Goal: Task Accomplishment & Management: Participate in discussion

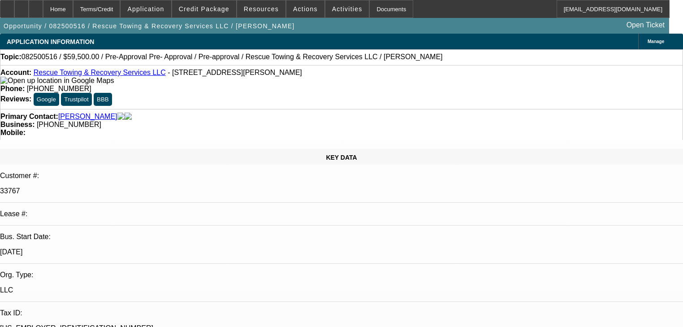
select select "0.15"
select select "2"
select select "0"
select select "6"
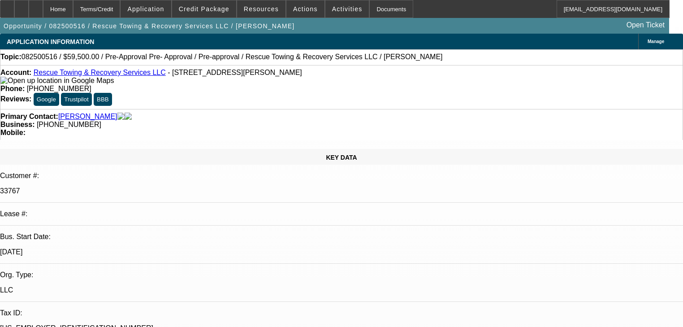
select select "0.15"
select select "2"
select select "0"
select select "6"
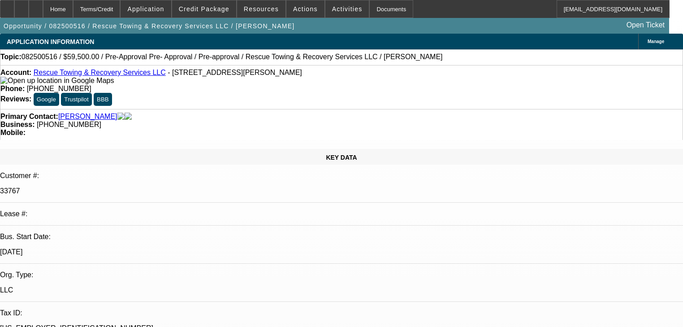
select select "0.15"
select select "2"
select select "0"
select select "6"
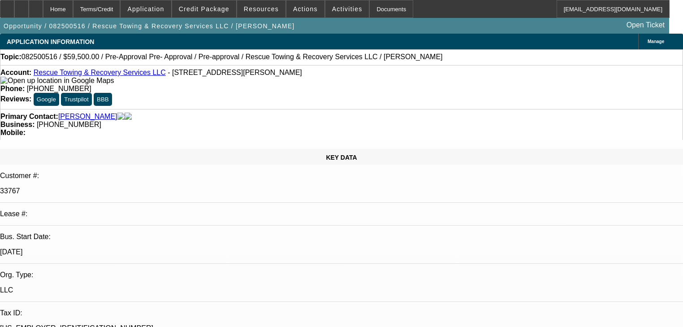
select select "0"
select select "2"
select select "0"
select select "6"
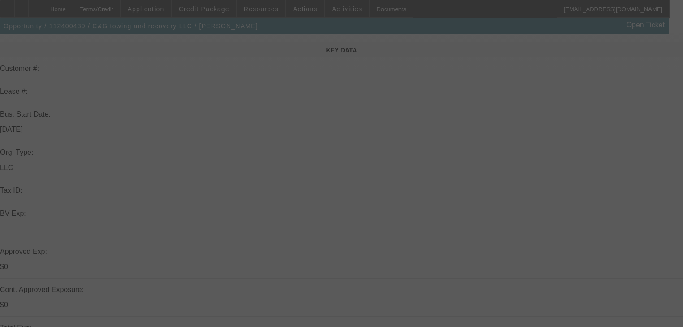
scroll to position [108, 0]
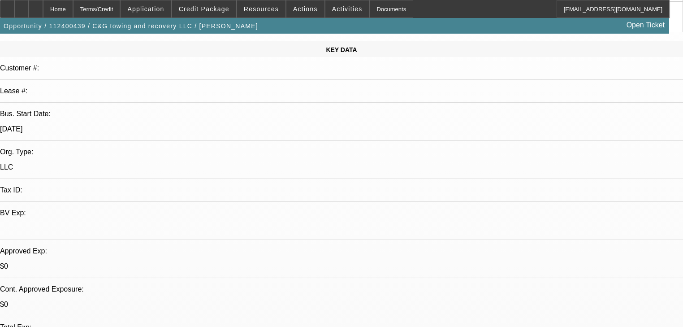
select select "0"
select select "2"
select select "0.1"
select select "4"
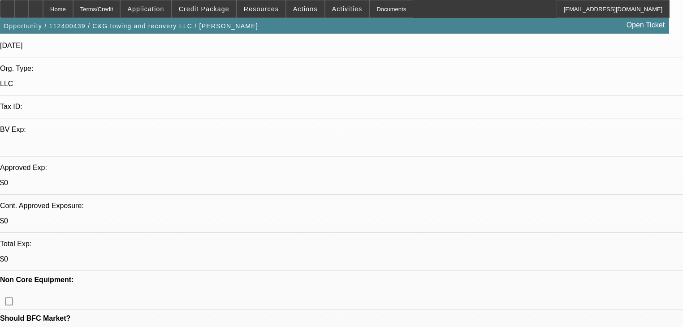
scroll to position [287, 0]
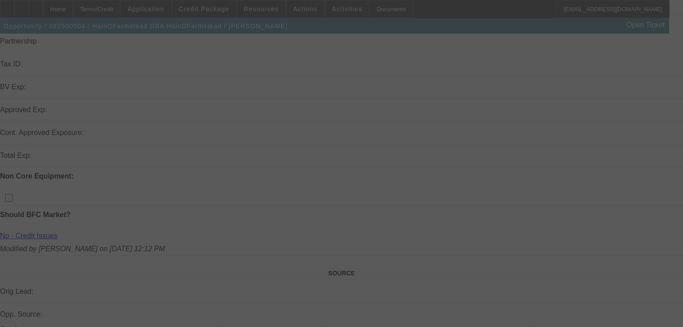
scroll to position [251, 0]
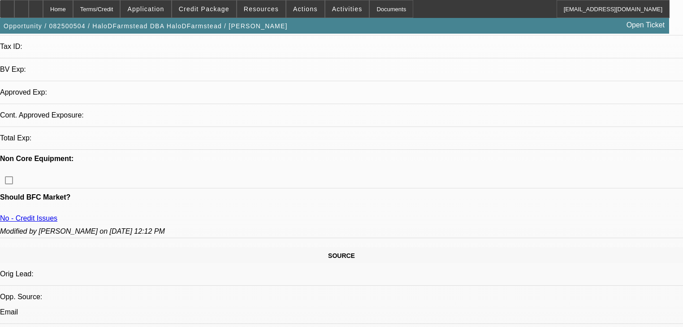
select select "0"
select select "2"
select select "0.1"
select select "4"
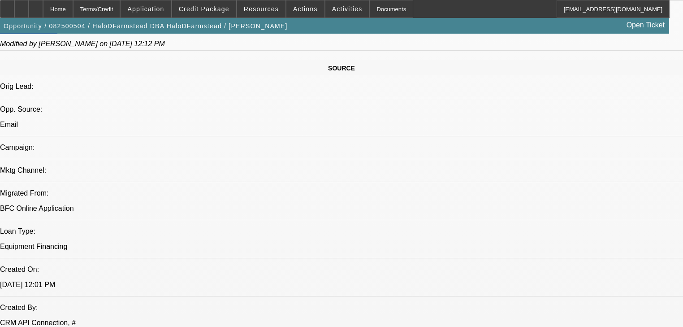
scroll to position [511, 0]
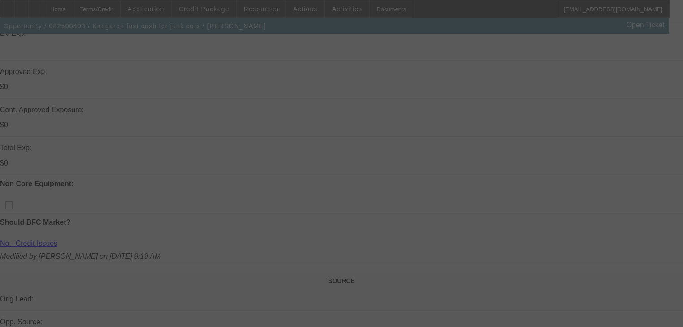
select select "0"
select select "2"
select select "0.1"
select select "4"
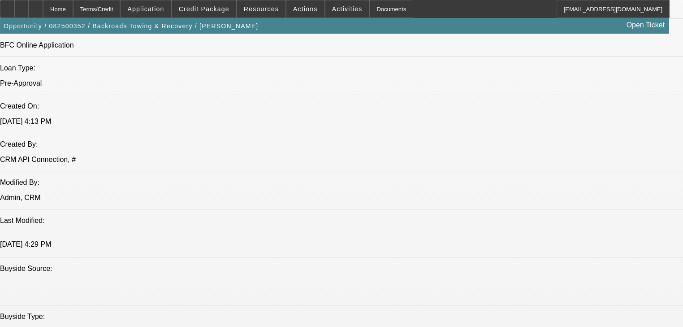
select select "0"
select select "2"
select select "0.1"
select select "4"
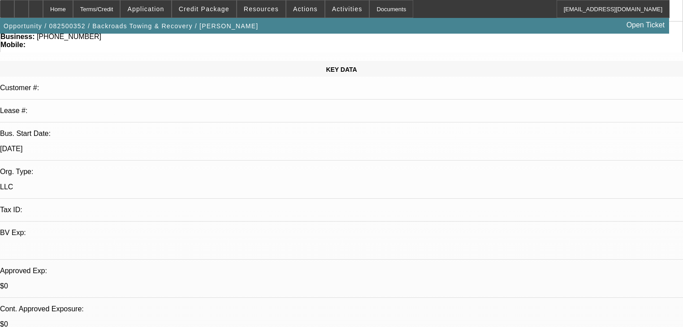
scroll to position [84, 0]
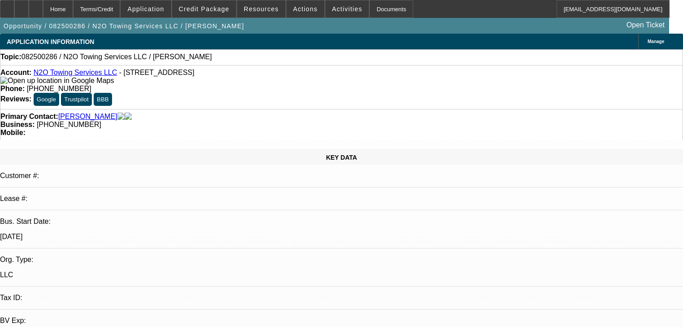
select select "0"
select select "2"
select select "0.1"
select select "4"
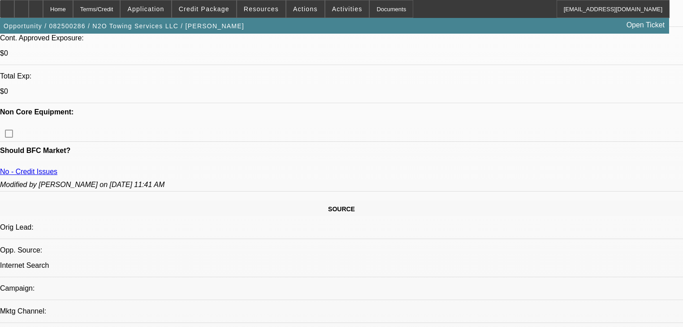
scroll to position [359, 0]
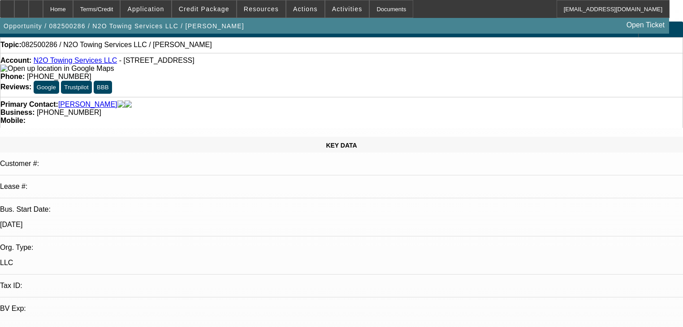
scroll to position [0, 0]
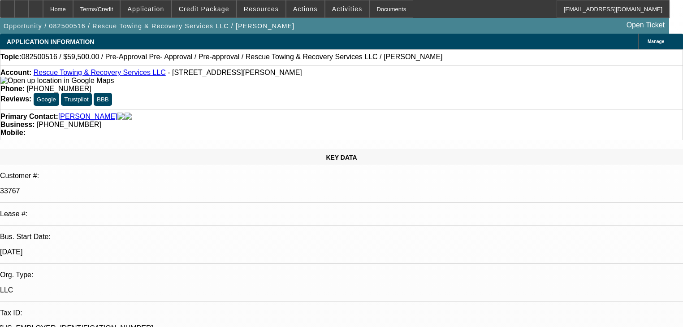
select select "0.15"
select select "2"
select select "0"
select select "6"
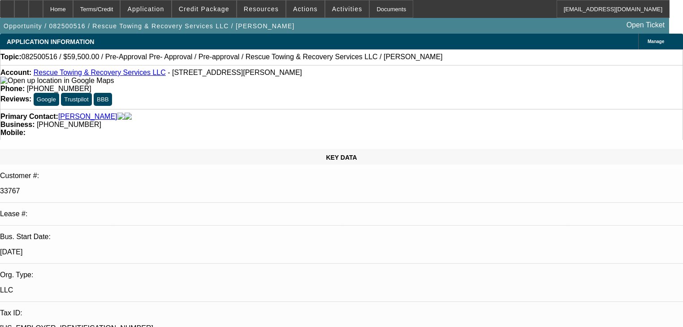
select select "0.15"
select select "2"
select select "0"
select select "6"
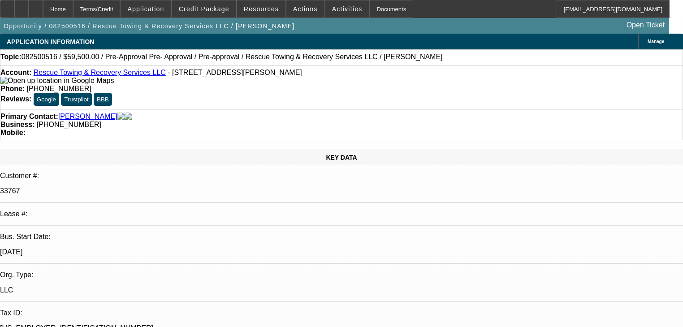
select select "0.15"
select select "2"
select select "0"
select select "6"
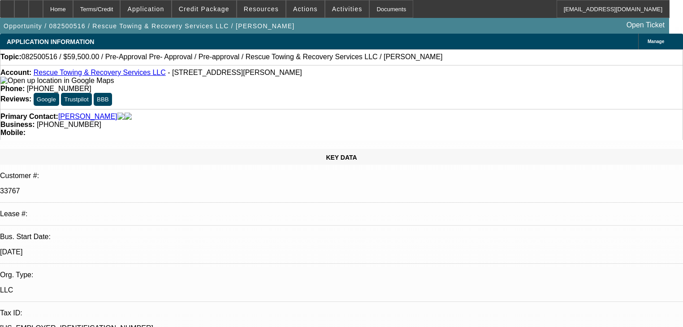
select select "0"
select select "2"
select select "0"
select select "6"
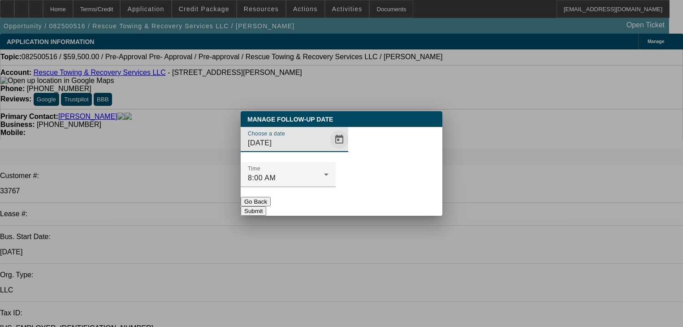
click at [329, 150] on span "Open calendar" at bounding box center [340, 140] width 22 height 22
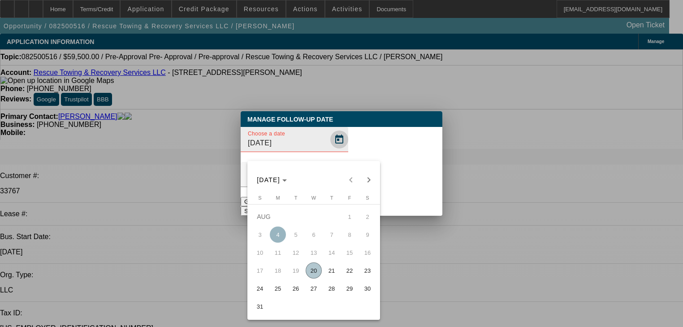
click at [326, 158] on div at bounding box center [341, 163] width 683 height 327
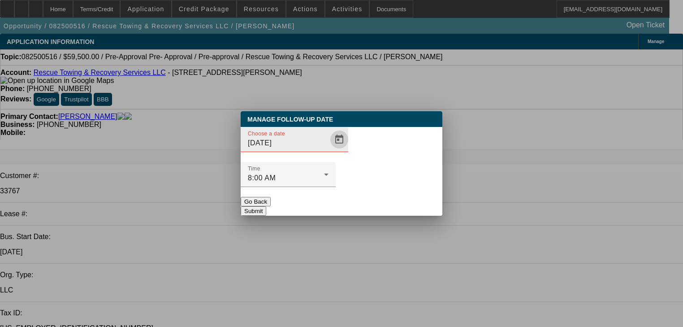
click at [329, 150] on span "Open calendar" at bounding box center [340, 140] width 22 height 22
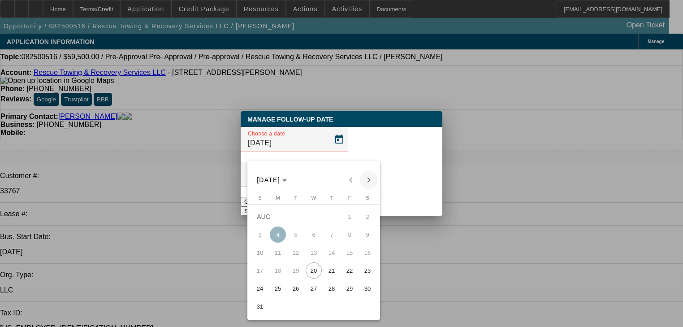
click at [368, 179] on span "Next month" at bounding box center [369, 180] width 18 height 18
click at [335, 234] on span "4" at bounding box center [332, 234] width 16 height 16
type input "9/4/2025"
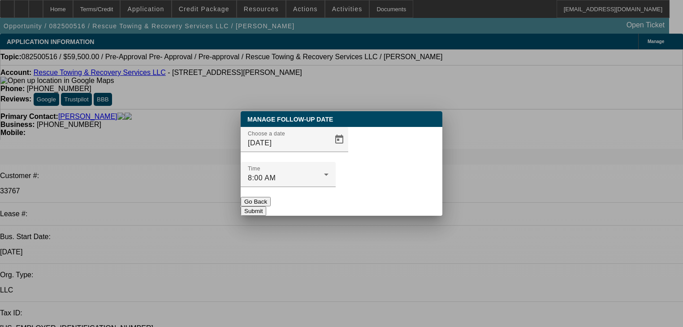
click at [266, 206] on button "Submit" at bounding box center [254, 210] width 26 height 9
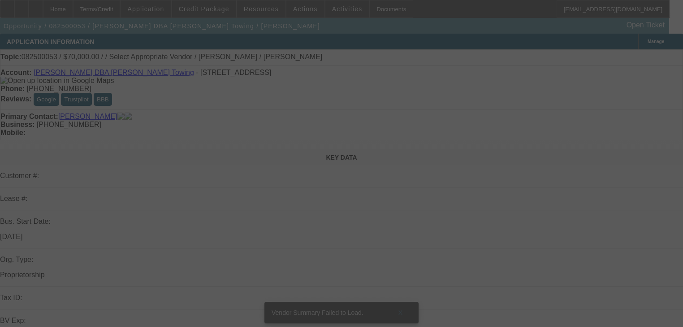
select select "0"
select select "2"
select select "0.1"
select select "4"
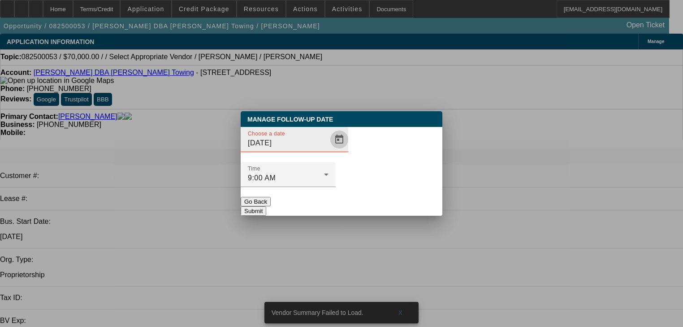
click at [329, 150] on span "Open calendar" at bounding box center [340, 140] width 22 height 22
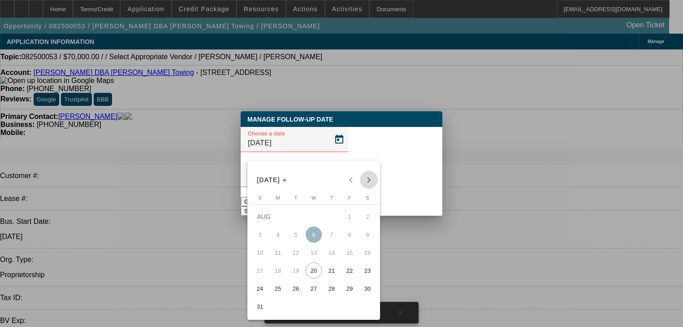
click at [368, 184] on span "Next month" at bounding box center [369, 180] width 18 height 18
click at [350, 179] on span "Previous month" at bounding box center [351, 180] width 18 height 18
click at [315, 292] on span "27" at bounding box center [314, 288] width 16 height 16
type input "[DATE]"
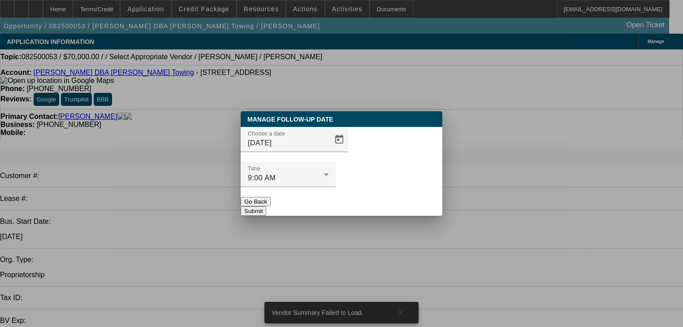
click at [266, 206] on button "Submit" at bounding box center [254, 210] width 26 height 9
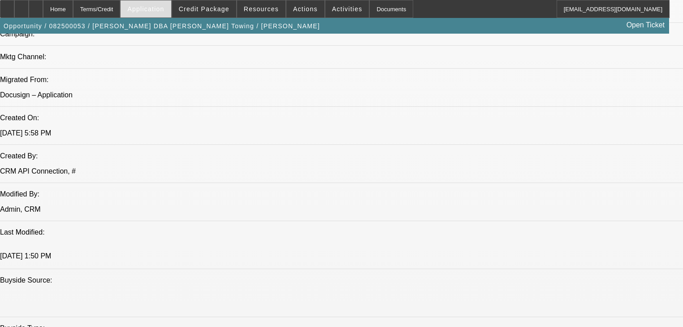
scroll to position [538, 0]
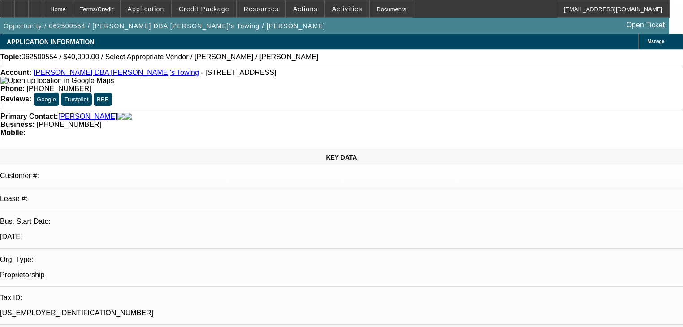
select select "0"
select select "0.1"
select select "4"
select select "0"
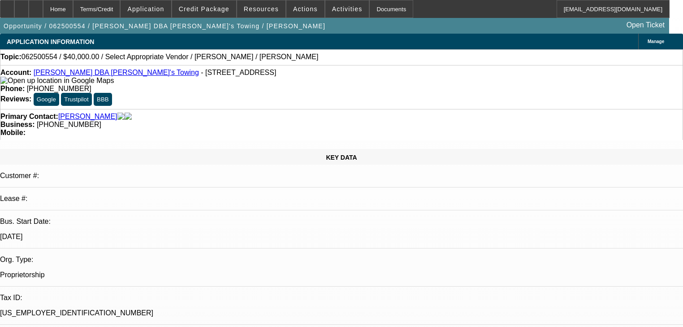
select select "0"
select select "0.1"
select select "4"
select select "0.2"
select select "2"
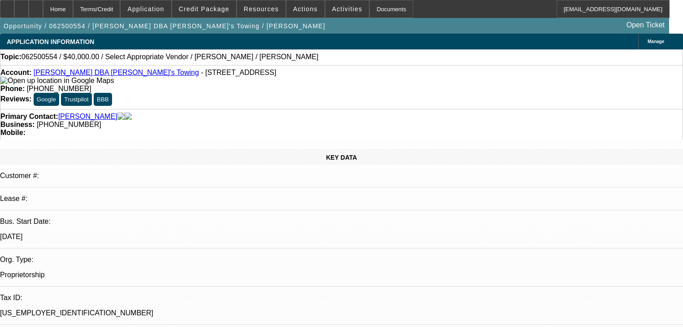
select select "2"
select select "0"
select select "6"
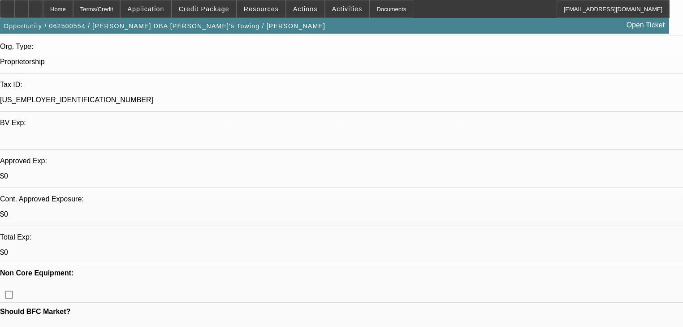
scroll to position [143, 0]
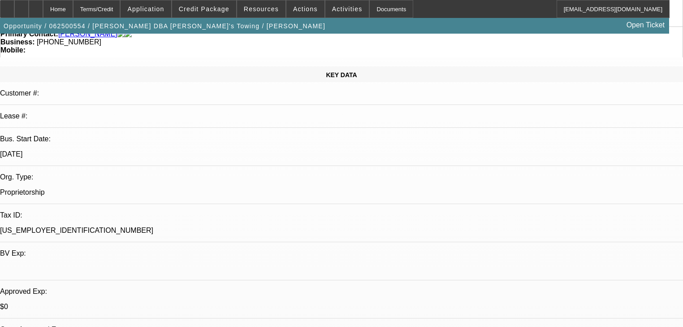
scroll to position [0, 0]
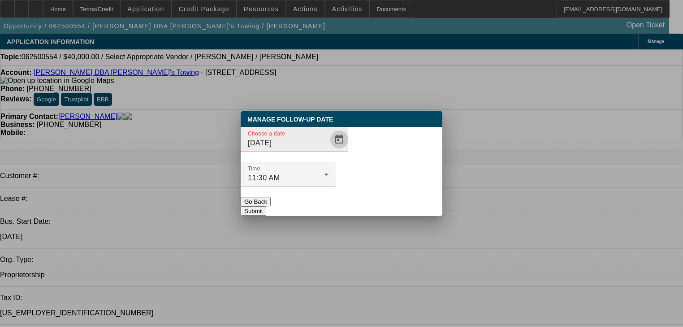
click at [329, 150] on span "Open calendar" at bounding box center [340, 140] width 22 height 22
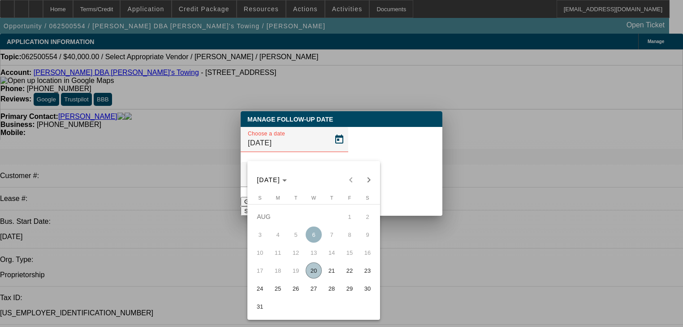
click at [336, 291] on span "28" at bounding box center [332, 288] width 16 height 16
type input "8/28/2025"
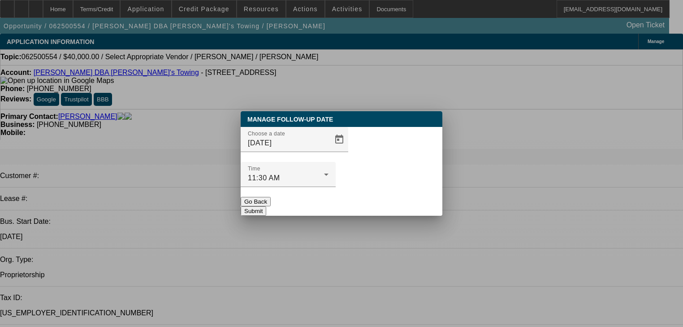
click at [266, 206] on button "Submit" at bounding box center [254, 210] width 26 height 9
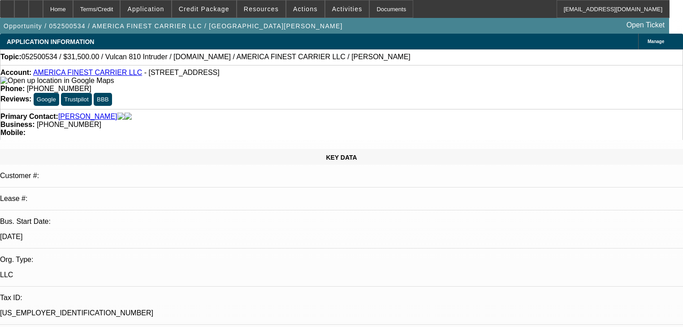
select select "0"
select select "0.1"
select select "4"
select select "0"
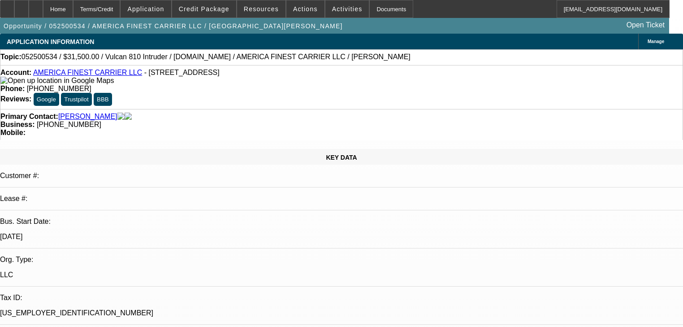
select select "0"
select select "0.1"
select select "4"
select select "0"
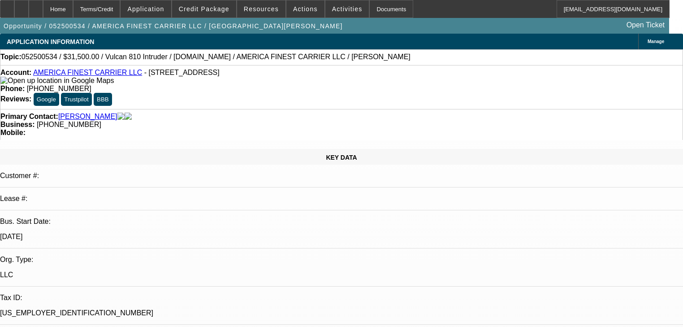
select select "0.1"
select select "4"
select select "0"
select select "0.1"
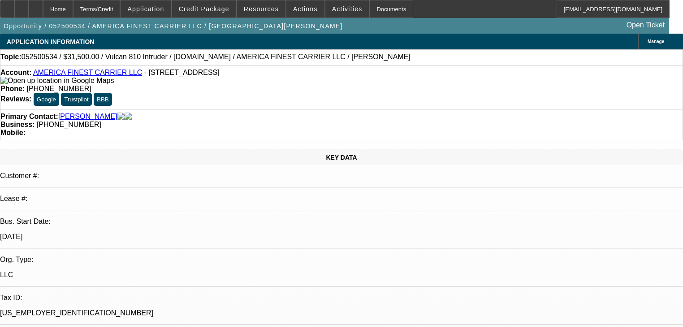
select select "4"
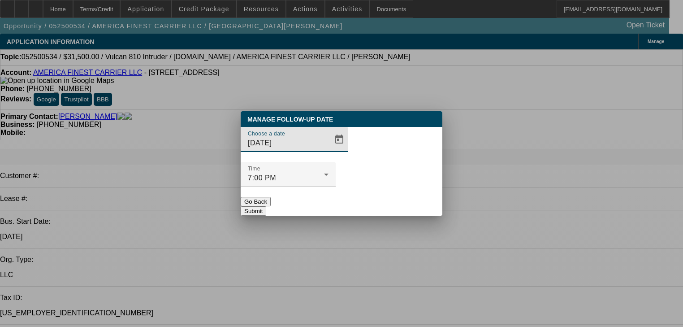
click at [329, 150] on span "Open calendar" at bounding box center [340, 140] width 22 height 22
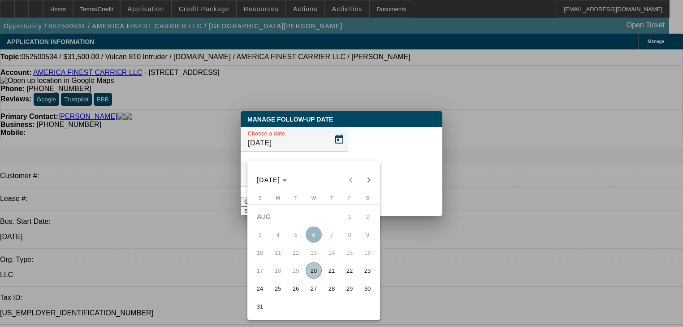
click at [316, 296] on span "27" at bounding box center [314, 288] width 16 height 16
type input "8/27/2025"
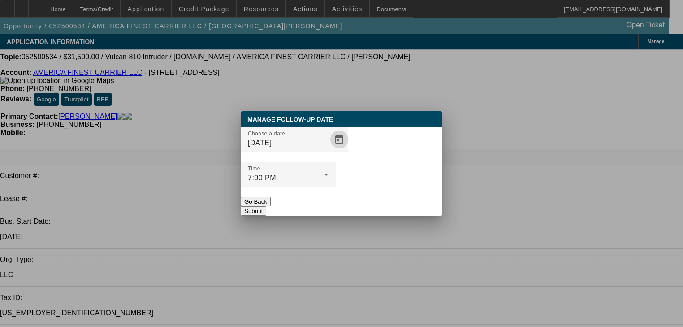
click at [266, 206] on button "Submit" at bounding box center [254, 210] width 26 height 9
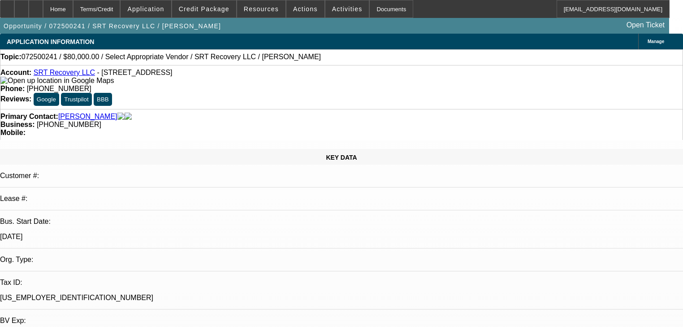
select select "0"
select select "2"
select select "0.1"
select select "4"
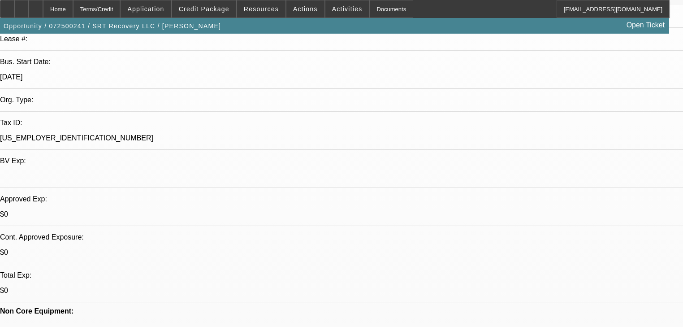
scroll to position [215, 0]
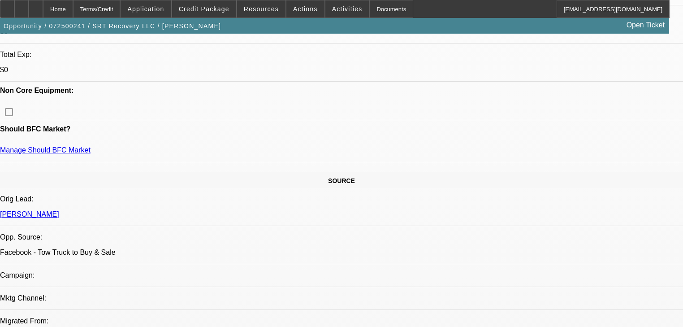
scroll to position [0, 0]
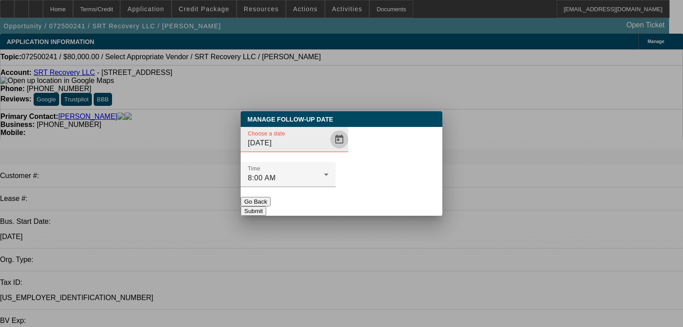
click at [329, 150] on span "Open calendar" at bounding box center [340, 140] width 22 height 22
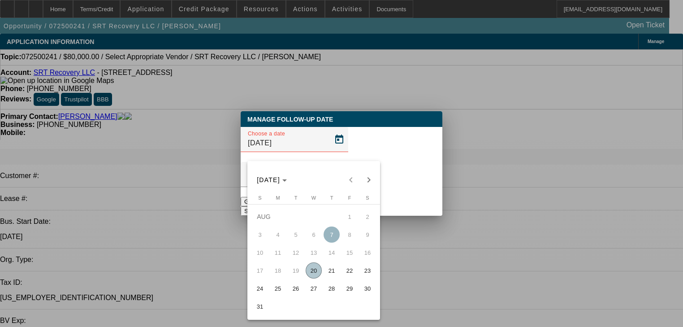
click at [330, 294] on span "28" at bounding box center [332, 288] width 16 height 16
type input "8/28/2025"
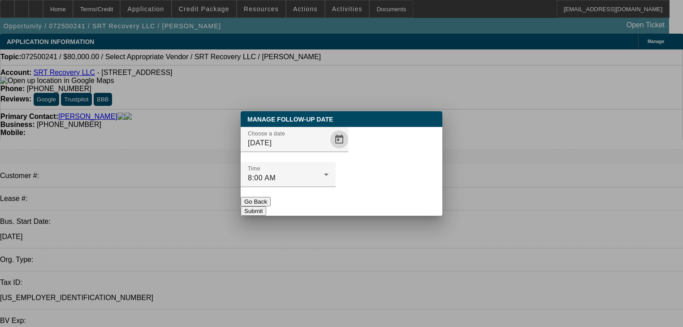
click at [266, 206] on button "Submit" at bounding box center [254, 210] width 26 height 9
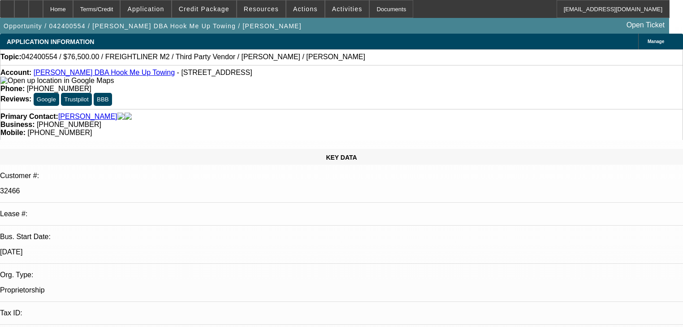
select select "0.2"
select select "2"
select select "0"
select select "6"
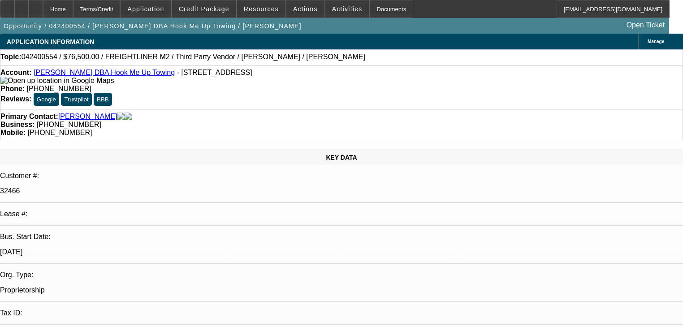
select select "0.1"
select select "2"
select select "0"
select select "6"
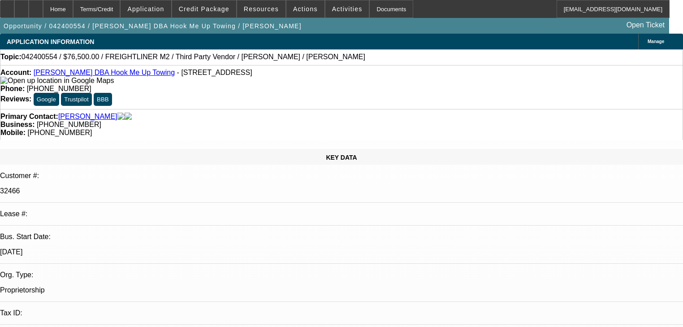
select select "0.15"
select select "2"
select select "0"
select select "6"
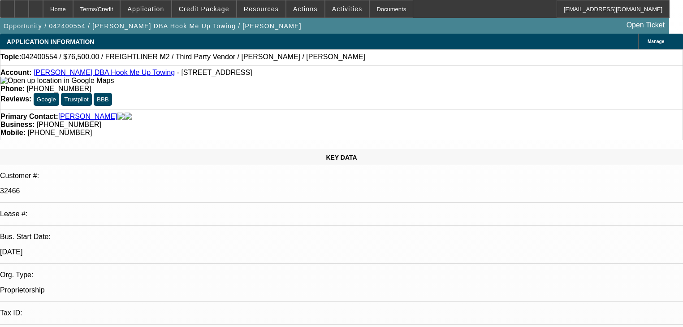
select select "0.1"
select select "2"
select select "0"
select select "6"
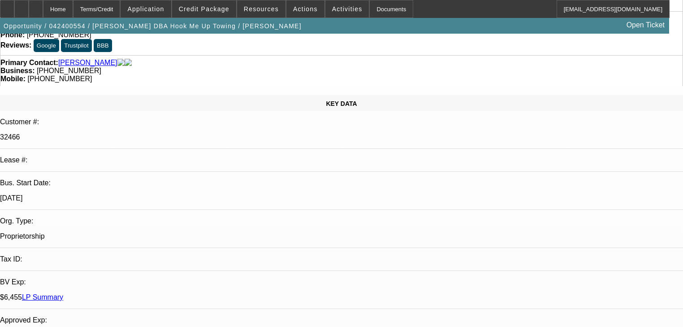
scroll to position [72, 0]
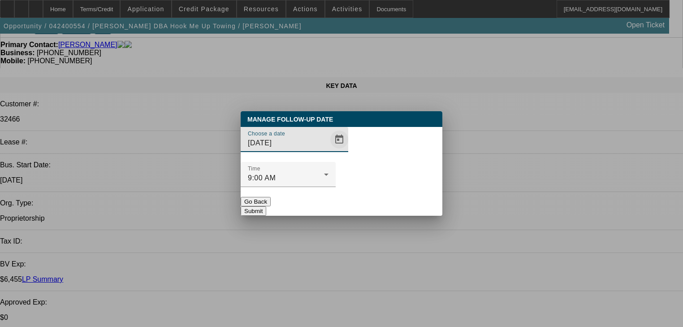
click at [329, 150] on span "Open calendar" at bounding box center [340, 140] width 22 height 22
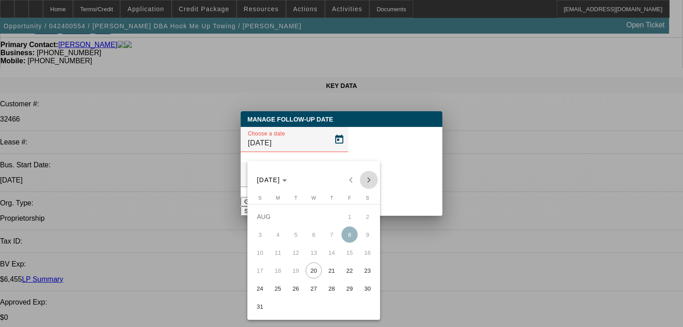
click at [365, 181] on span "Next month" at bounding box center [369, 180] width 18 height 18
click at [331, 233] on span "4" at bounding box center [332, 234] width 16 height 16
type input "9/4/2025"
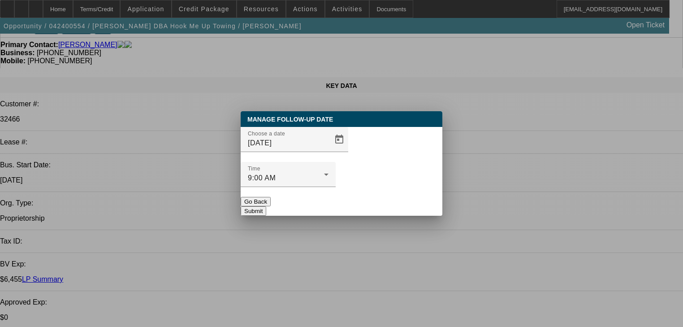
click at [266, 206] on button "Submit" at bounding box center [254, 210] width 26 height 9
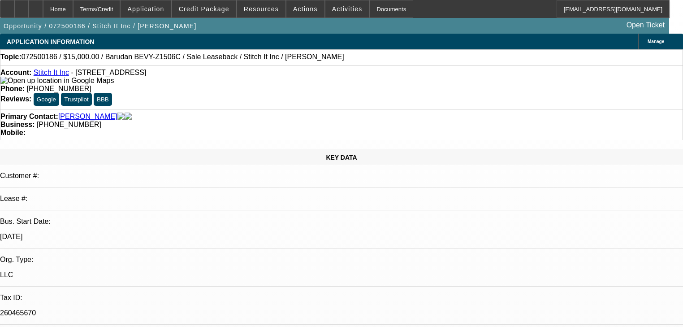
select select "0"
select select "2"
select select "0"
select select "6"
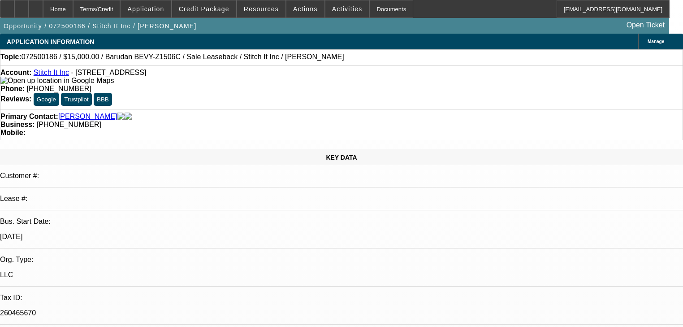
select select "0"
select select "2"
select select "0"
select select "6"
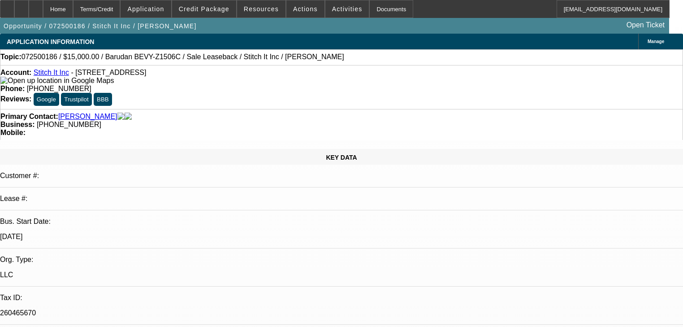
select select "0"
select select "2"
select select "0"
select select "6"
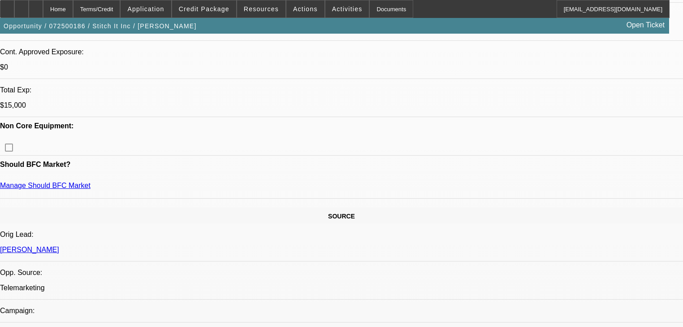
scroll to position [359, 0]
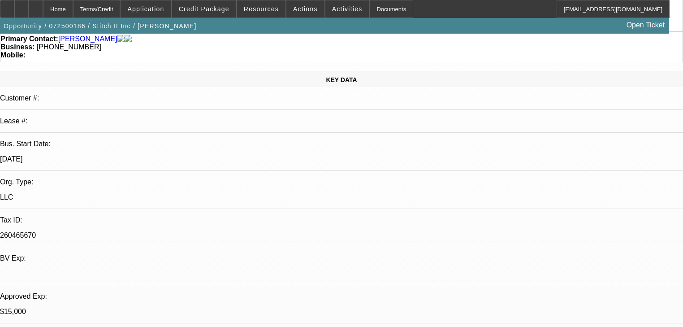
scroll to position [72, 0]
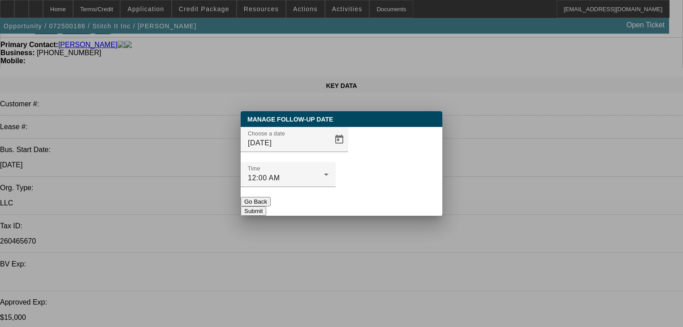
scroll to position [0, 0]
click at [329, 150] on span "Open calendar" at bounding box center [340, 140] width 22 height 22
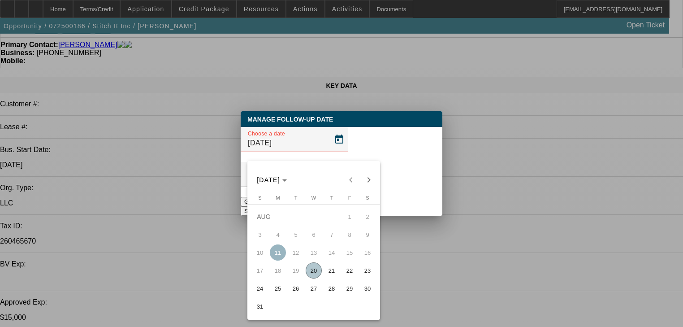
click at [281, 292] on span "25" at bounding box center [278, 288] width 16 height 16
type input "[DATE]"
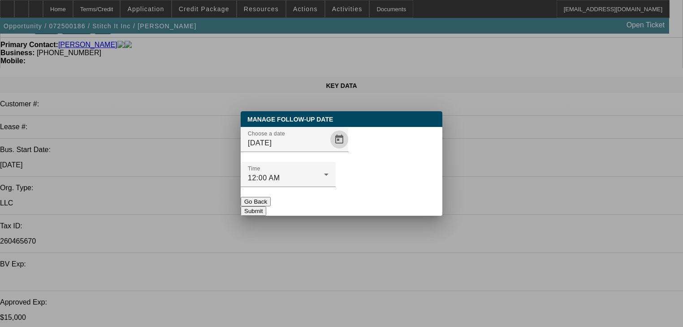
click at [266, 206] on button "Submit" at bounding box center [254, 210] width 26 height 9
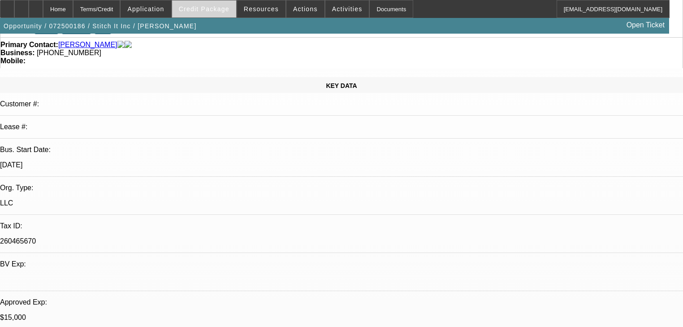
scroll to position [72, 0]
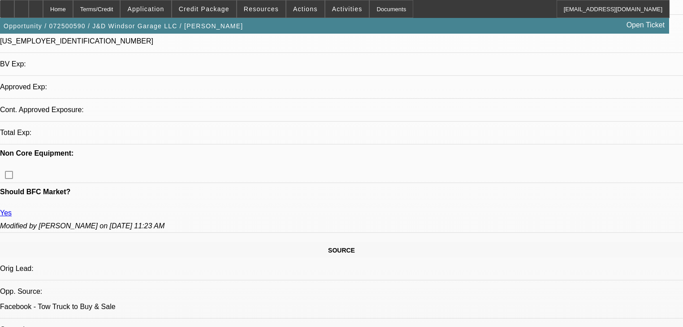
select select "0"
select select "2"
select select "0.1"
select select "4"
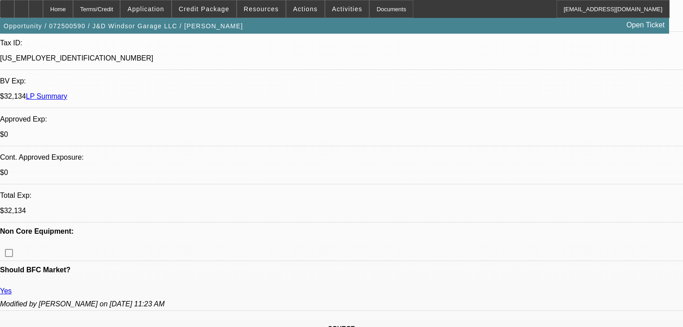
scroll to position [260, 0]
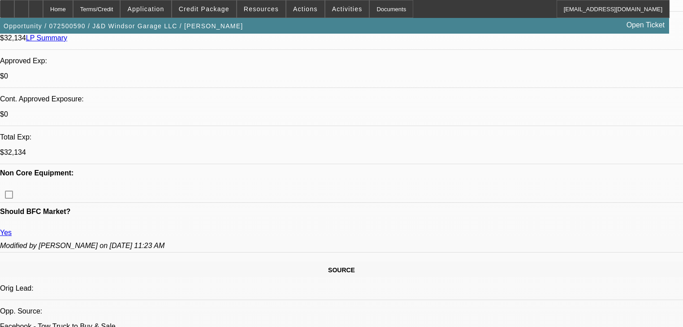
scroll to position [296, 0]
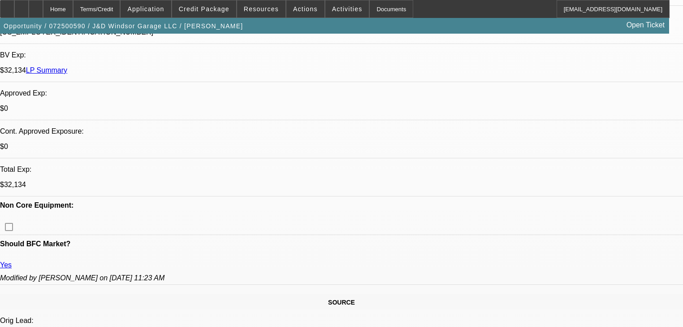
click at [293, 11] on span "Actions" at bounding box center [305, 8] width 25 height 7
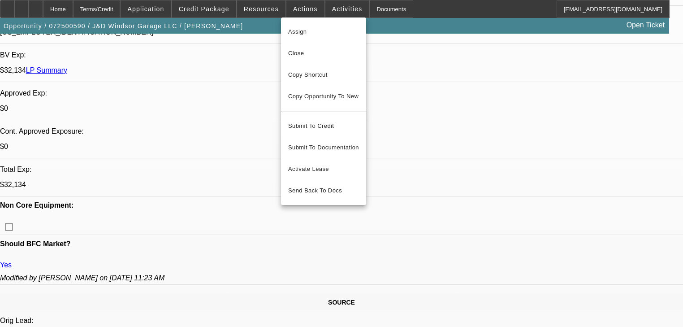
click at [318, 53] on span "Close" at bounding box center [323, 53] width 71 height 11
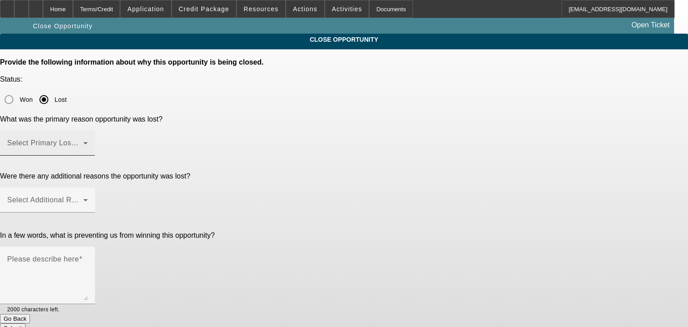
click at [102, 139] on mat-label "Select Primary Lost Reason" at bounding box center [54, 143] width 95 height 8
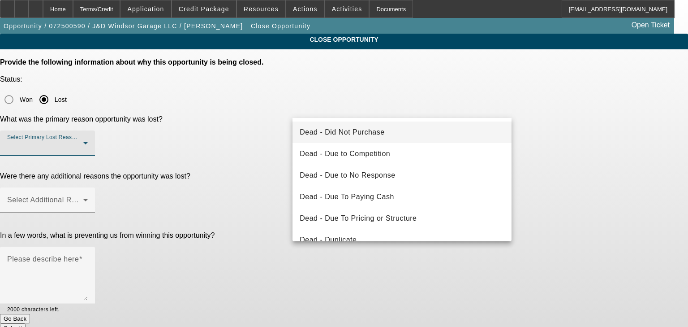
click at [383, 131] on span "Dead - Did Not Purchase" at bounding box center [342, 132] width 85 height 11
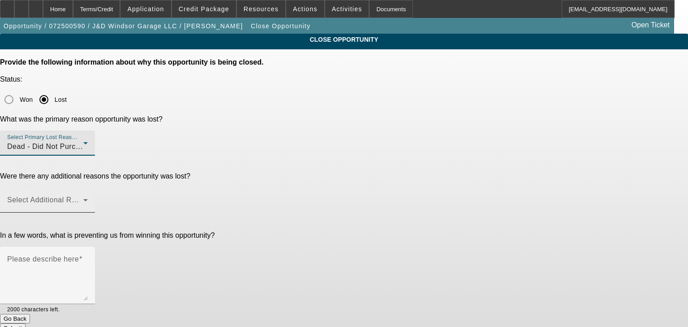
click at [88, 187] on div "Select Additional Reasons" at bounding box center [47, 199] width 81 height 25
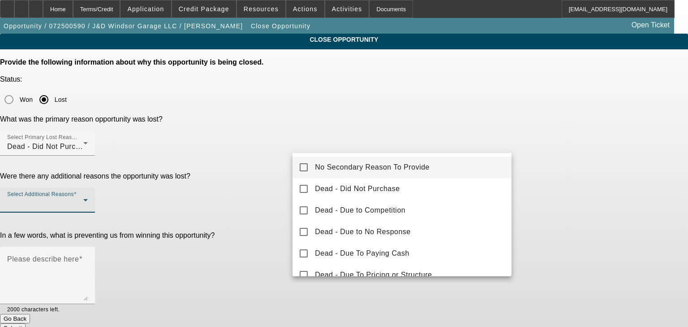
click at [315, 169] on mat-option "No Secondary Reason To Provide" at bounding box center [402, 167] width 219 height 22
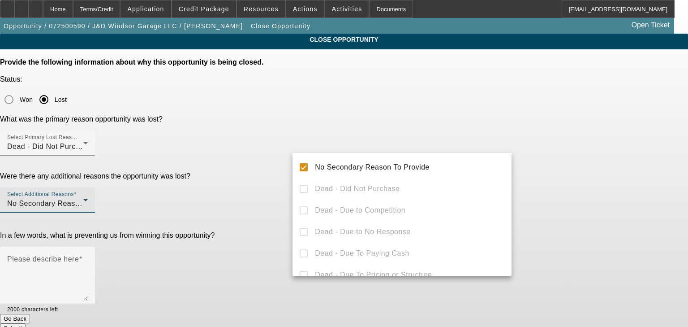
click at [272, 177] on div at bounding box center [344, 163] width 688 height 327
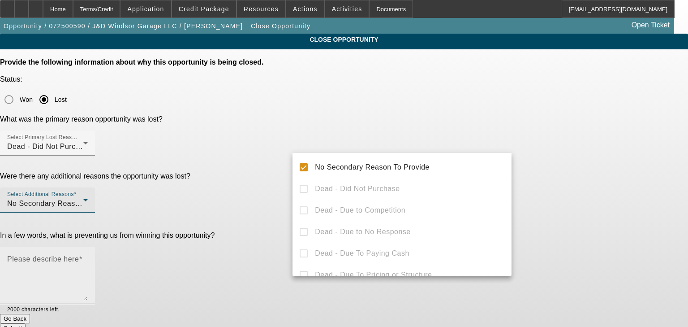
click at [88, 257] on textarea "Please describe here" at bounding box center [47, 278] width 81 height 43
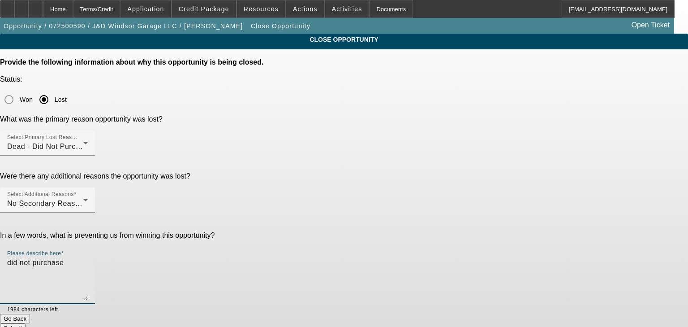
type textarea "did not purchase"
click at [26, 323] on button "Submit" at bounding box center [13, 327] width 26 height 9
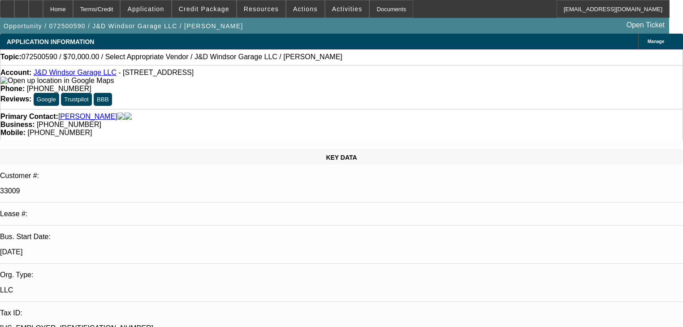
select select "0"
select select "2"
select select "0.1"
select select "4"
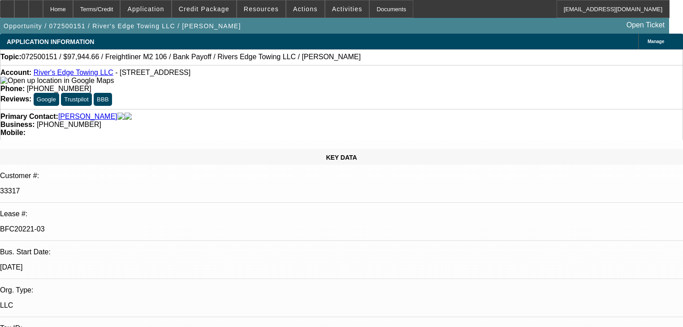
select select "0"
select select "2"
select select "0"
select select "2"
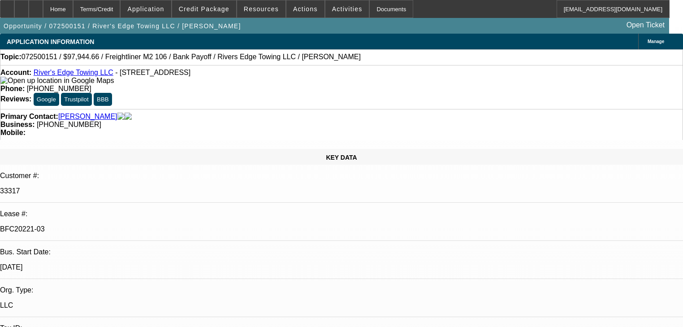
select select "0"
select select "2"
select select "0"
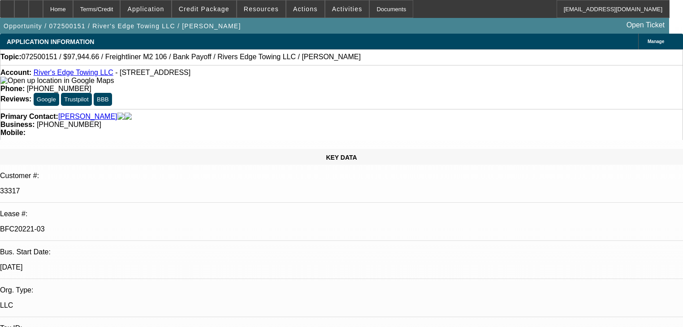
select select "0"
select select "1"
select select "2"
select select "6"
select select "1"
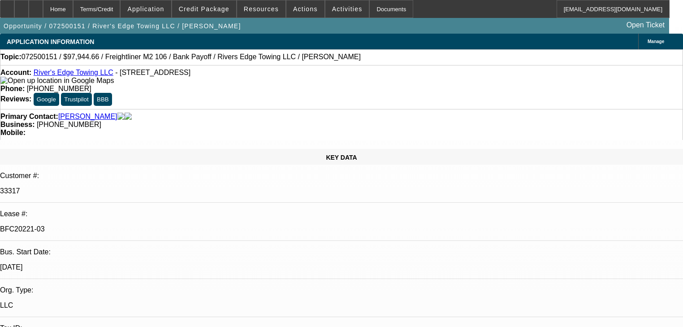
select select "2"
select select "6"
select select "1"
select select "2"
select select "6"
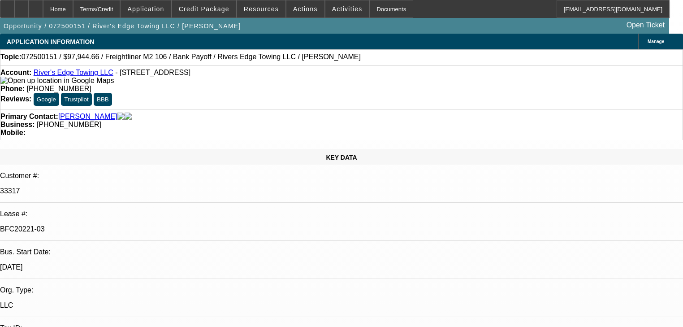
select select "1"
select select "6"
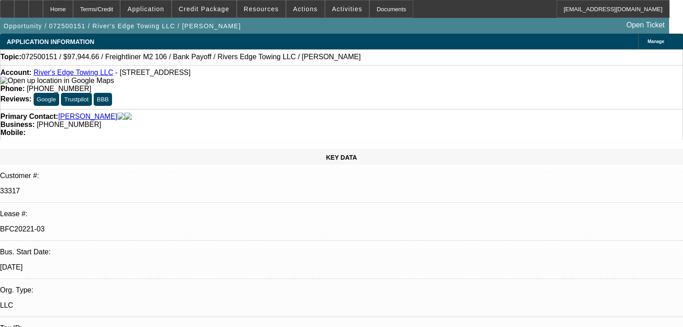
click at [14, 10] on div at bounding box center [7, 9] width 14 height 18
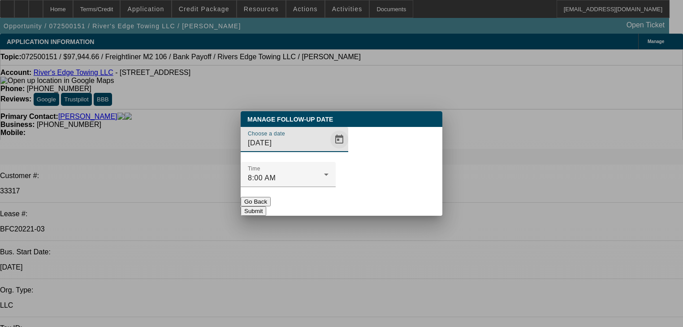
click at [332, 150] on span "Open calendar" at bounding box center [340, 140] width 22 height 22
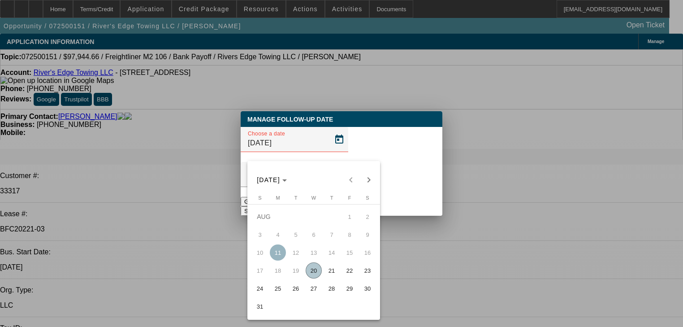
click at [312, 294] on span "27" at bounding box center [314, 288] width 16 height 16
type input "8/27/2025"
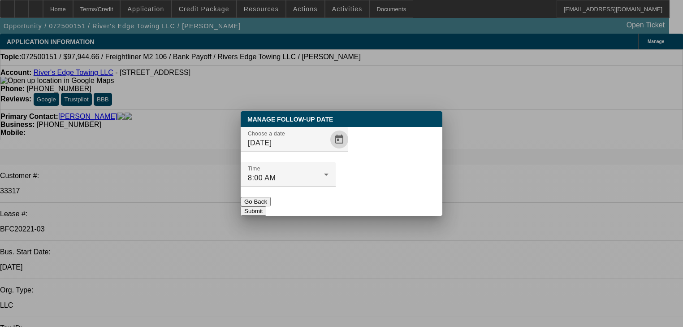
click at [266, 206] on button "Submit" at bounding box center [254, 210] width 26 height 9
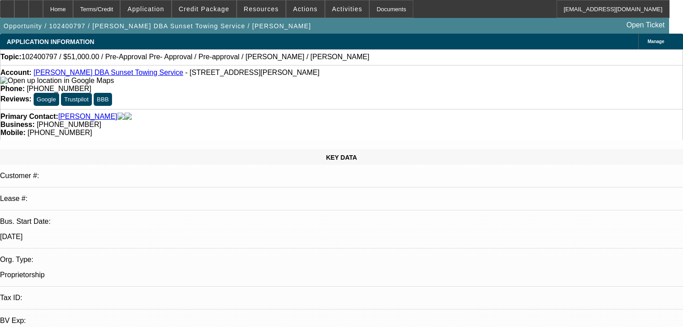
select select "0.2"
select select "2"
select select "0"
select select "6"
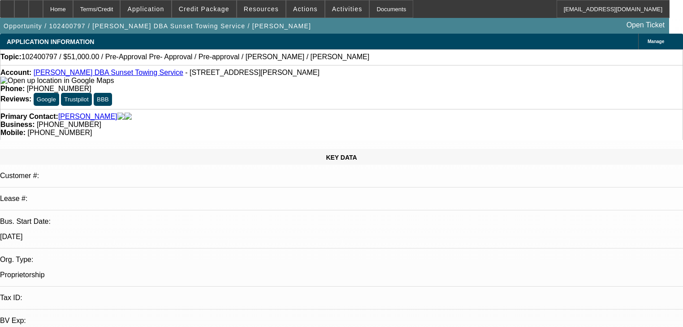
select select "0.15"
select select "2"
select select "0"
select select "6"
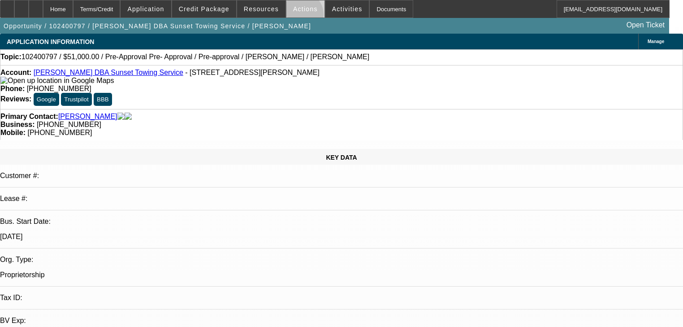
click at [295, 17] on span at bounding box center [305, 9] width 38 height 22
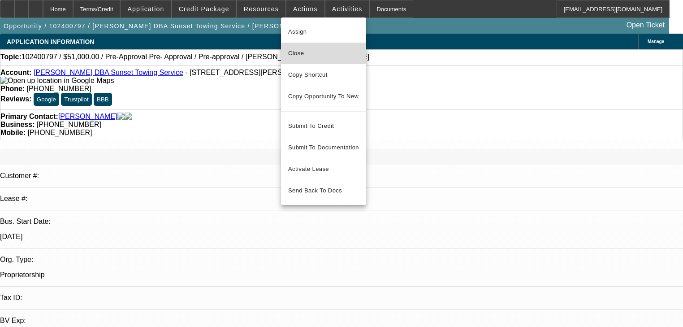
click at [307, 48] on span "Close" at bounding box center [323, 53] width 71 height 11
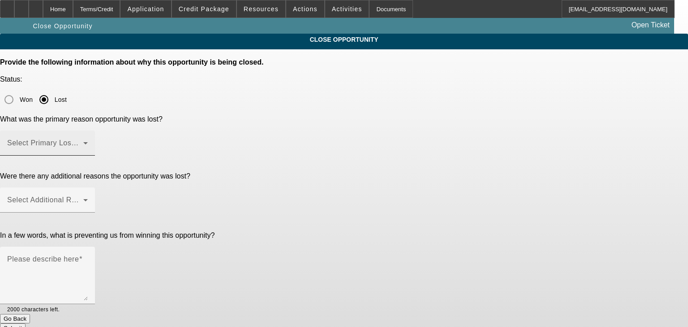
click at [83, 141] on span at bounding box center [45, 146] width 76 height 11
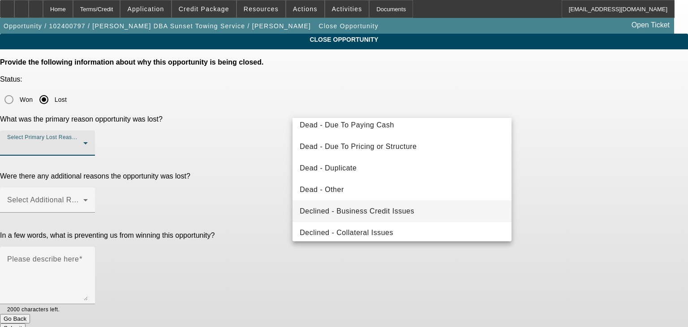
scroll to position [108, 0]
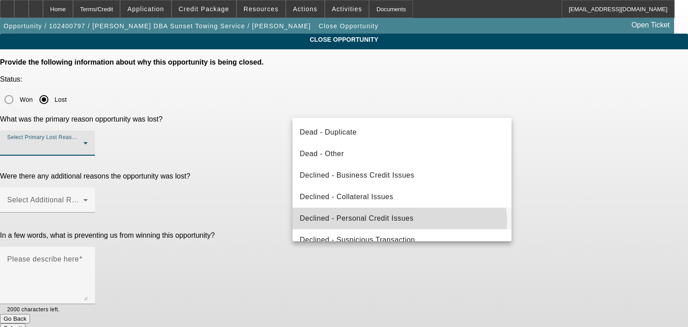
click at [393, 222] on span "Declined - Personal Credit Issues" at bounding box center [357, 218] width 114 height 11
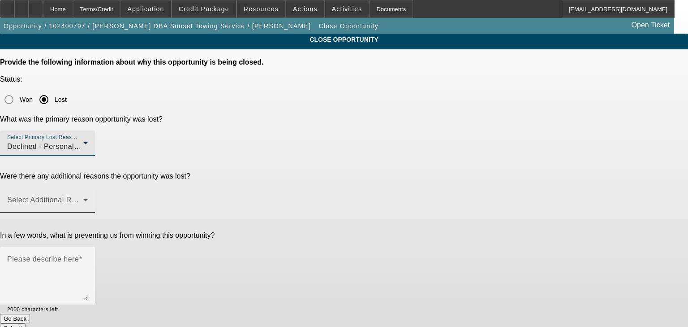
click at [83, 198] on span at bounding box center [45, 203] width 76 height 11
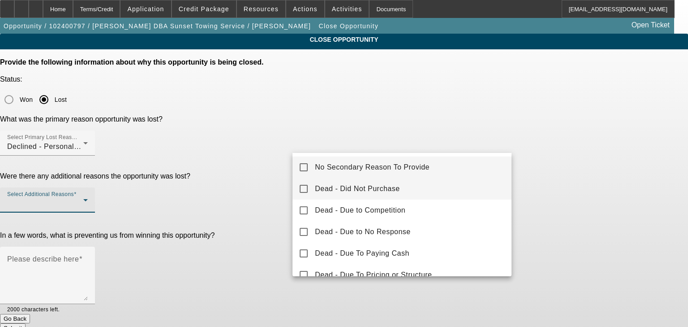
click at [382, 199] on mat-option "Dead - Did Not Purchase" at bounding box center [402, 189] width 219 height 22
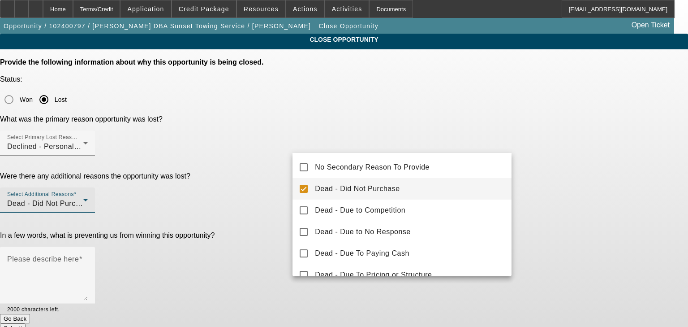
drag, startPoint x: 286, startPoint y: 195, endPoint x: 292, endPoint y: 194, distance: 5.7
click at [286, 195] on div at bounding box center [344, 163] width 688 height 327
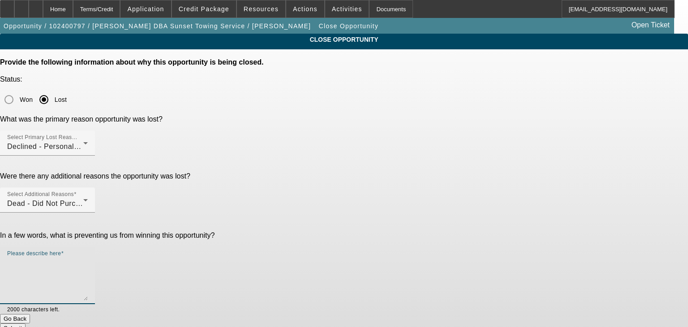
click at [88, 257] on textarea "Please describe here" at bounding box center [47, 278] width 81 height 43
type textarea "declined and did not purchase"
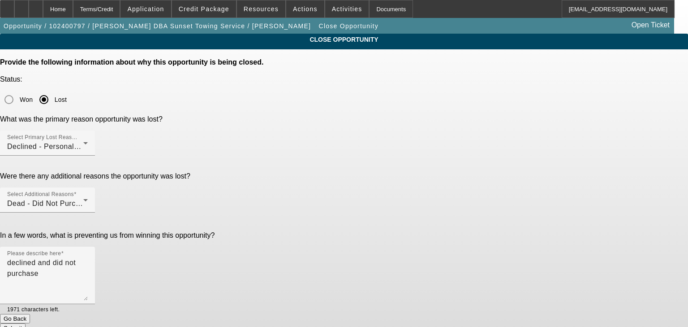
click at [26, 323] on button "Submit" at bounding box center [13, 327] width 26 height 9
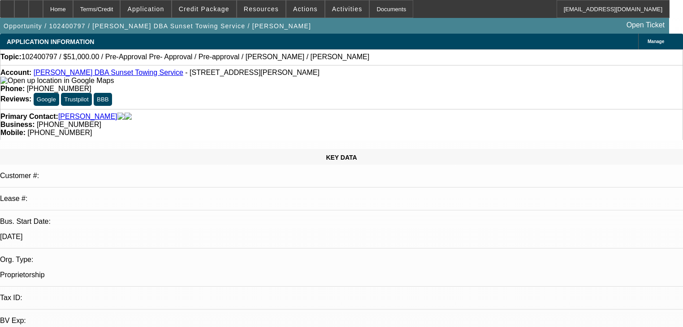
select select "0.2"
select select "2"
select select "0"
select select "6"
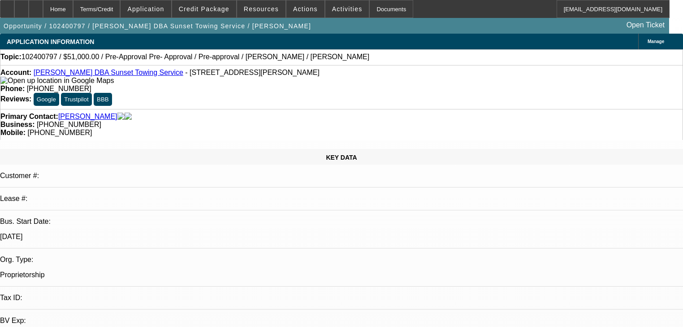
select select "0.15"
select select "2"
select select "0"
select select "6"
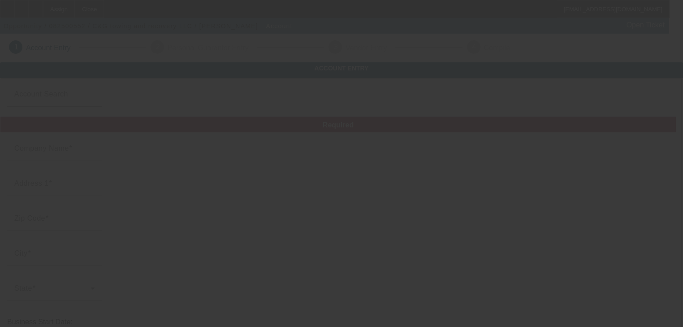
type input "C&G towing and recovery LLC"
type input "[STREET_ADDRESS][PERSON_NAME]"
type input "07305"
type input "[GEOGRAPHIC_DATA]"
type input "[PHONE_NUMBER]"
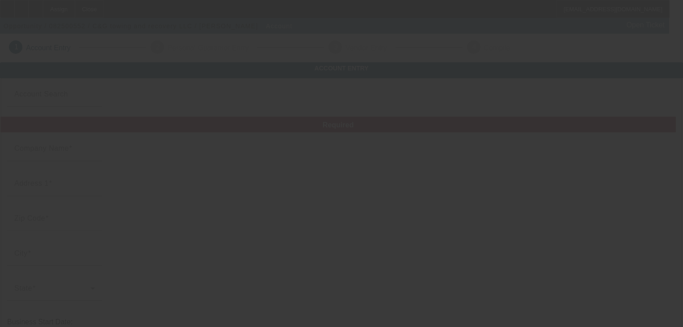
type input "[EMAIL_ADDRESS][DOMAIN_NAME]"
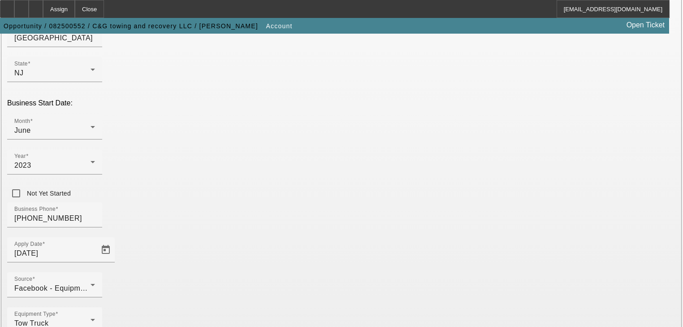
scroll to position [236, 0]
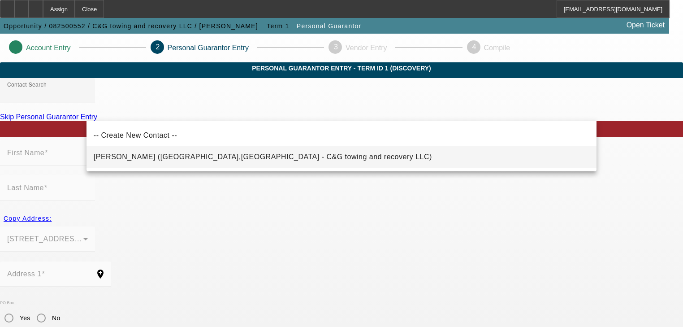
click at [230, 159] on span "[PERSON_NAME] ([GEOGRAPHIC_DATA],[GEOGRAPHIC_DATA] - C&G towing and recovery LL…" at bounding box center [263, 157] width 338 height 8
type input "[PERSON_NAME] ([GEOGRAPHIC_DATA],[GEOGRAPHIC_DATA] - C&G towing and recovery LL…"
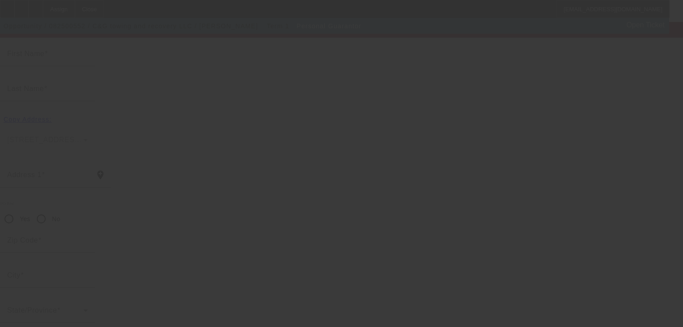
type input "Andrew"
type input "Chintaman"
type input "229 McAdoo Avenue"
radio input "true"
type input "07305"
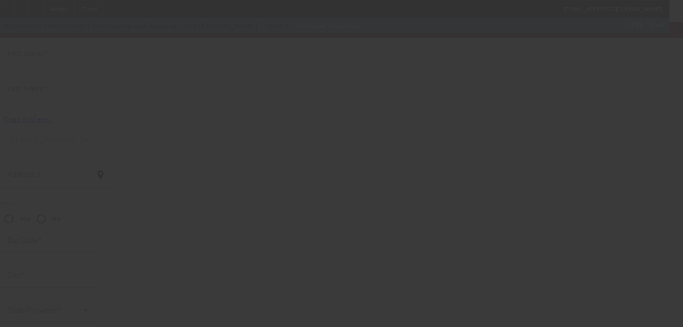
type input "Jersey City"
type input "[PHONE_NUMBER]"
type input "100"
type input "148-02-0888"
type input "andrewchintaman@yahoo.com"
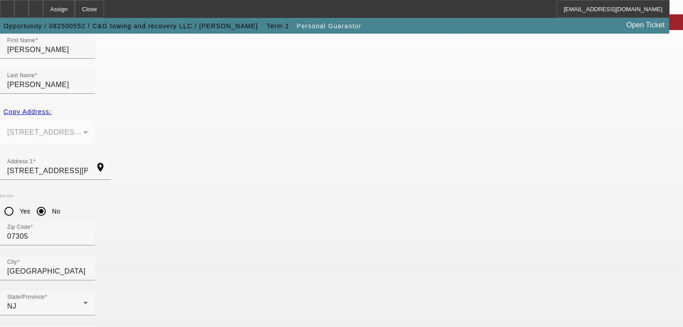
scroll to position [109, 0]
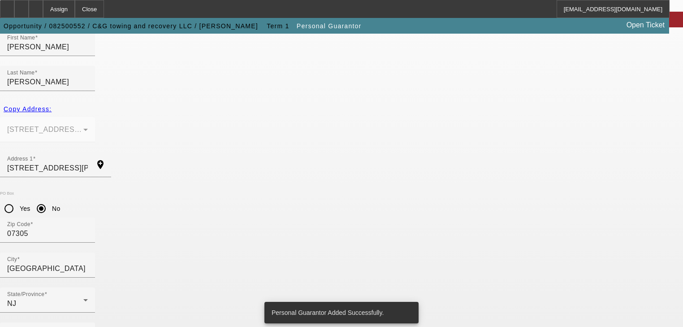
scroll to position [0, 0]
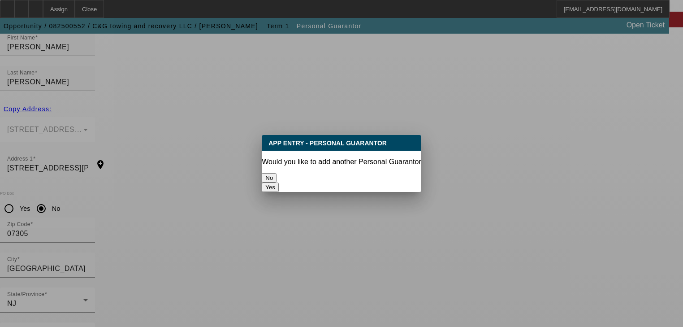
click at [277, 180] on button "No" at bounding box center [269, 177] width 15 height 9
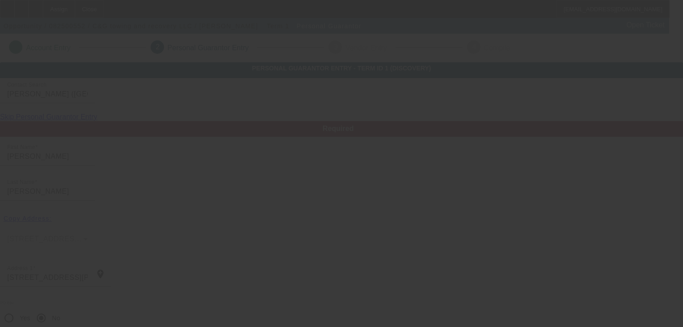
scroll to position [109, 0]
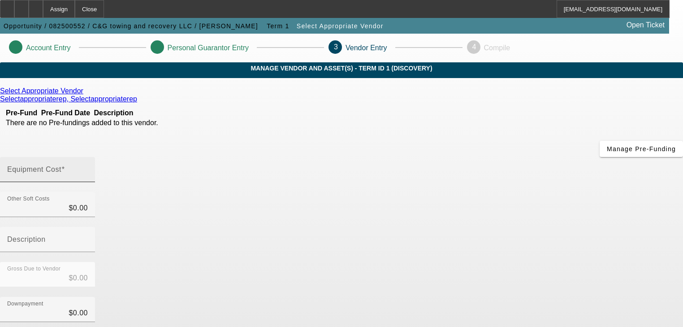
click at [88, 168] on input "Equipment Cost" at bounding box center [47, 173] width 81 height 11
type input "4"
type input "$4.00"
type input "49"
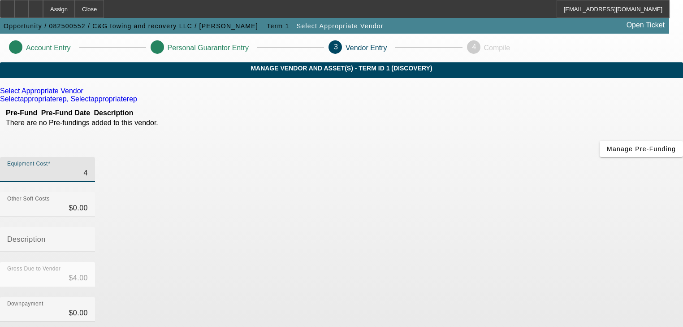
type input "$49.00"
type input "499"
type input "$499.00"
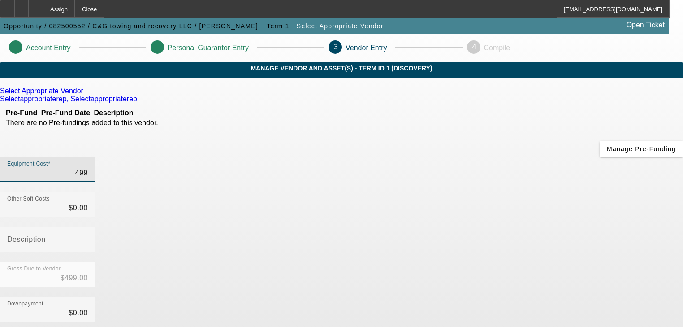
type input "4999"
type input "$4,999.00"
type input "49999"
type input "$49,999.00"
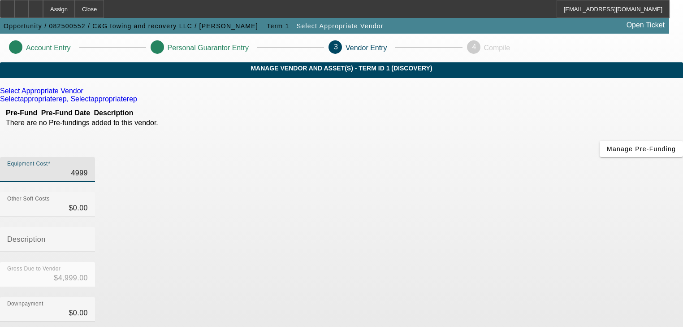
type input "$49,999.00"
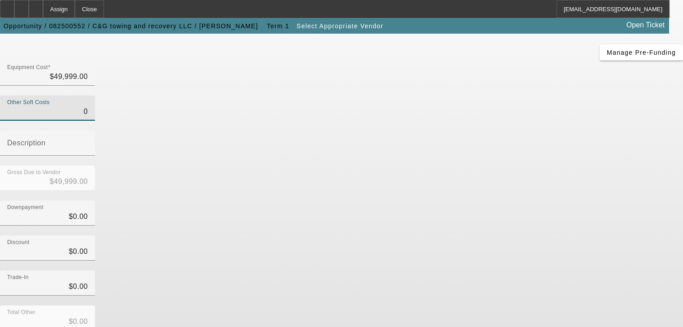
scroll to position [125, 0]
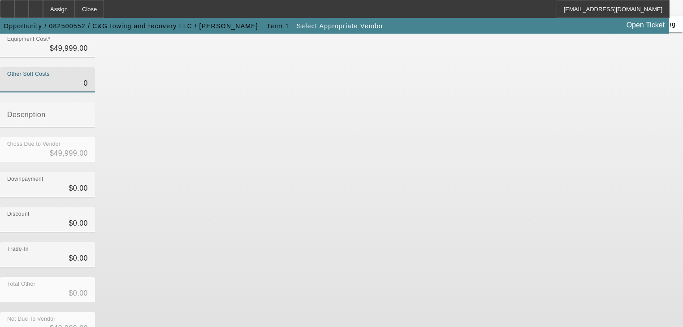
type input "$0.00"
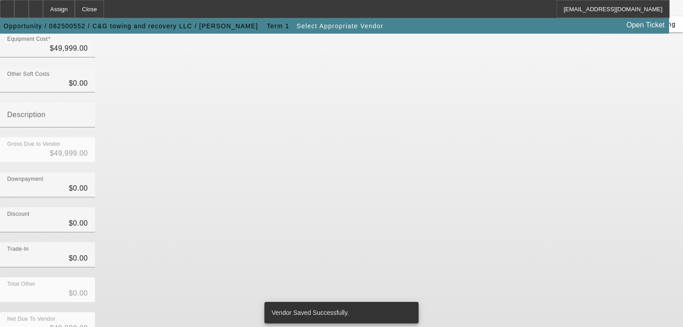
scroll to position [0, 0]
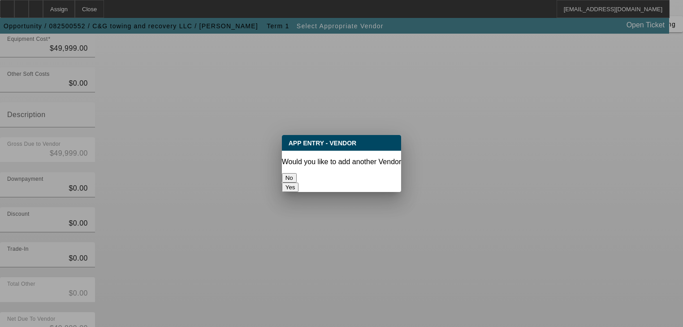
click at [297, 174] on button "No" at bounding box center [289, 177] width 15 height 9
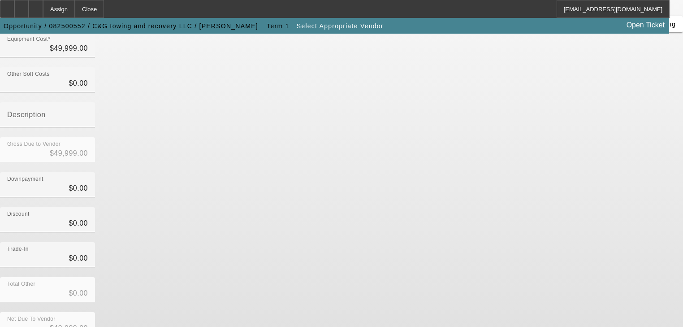
scroll to position [125, 0]
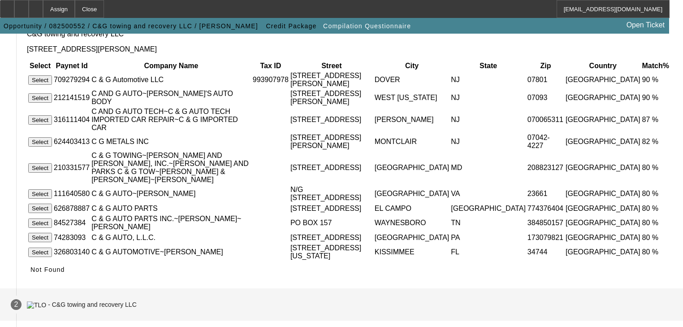
scroll to position [129, 0]
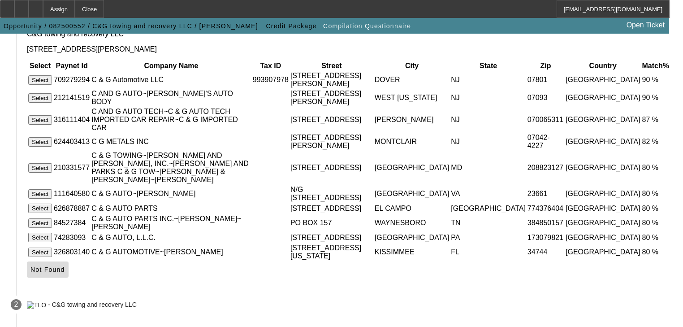
click at [69, 259] on span at bounding box center [48, 270] width 42 height 22
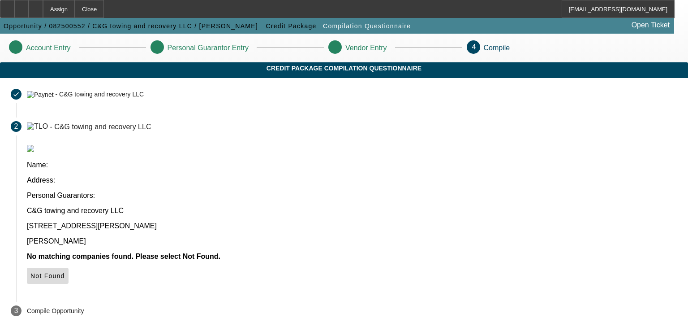
click at [65, 272] on span "Not Found" at bounding box center [47, 275] width 35 height 7
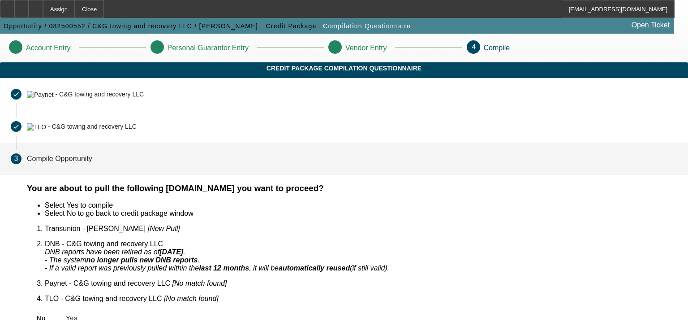
click at [78, 314] on span "Yes" at bounding box center [72, 317] width 12 height 7
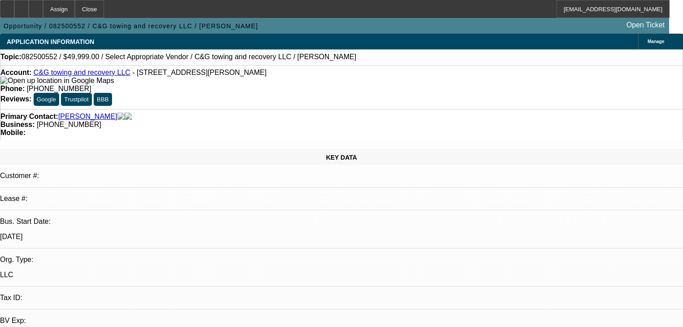
select select "0"
select select "2"
select select "0.1"
select select "4"
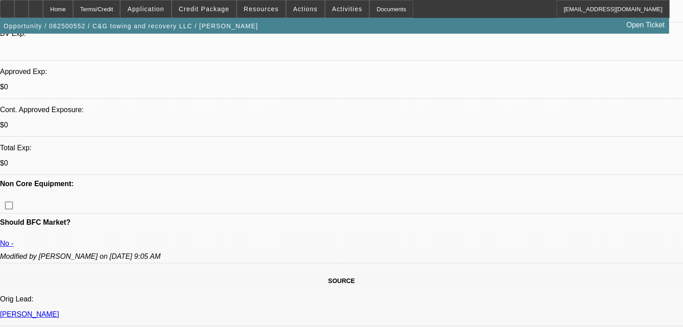
select select "0"
select select "2"
select select "0.1"
select select "4"
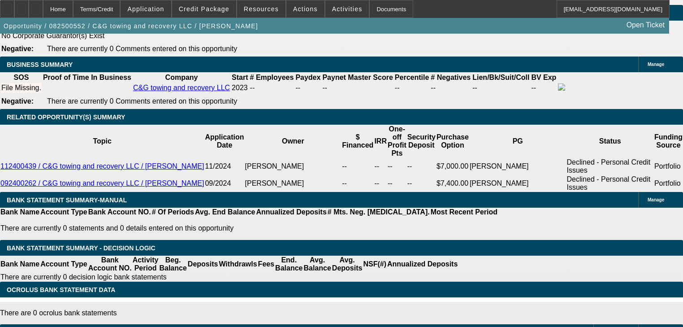
scroll to position [1376, 0]
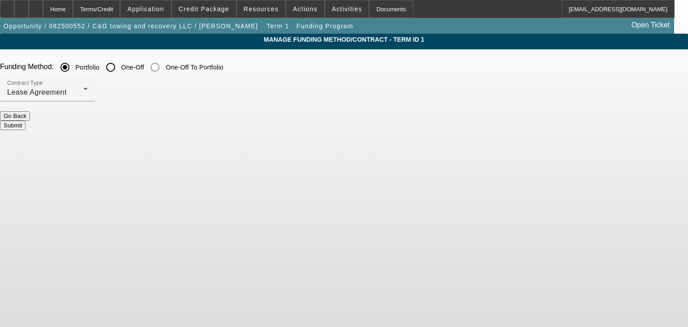
click at [120, 73] on input "One-Off" at bounding box center [111, 67] width 18 height 18
radio input "true"
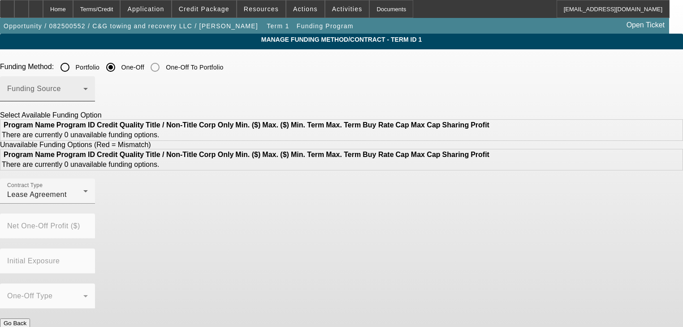
click at [83, 94] on span at bounding box center [45, 92] width 76 height 11
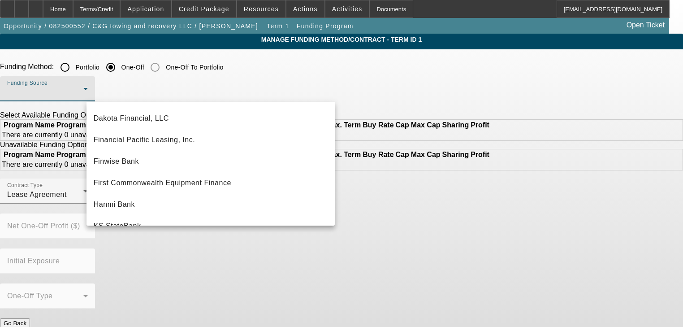
scroll to position [72, 0]
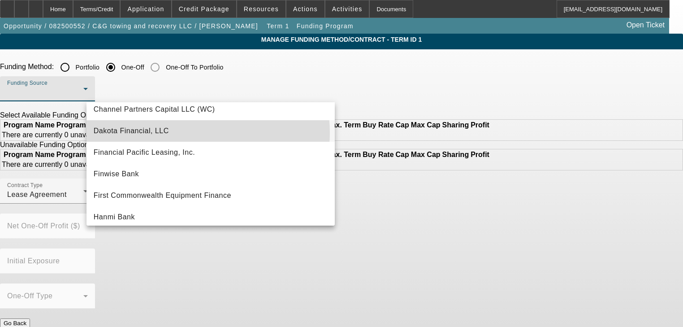
click at [195, 133] on mat-option "Dakota Financial, LLC" at bounding box center [211, 131] width 248 height 22
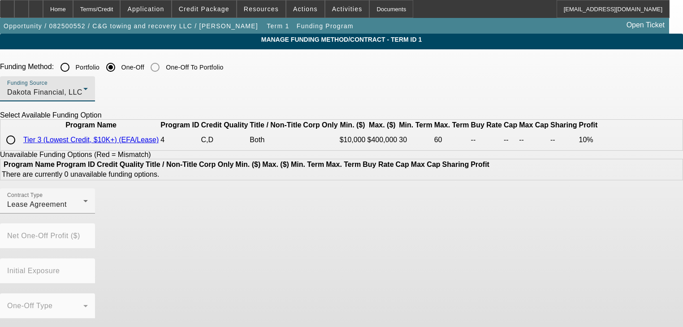
click at [20, 149] on input "radio" at bounding box center [11, 140] width 18 height 18
radio input "true"
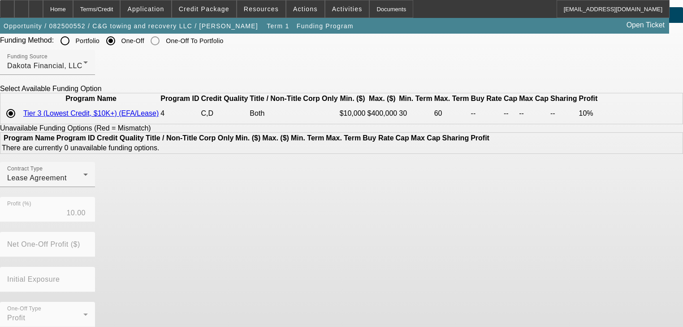
scroll to position [56, 0]
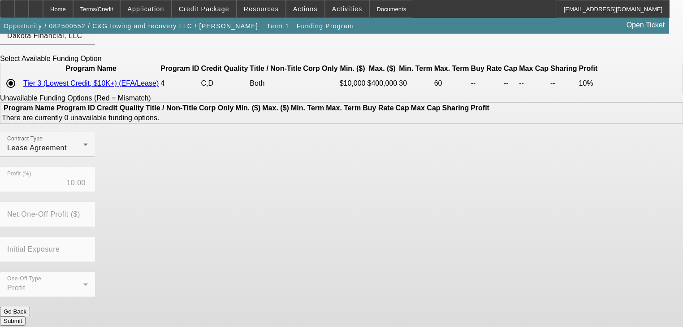
click at [26, 316] on button "Submit" at bounding box center [13, 320] width 26 height 9
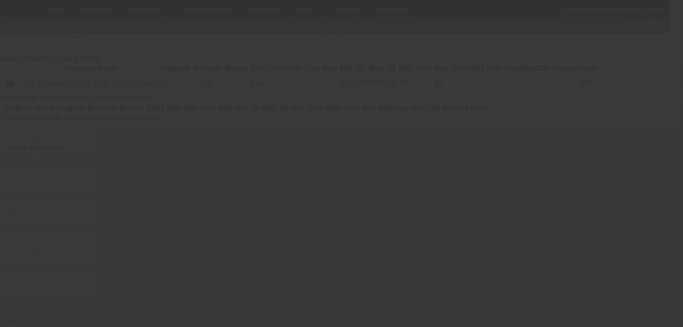
radio input "true"
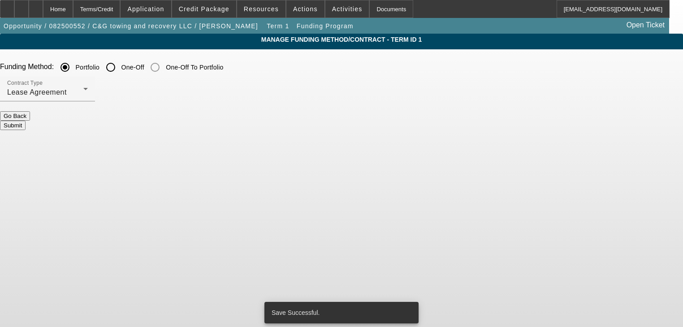
scroll to position [0, 0]
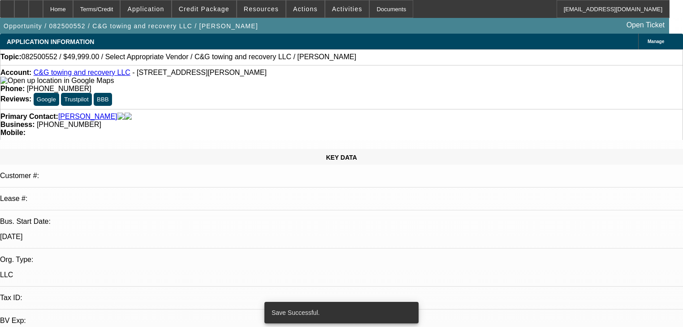
select select "0"
select select "2"
select select "0.1"
select select "4"
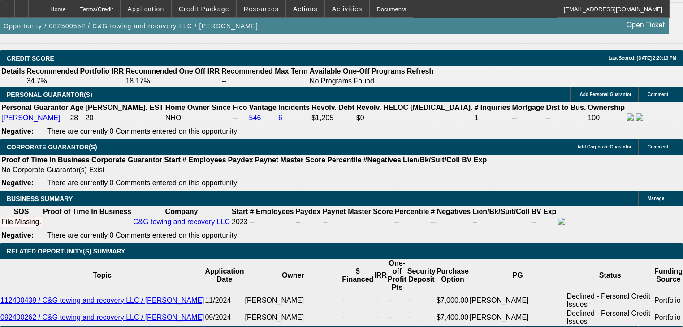
scroll to position [1264, 0]
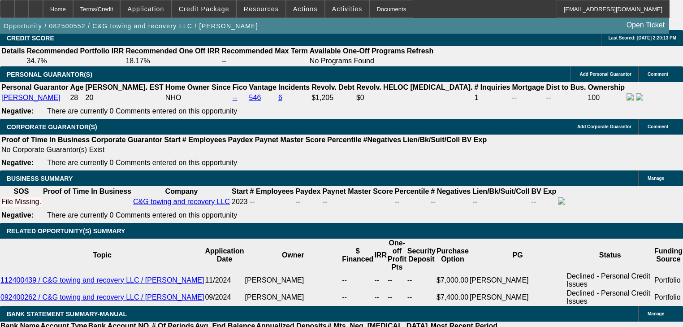
type input "$20,000.00"
type input "36"
type input "4"
type input "$1,771.38"
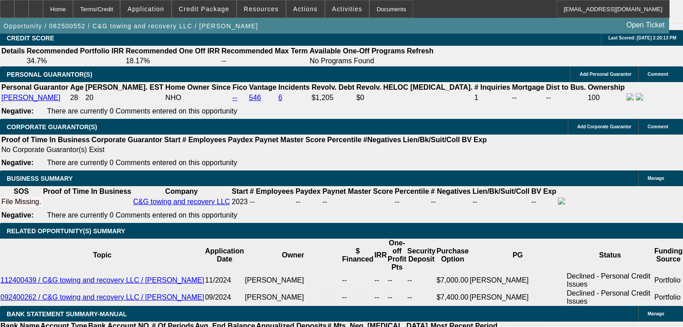
type input "$885.69"
type input "40"
type input "$2,886.52"
type input "$1,443.26"
type input "40"
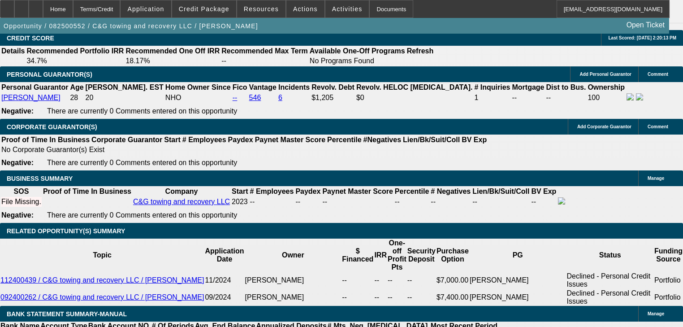
select select "0"
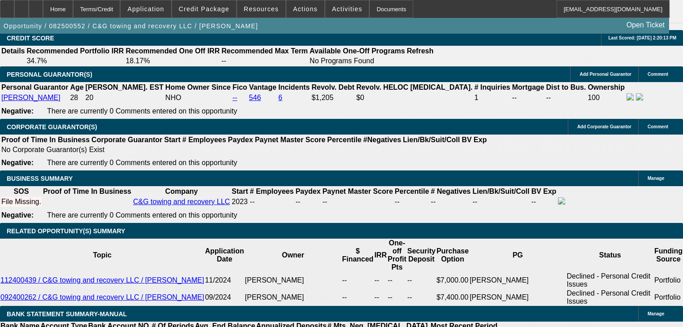
scroll to position [0, 0]
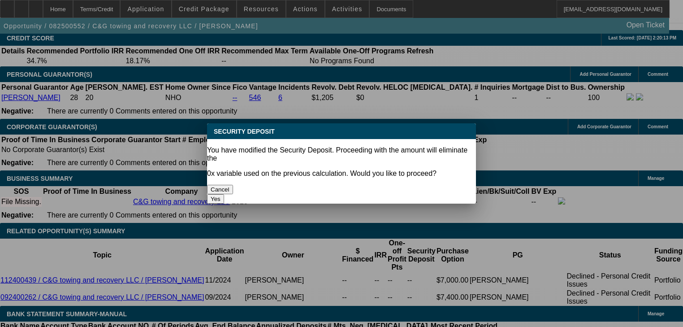
click at [224, 194] on button "Yes" at bounding box center [215, 198] width 17 height 9
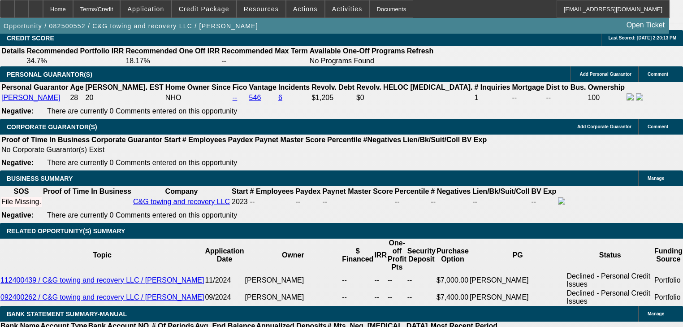
type input "$0.00"
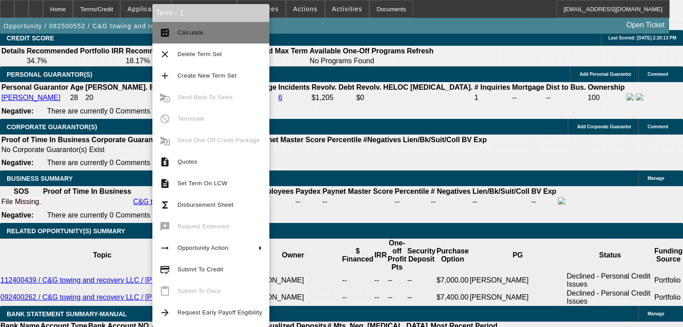
click at [186, 38] on span "Calculate" at bounding box center [219, 32] width 85 height 11
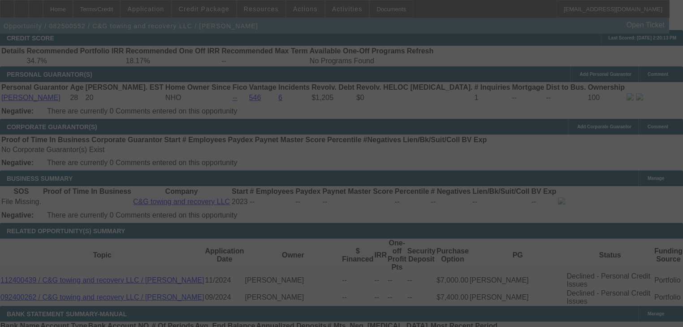
select select "0"
select select "2"
select select "0.1"
select select "4"
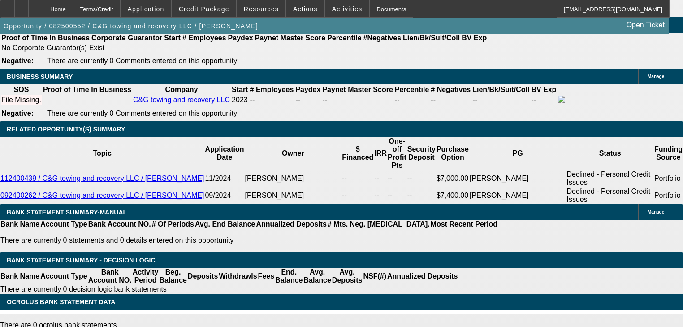
scroll to position [1228, 0]
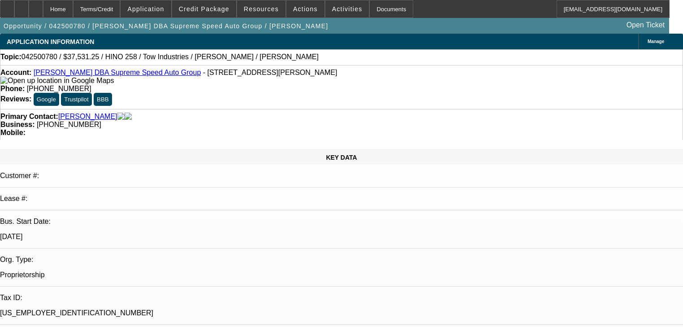
select select "0"
select select "2"
select select "0"
select select "6"
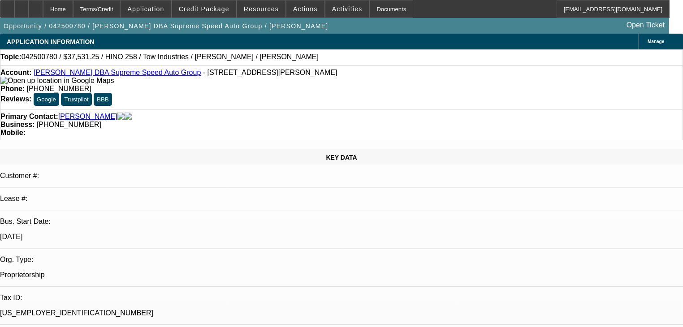
select select "0"
select select "2"
select select "0"
select select "6"
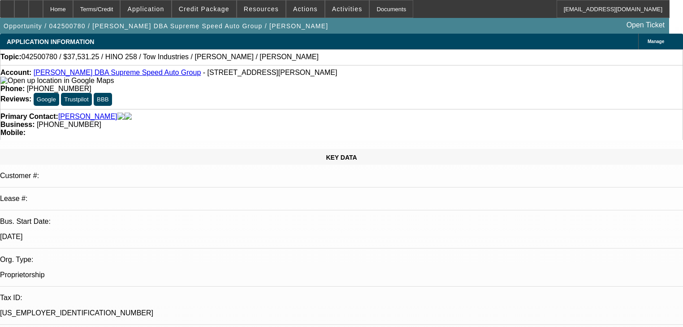
select select "0"
select select "2"
select select "0"
select select "6"
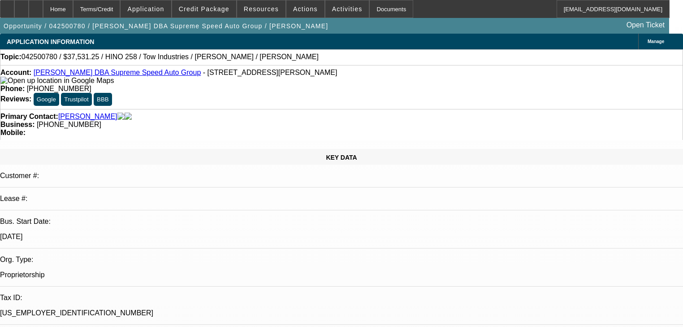
select select "0"
select select "2"
select select "0"
select select "6"
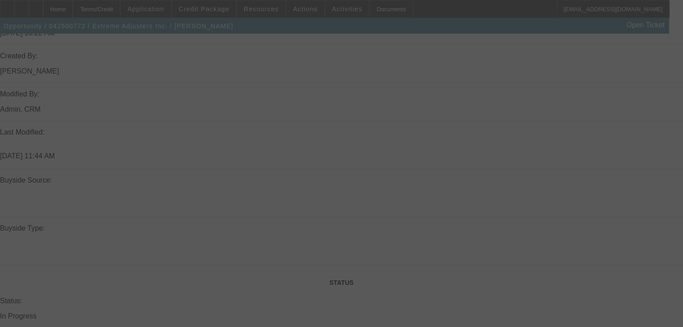
scroll to position [724, 0]
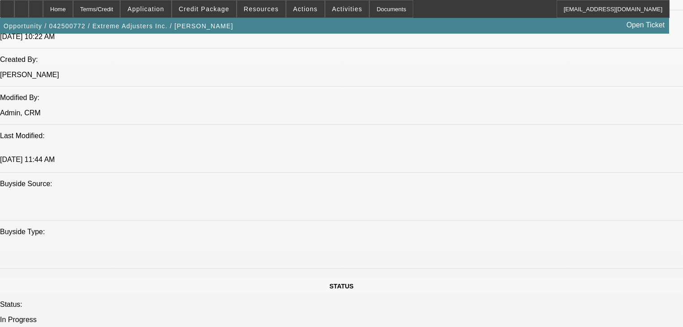
select select "0"
select select "0.1"
select select "4"
select select "0"
select select "2"
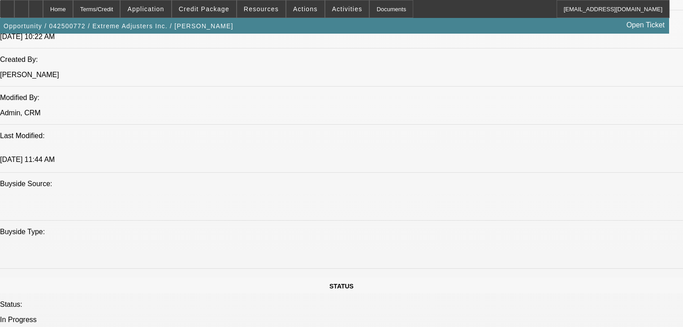
select select "0.1"
select select "4"
select select "0"
select select "2"
select select "0.1"
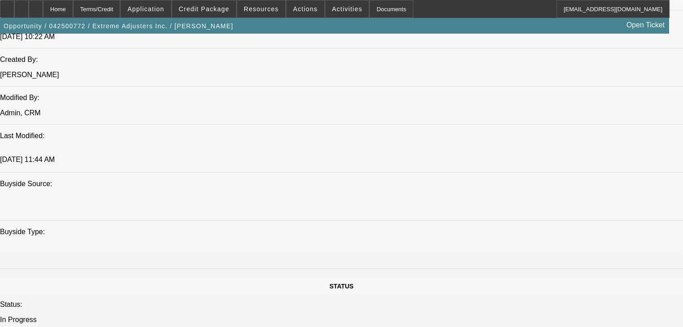
select select "4"
select select "0"
select select "2"
select select "0.1"
select select "4"
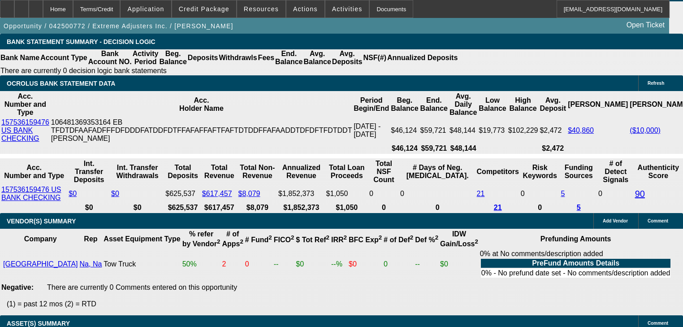
scroll to position [1692, 0]
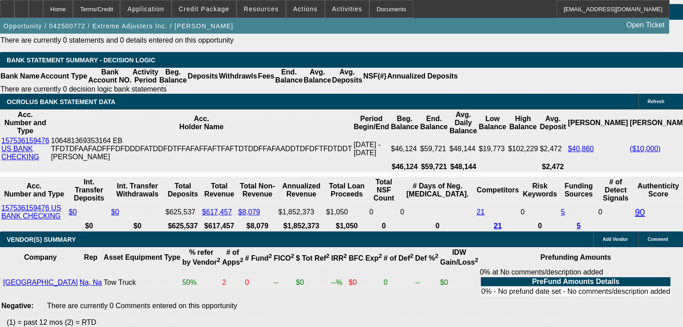
type input "UNKNOWN"
type input "1"
type input "$1,298.68"
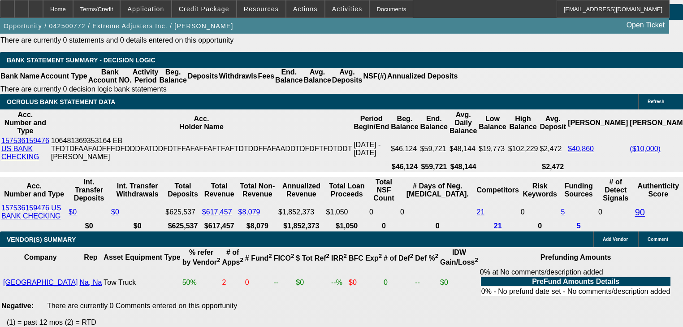
type input "17"
type input "$1,641.42"
type input "17"
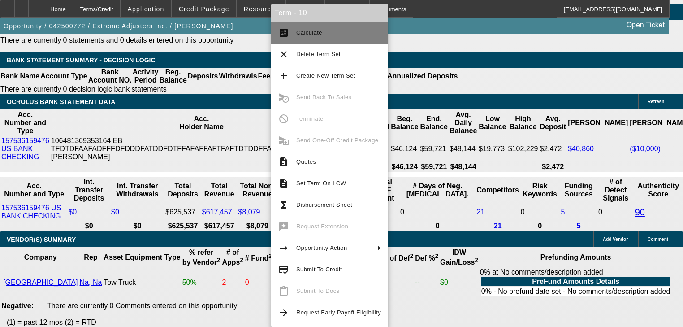
click at [308, 37] on span "Calculate" at bounding box center [338, 32] width 85 height 11
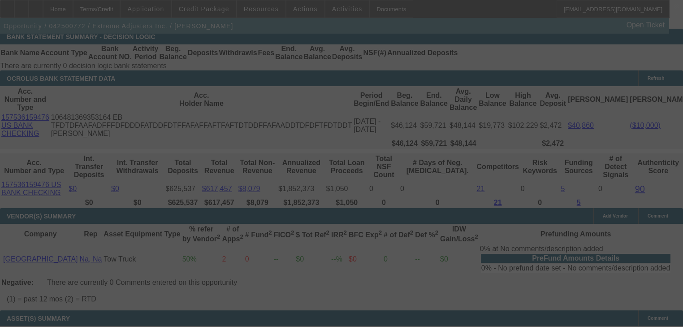
scroll to position [1728, 0]
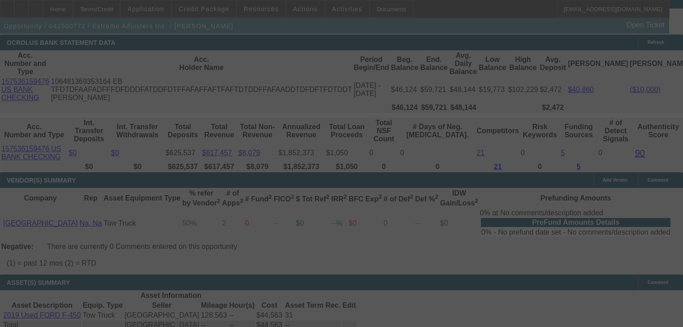
select select "0"
select select "2"
select select "0.1"
select select "4"
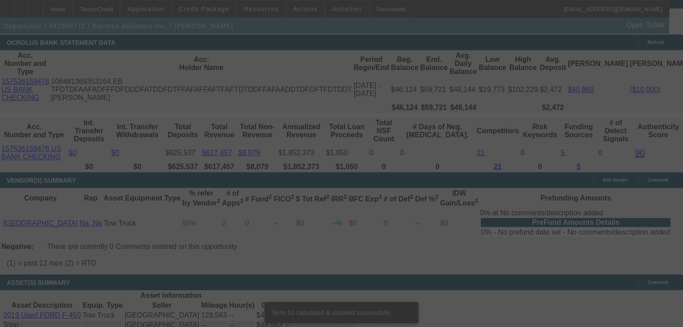
scroll to position [1764, 0]
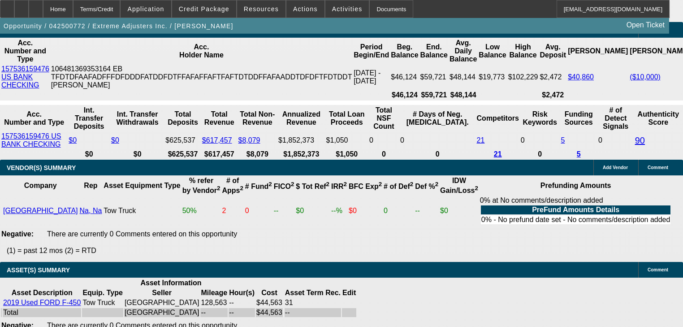
type input "UNKNOWN"
type input "42"
type input "$1,461.95"
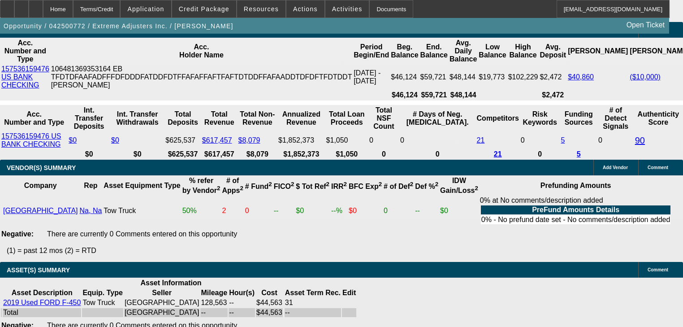
scroll to position [1728, 0]
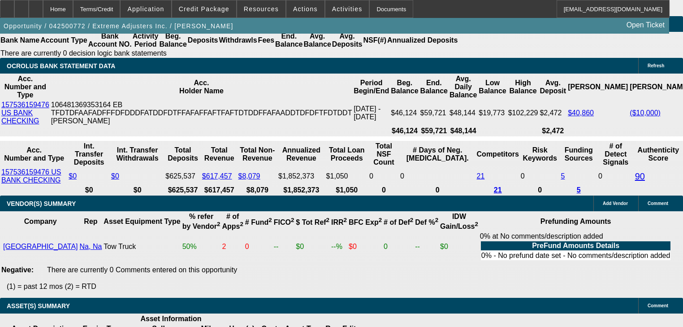
type input "42"
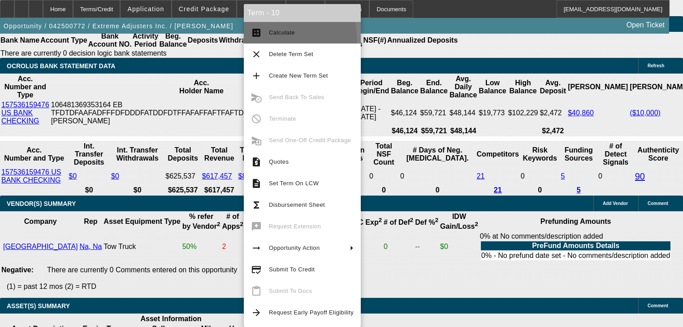
click at [276, 41] on button "calculate Calculate" at bounding box center [302, 33] width 117 height 22
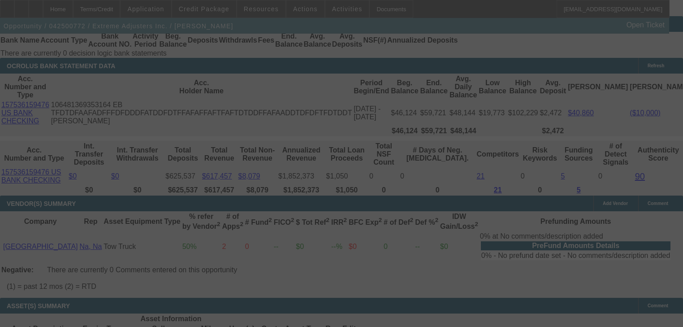
scroll to position [1711, 0]
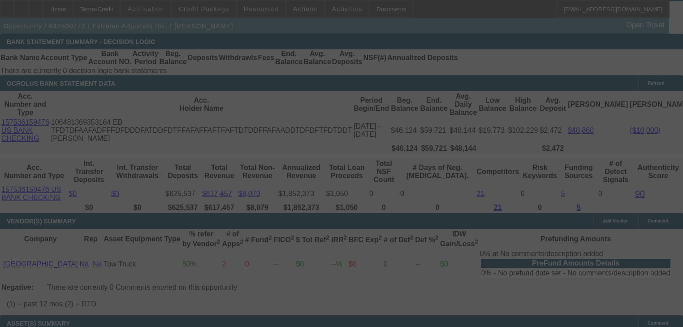
select select "0"
select select "2"
select select "0.1"
select select "4"
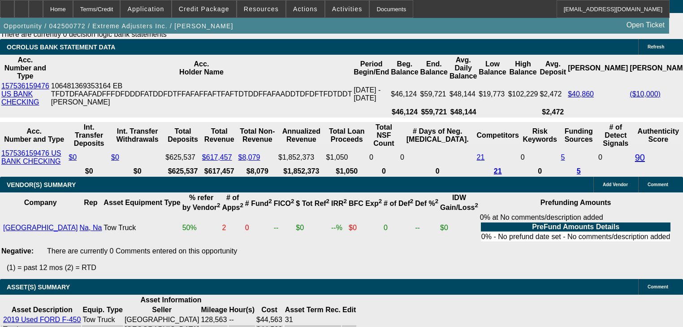
scroll to position [1747, 0]
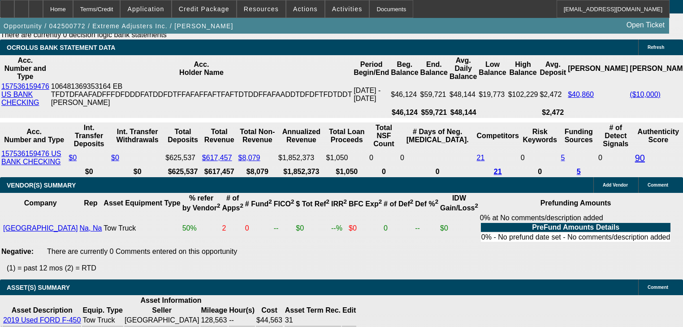
select select "2"
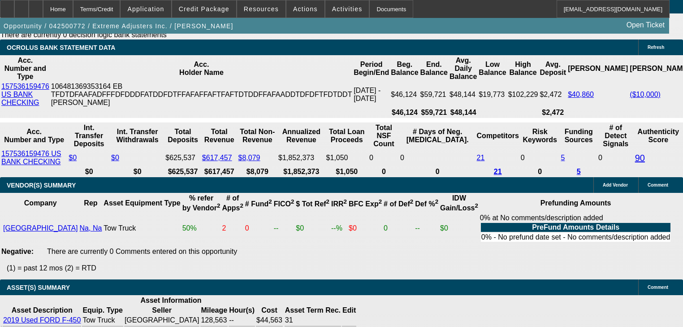
type input "UNKNOWN"
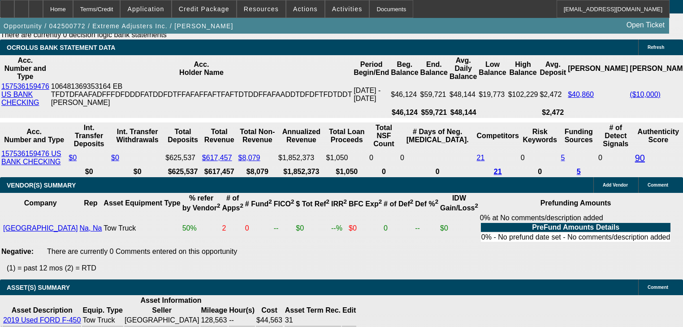
type input "8"
type input "$6,119.59"
type input "84"
type input "$931.08"
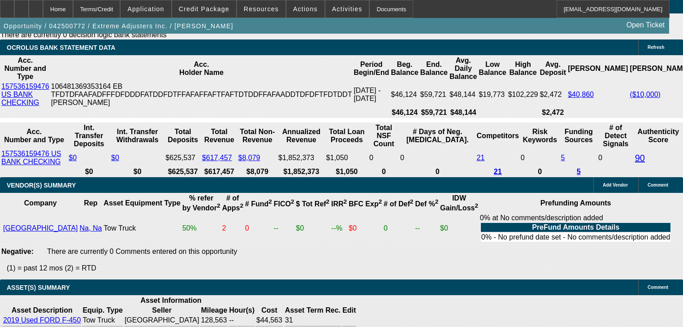
type input "8"
type input "$6,119.59"
type input "4"
type input "$11,911.35"
type input "48"
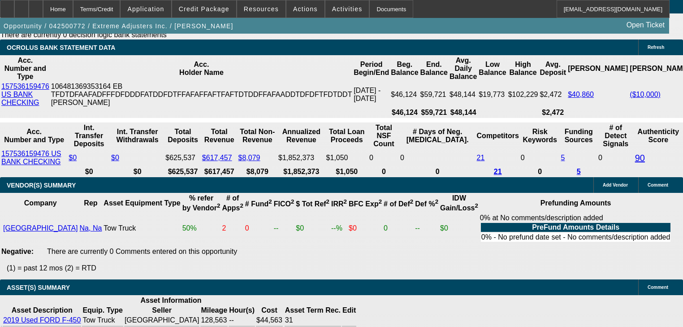
type input "$3.10"
type input "48"
type input "$1,498.00"
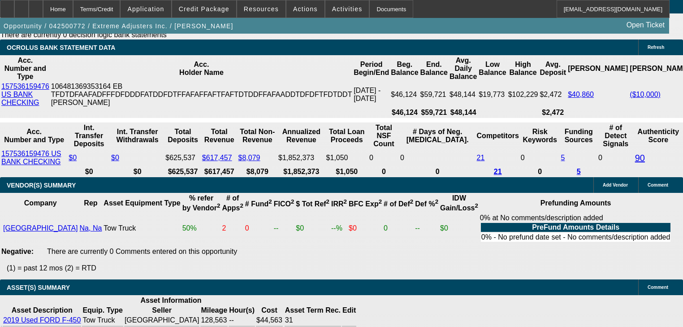
type input "23.9"
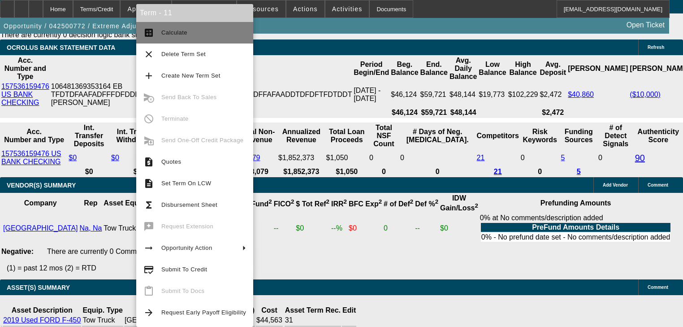
click at [172, 38] on button "calculate Calculate" at bounding box center [194, 33] width 117 height 22
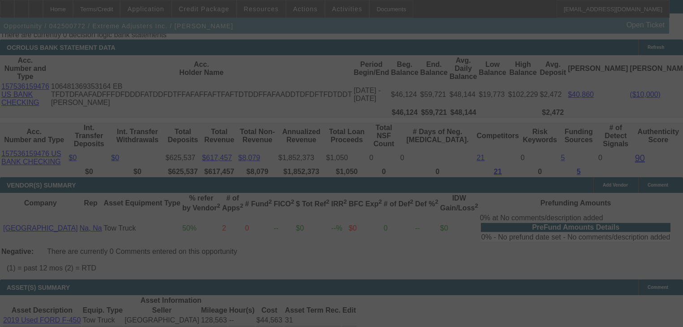
select select "0"
select select "2"
select select "0.1"
select select "4"
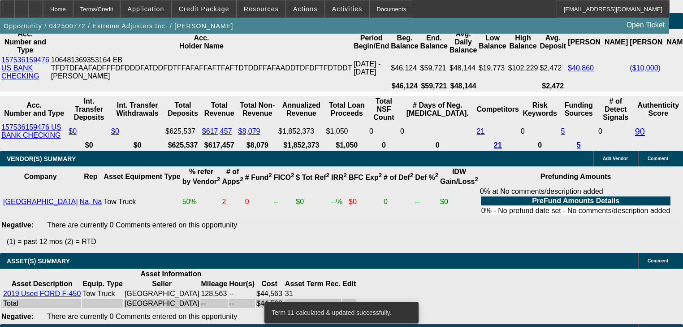
scroll to position [1818, 0]
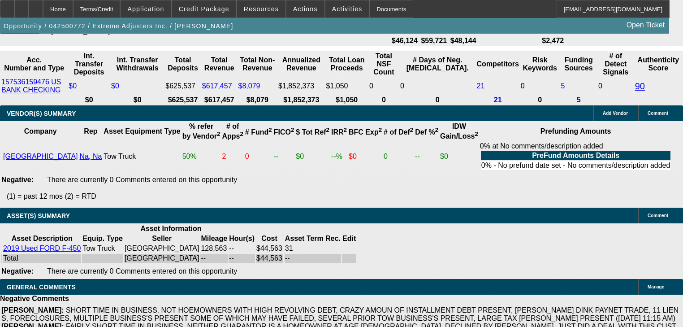
type input "1"
type input "UNKNOWN"
type input "$1,475.00"
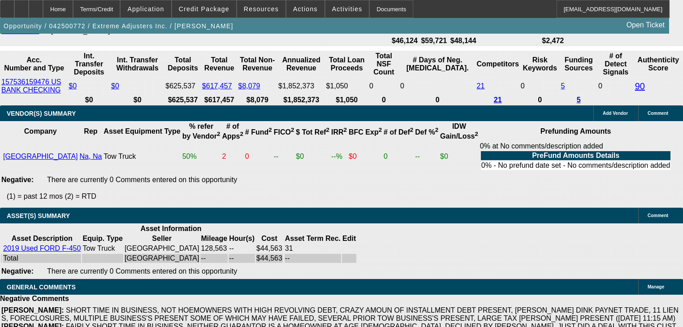
type input "17.6"
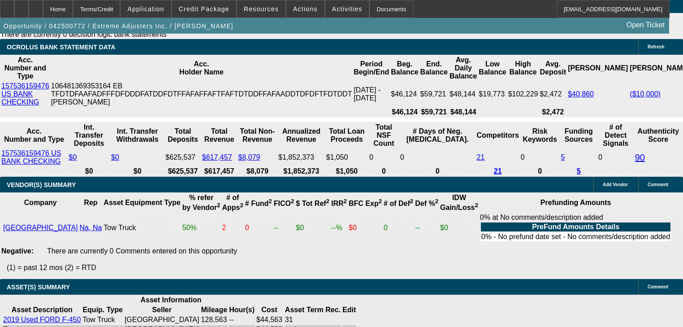
scroll to position [1747, 0]
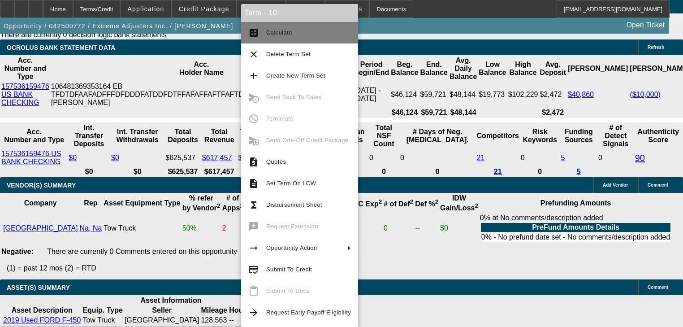
click at [263, 36] on button "calculate Calculate" at bounding box center [299, 33] width 117 height 22
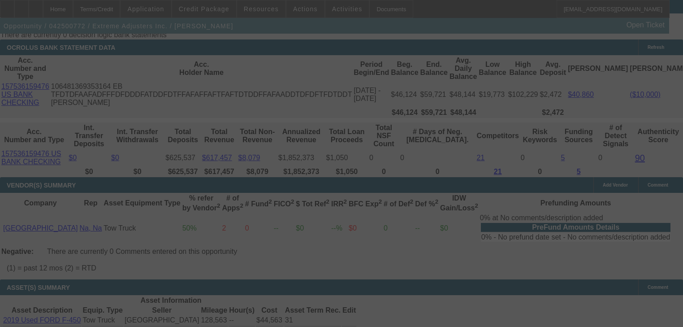
select select "0"
select select "2"
select select "0.1"
select select "4"
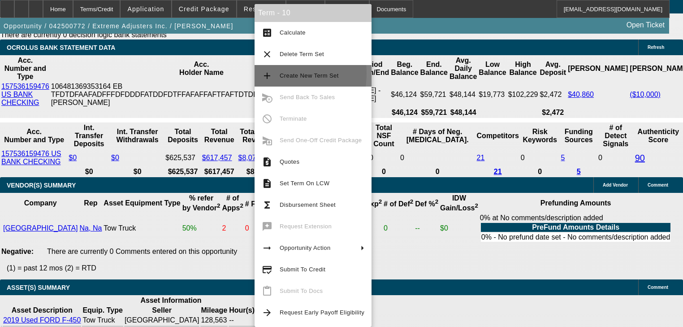
click at [262, 73] on mat-icon "add" at bounding box center [267, 75] width 11 height 11
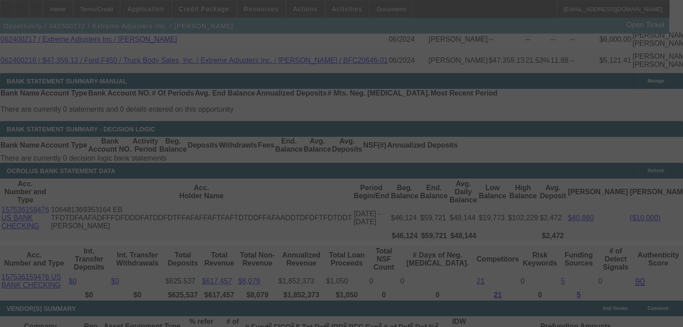
scroll to position [1623, 0]
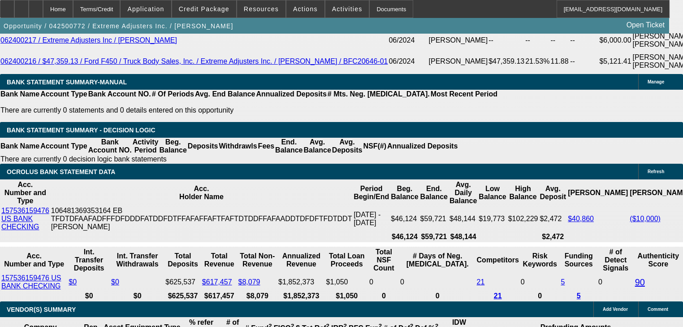
select select "0"
select select "2"
select select "0.1"
select select "4"
select select "0"
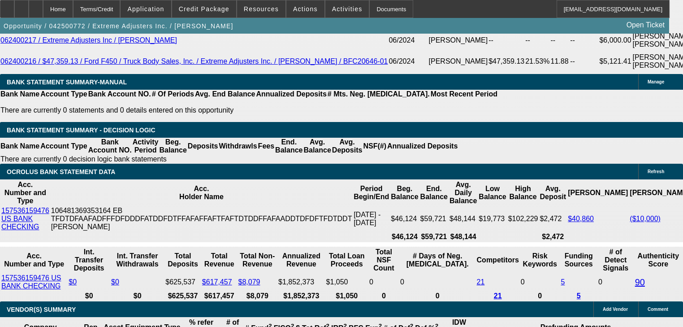
select select "2"
select select "0.1"
select select "4"
select select "0"
select select "2"
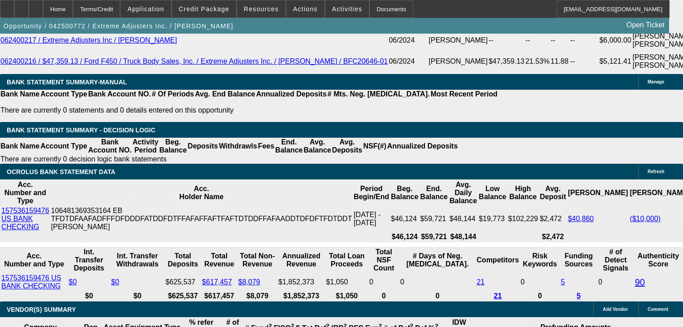
select select "0.1"
select select "4"
select select "0"
select select "2"
select select "0.1"
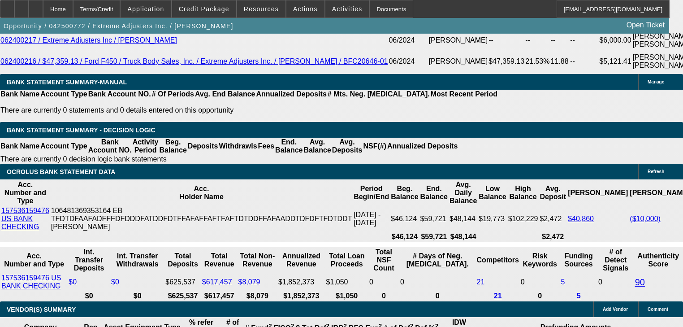
select select "4"
type input "3"
type input "UNKNOWN"
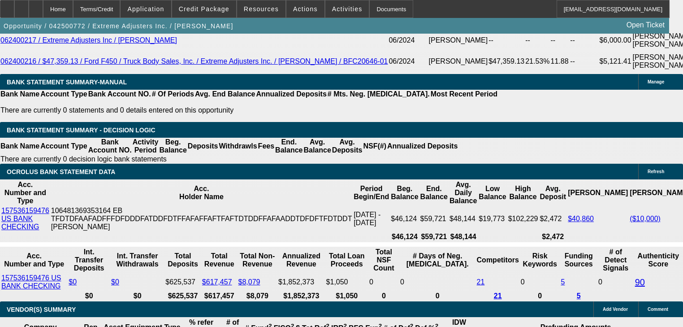
type input "36"
type input "$1,654.21"
type input "36"
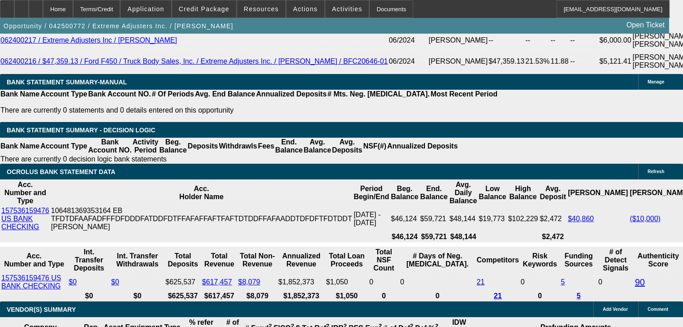
type input "1"
type input "$1,475.00"
type input "9.5"
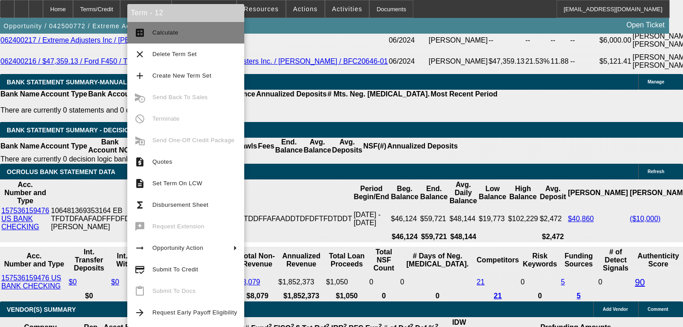
click at [168, 39] on button "calculate Calculate" at bounding box center [185, 33] width 117 height 22
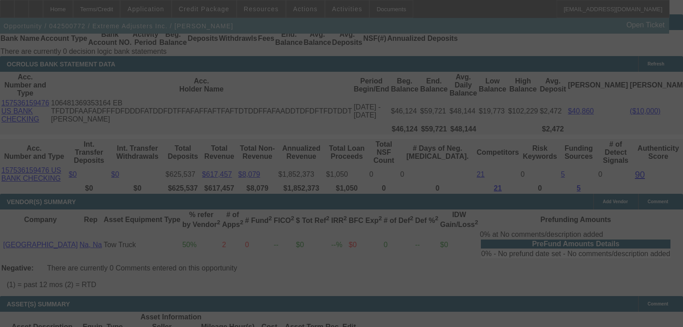
scroll to position [1730, 0]
select select "0"
select select "2"
select select "0.1"
select select "4"
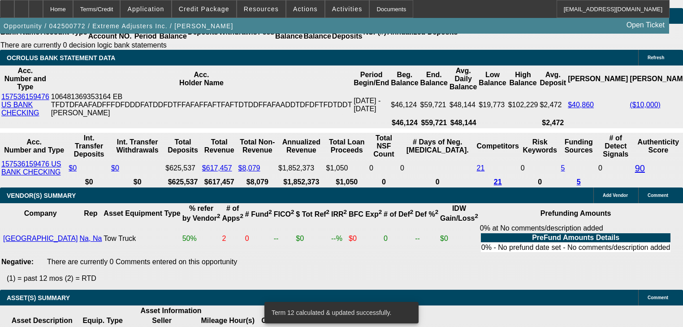
scroll to position [1749, 0]
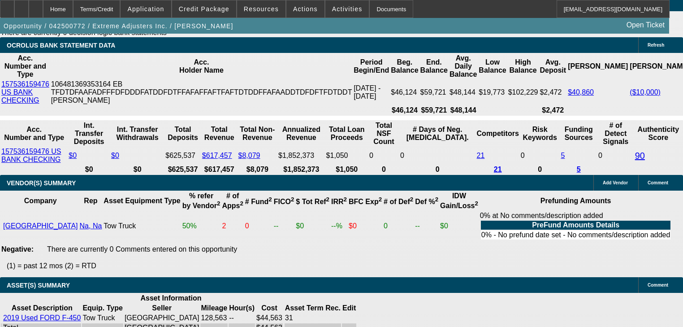
type input "1"
type input "UNKNOWN"
type input "$1,498.00"
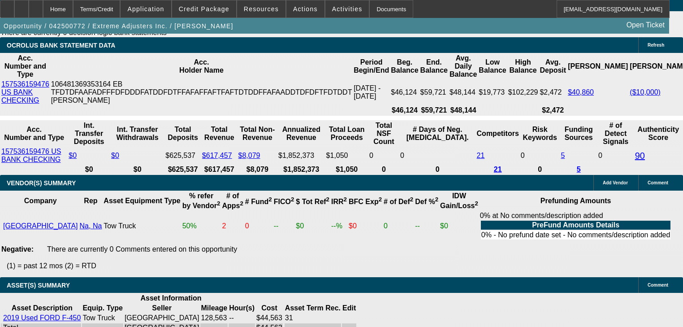
type input "10.6"
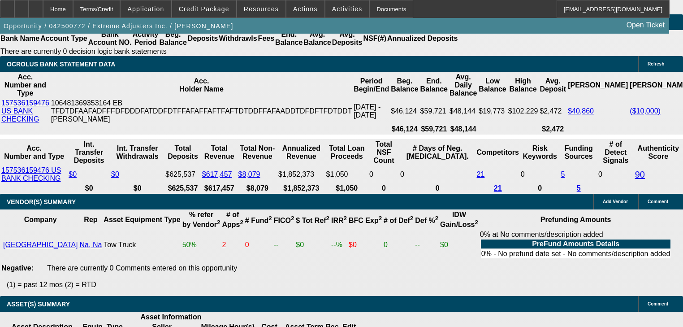
scroll to position [1713, 0]
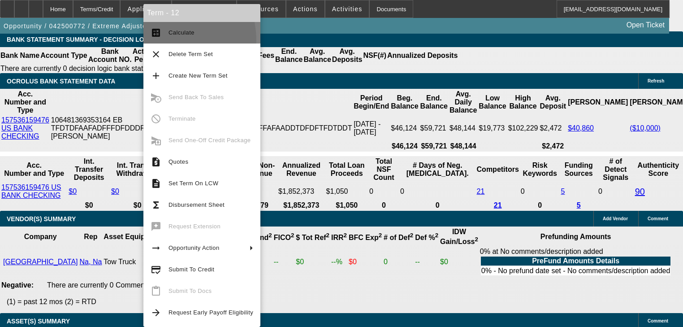
click at [165, 40] on button "calculate Calculate" at bounding box center [201, 33] width 117 height 22
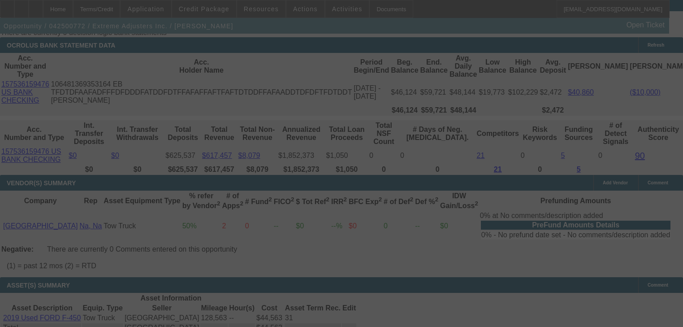
select select "0"
select select "2"
select select "0.1"
select select "4"
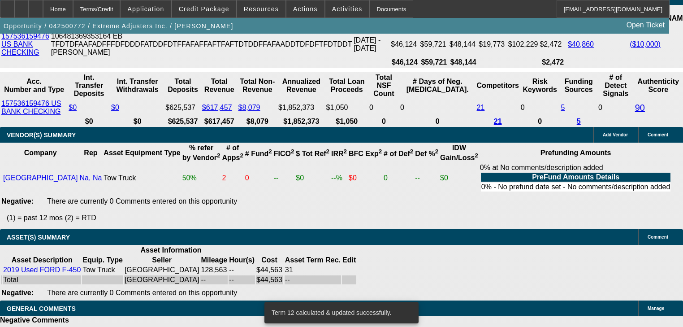
scroll to position [1821, 0]
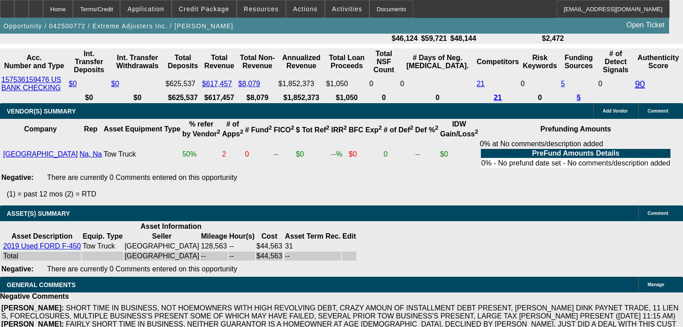
type input "1"
type input "UNKNOWN"
type input "14"
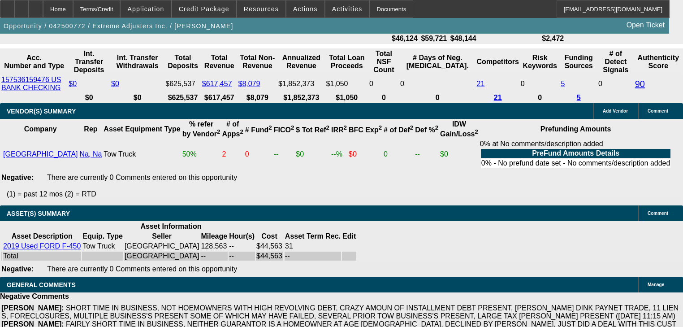
type input "$1,475.00"
type input "9.5"
type input "1"
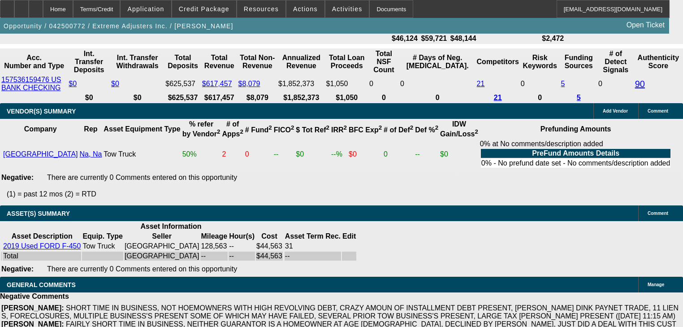
type input "UNKNOWN"
type input "1475"
type input "23"
type input "$1,475.00"
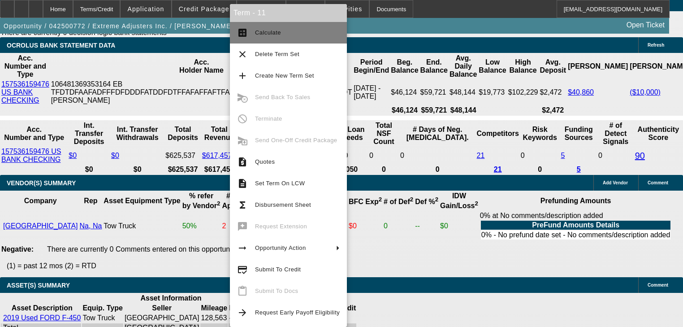
click at [249, 27] on button "calculate Calculate" at bounding box center [288, 33] width 117 height 22
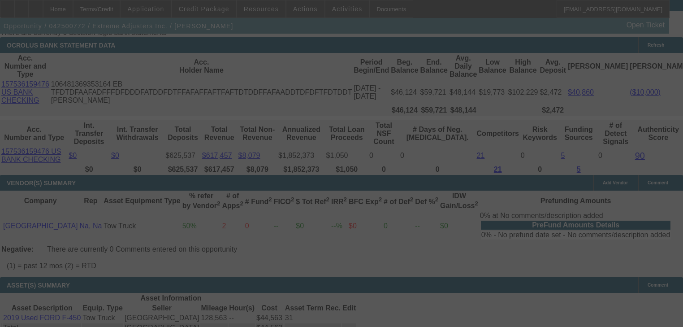
select select "0"
select select "2"
select select "0.1"
select select "4"
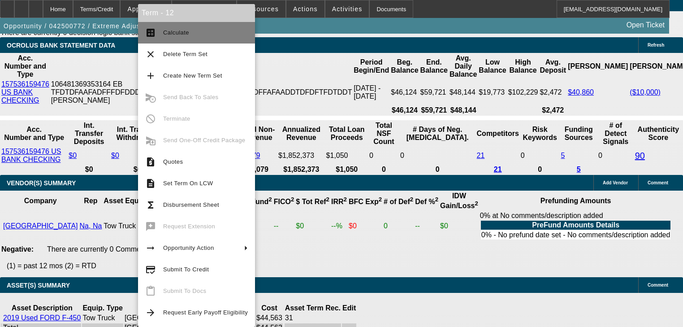
click at [149, 42] on button "calculate Calculate" at bounding box center [196, 33] width 117 height 22
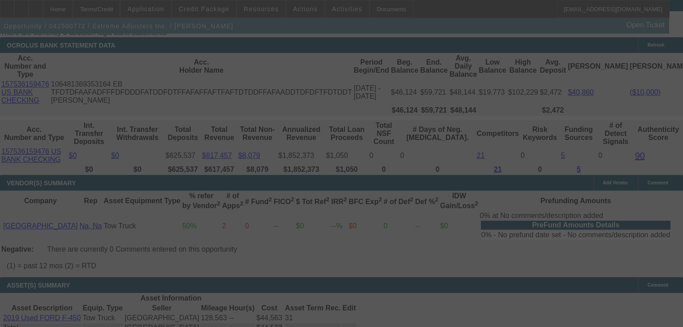
select select "0"
select select "2"
select select "0.1"
select select "4"
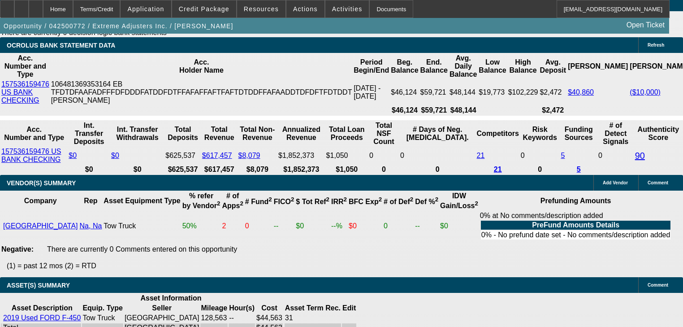
type input "1"
type input "UNKNOWN"
type input "1400"
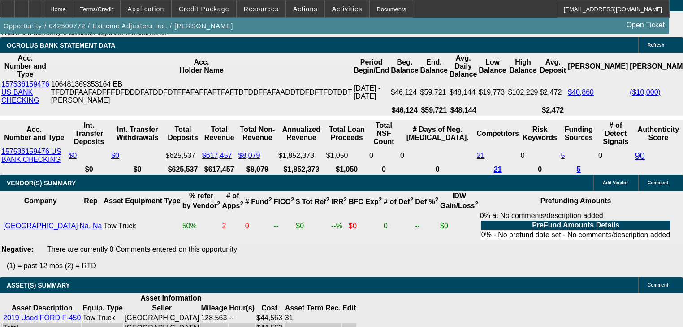
type input "14.3"
type input "$1,400.00"
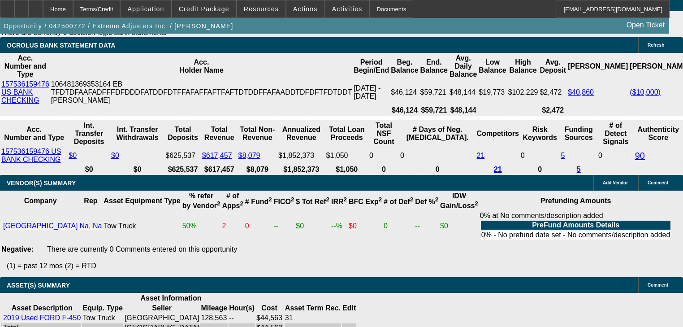
type input "1"
type input "UNKNOWN"
type input "$1,400.00"
type input "20"
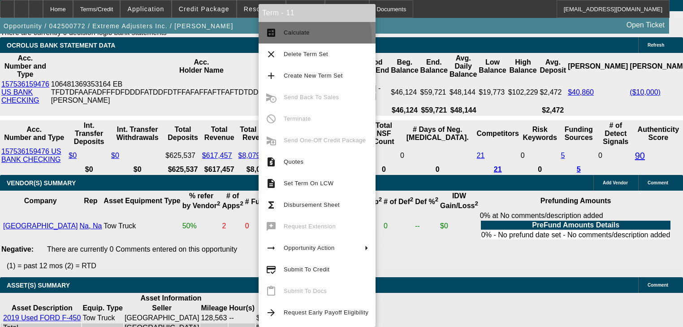
click at [292, 40] on button "calculate Calculate" at bounding box center [317, 33] width 117 height 22
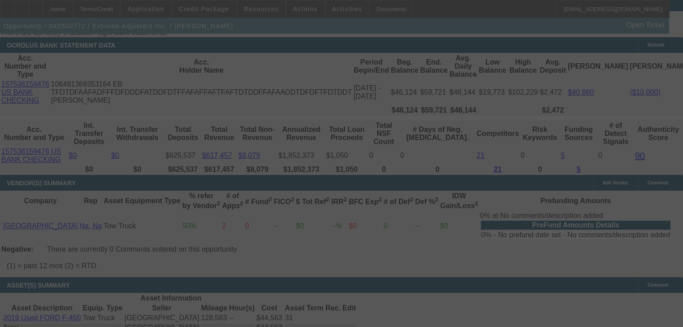
select select "0"
select select "2"
select select "0.1"
select select "4"
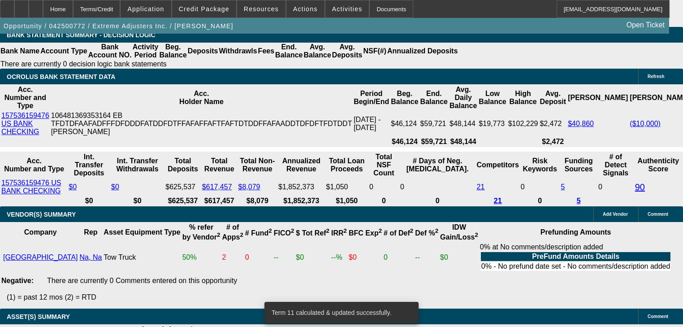
scroll to position [1713, 0]
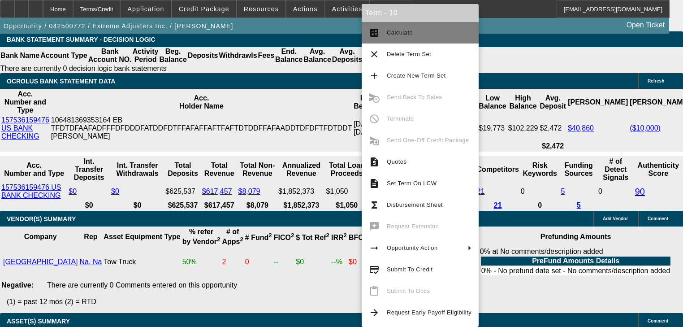
click at [403, 41] on button "calculate Calculate" at bounding box center [420, 33] width 117 height 22
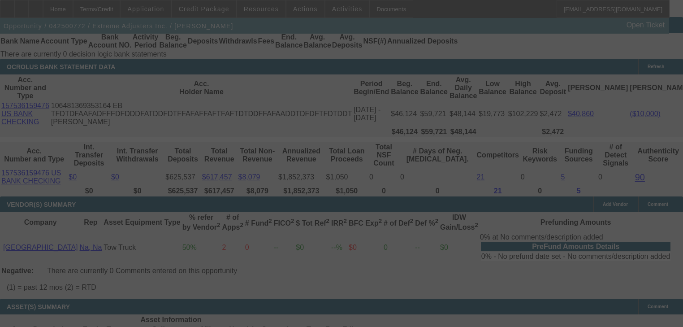
scroll to position [1749, 0]
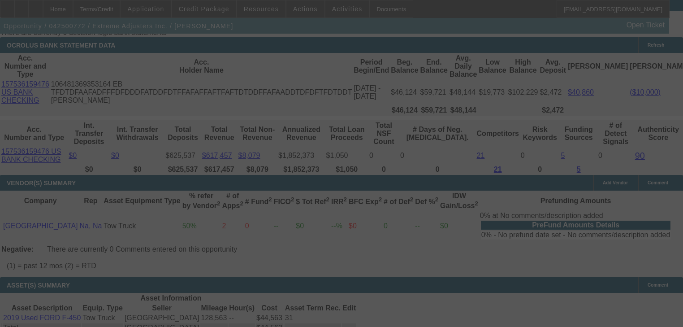
select select "0"
select select "2"
select select "0.1"
select select "4"
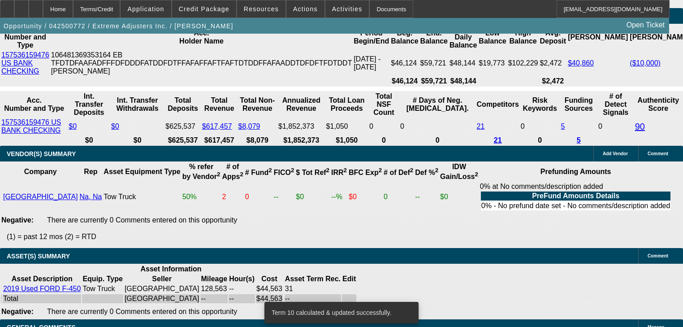
scroll to position [1821, 0]
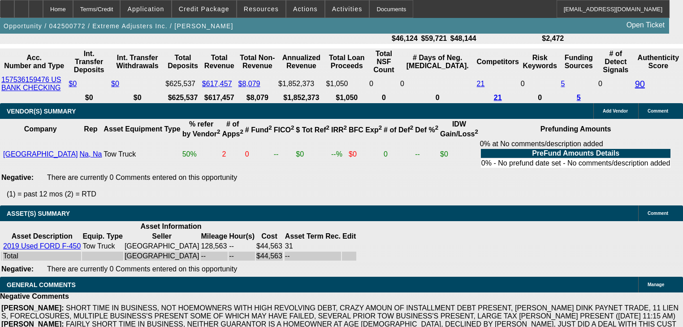
type input "1"
type input "UNKNOWN"
type input "1475"
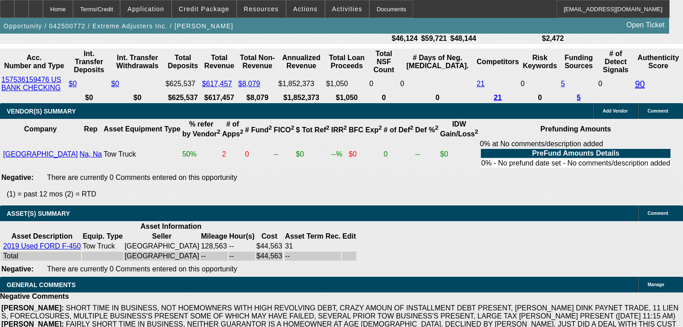
type input "17.6"
type input "$1,475.00"
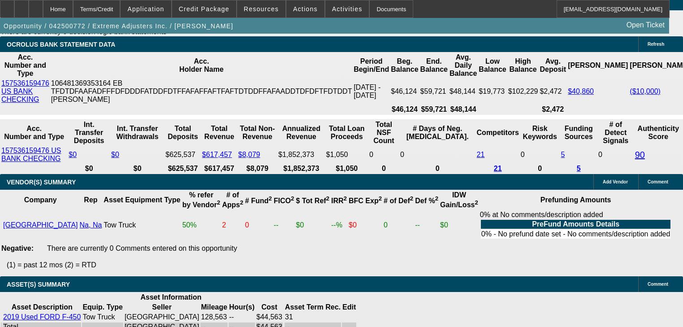
scroll to position [1749, 0]
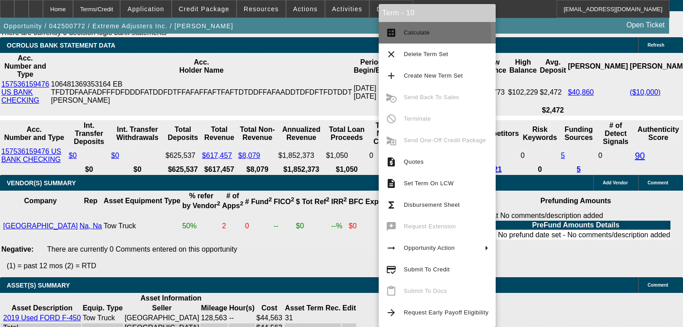
click at [414, 36] on span "Calculate" at bounding box center [446, 32] width 85 height 11
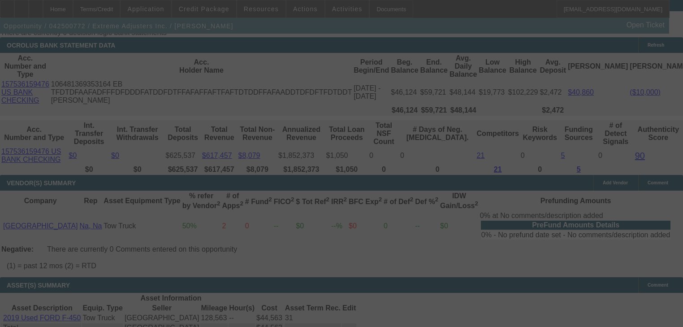
select select "0"
select select "2"
select select "0.1"
select select "4"
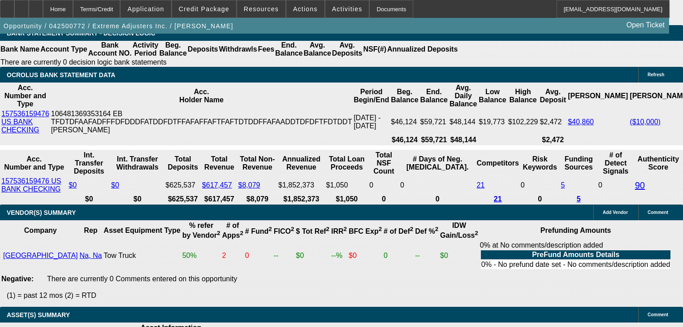
scroll to position [1713, 0]
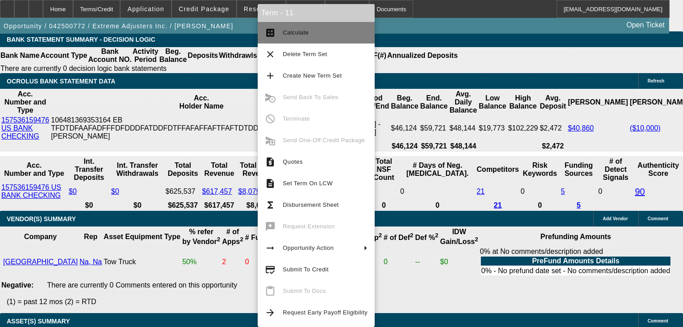
click at [273, 31] on mat-icon "calculate" at bounding box center [270, 32] width 11 height 11
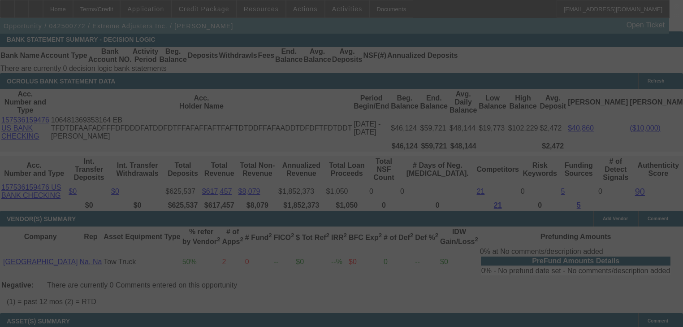
select select "0"
select select "2"
select select "0.1"
select select "4"
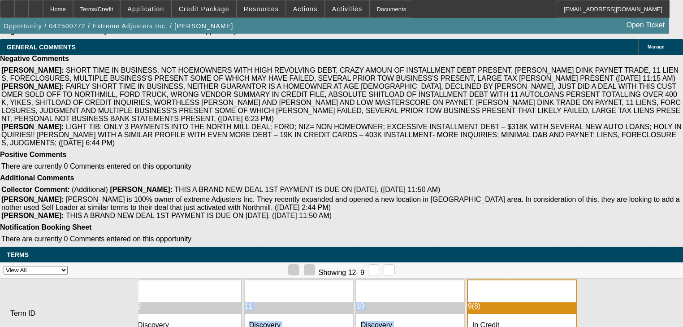
scroll to position [0, 0]
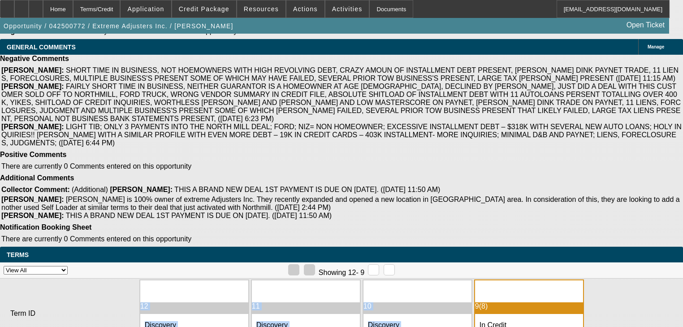
drag, startPoint x: 322, startPoint y: 198, endPoint x: 135, endPoint y: 210, distance: 187.7
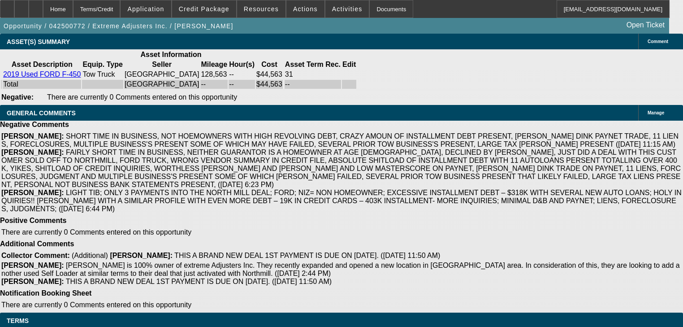
scroll to position [1915, 0]
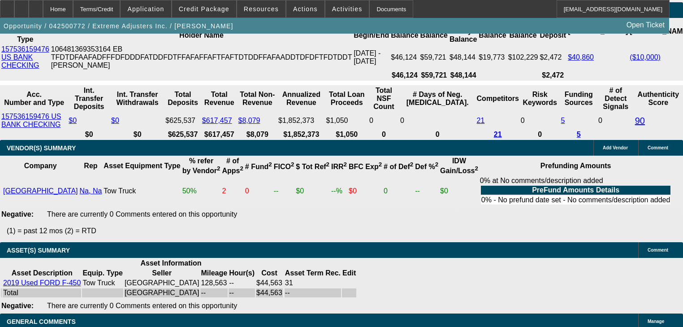
scroll to position [1771, 0]
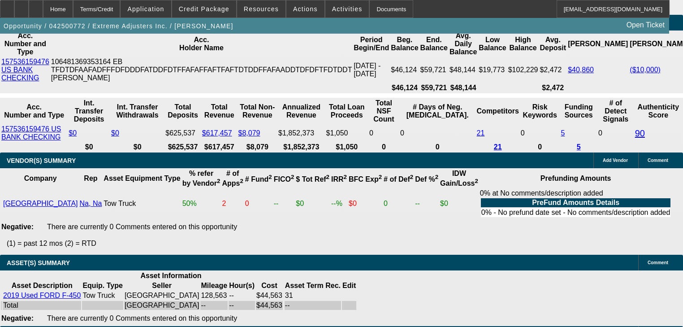
type input "1"
type input "UNKNOWN"
type input "$1,475.00"
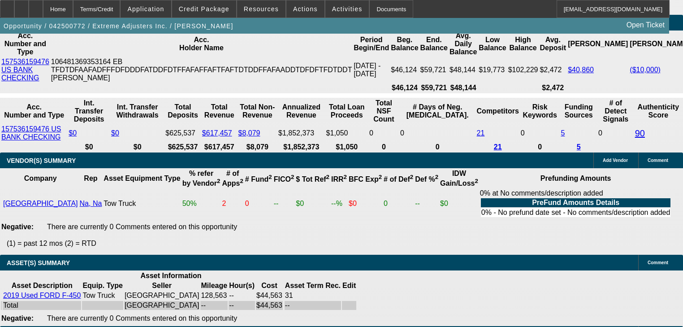
type input "23"
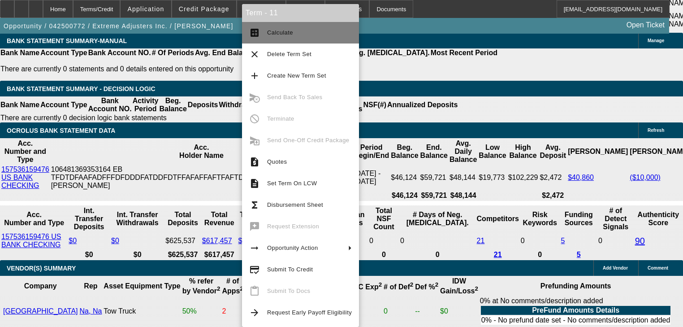
click at [280, 41] on button "calculate Calculate" at bounding box center [300, 33] width 117 height 22
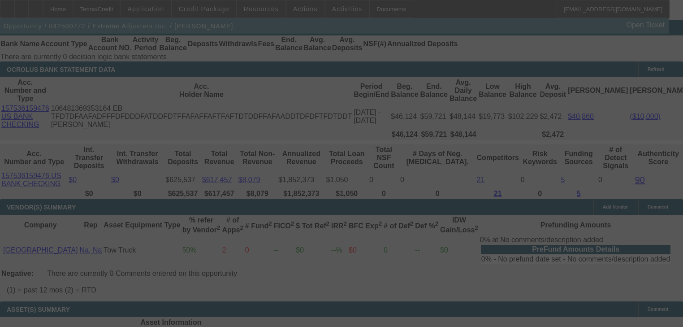
scroll to position [1735, 0]
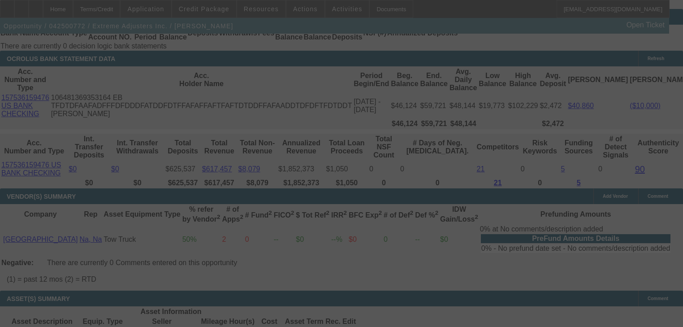
select select "0"
select select "2"
select select "0.1"
select select "4"
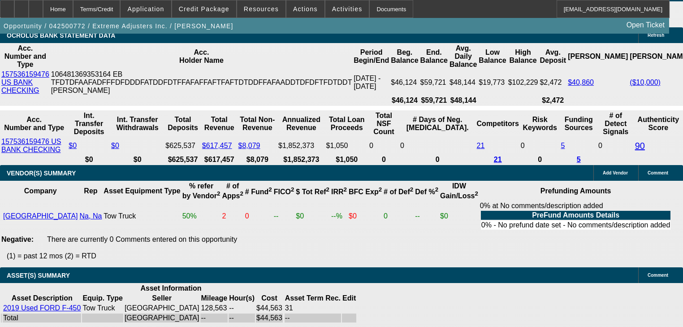
scroll to position [1771, 0]
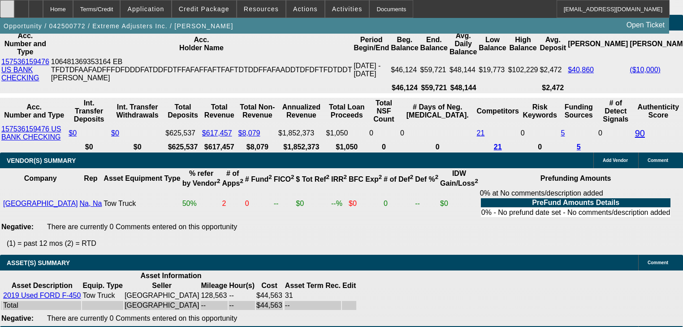
click at [14, 10] on div at bounding box center [7, 9] width 14 height 18
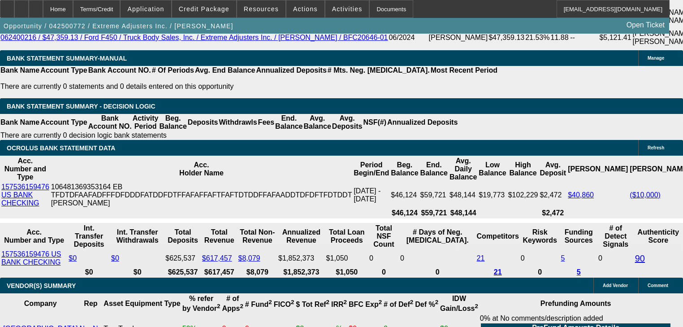
scroll to position [1664, 0]
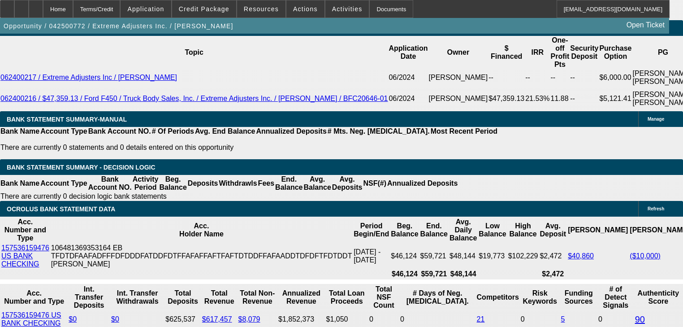
scroll to position [1578, 0]
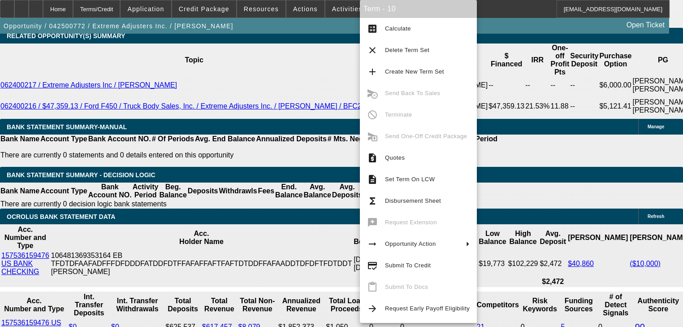
drag, startPoint x: 394, startPoint y: 261, endPoint x: 324, endPoint y: 228, distance: 77.6
click at [325, 229] on body "Home Terms/Credit Application Credit Package Resources Actions Activities Docum…" at bounding box center [341, 206] width 683 height 3569
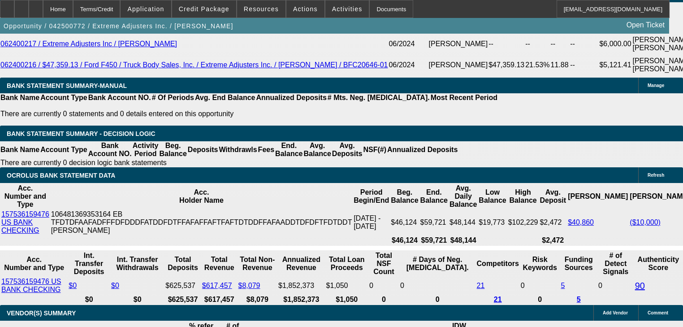
scroll to position [1614, 0]
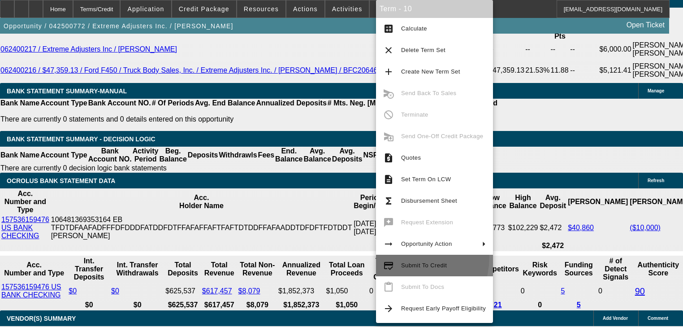
click at [406, 257] on button "credit_score Submit To Credit" at bounding box center [434, 266] width 117 height 22
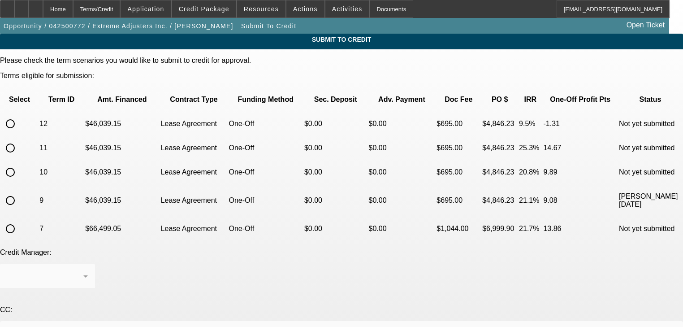
click at [19, 165] on input "radio" at bounding box center [10, 172] width 18 height 18
radio input "true"
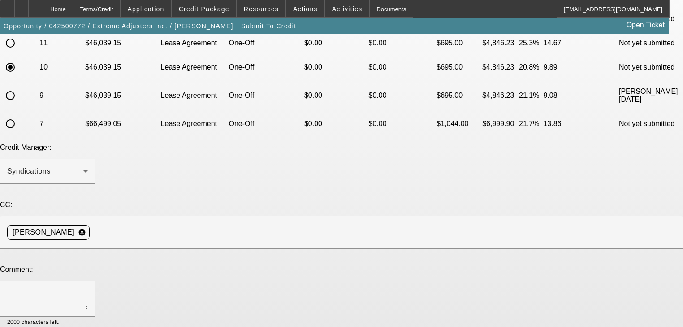
scroll to position [108, 0]
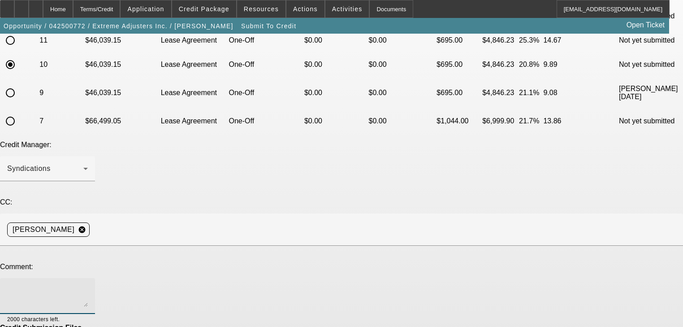
click at [88, 285] on textarea at bounding box center [47, 296] width 81 height 22
click at [83, 163] on div "Syndications" at bounding box center [45, 168] width 76 height 11
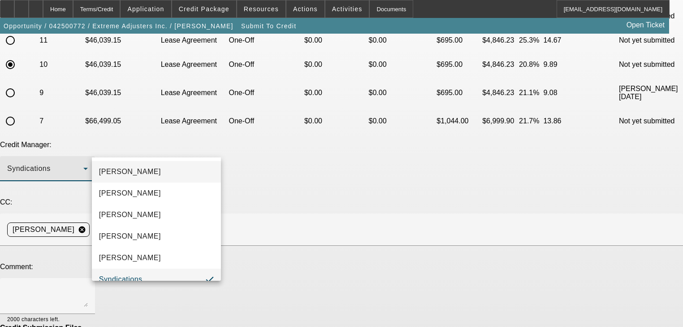
scroll to position [9, 0]
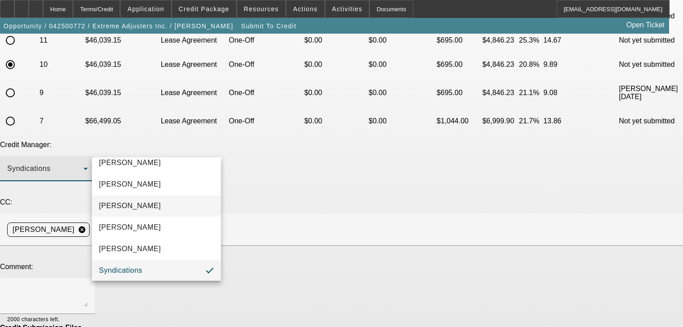
click at [182, 202] on mat-option "[PERSON_NAME]" at bounding box center [156, 206] width 129 height 22
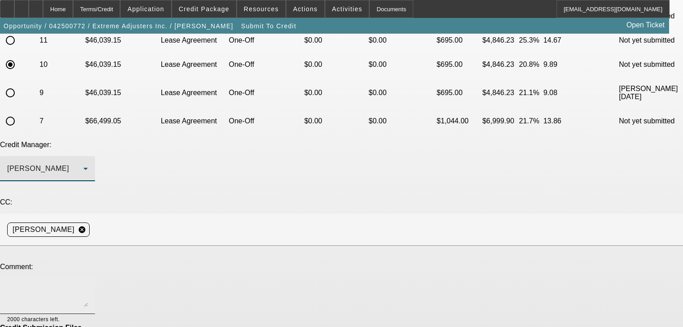
click at [88, 285] on textarea at bounding box center [47, 296] width 81 height 22
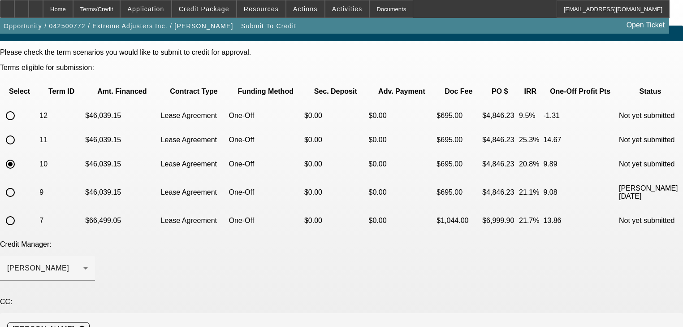
scroll to position [0, 0]
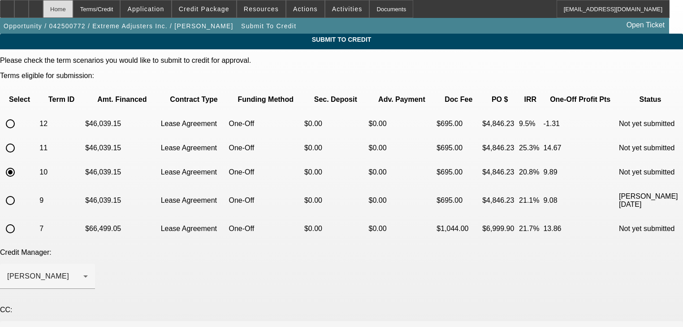
click at [73, 11] on div "Home" at bounding box center [58, 9] width 30 height 18
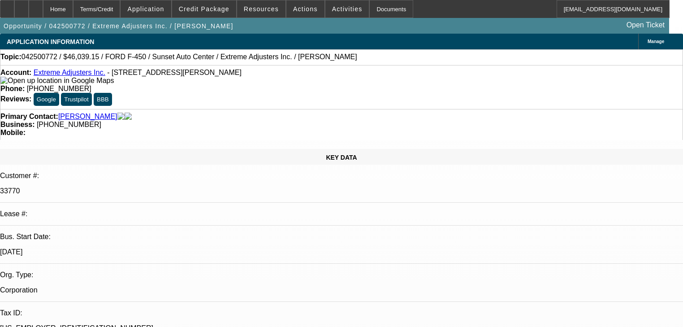
select select "0"
select select "2"
select select "0.1"
select select "4"
select select "0"
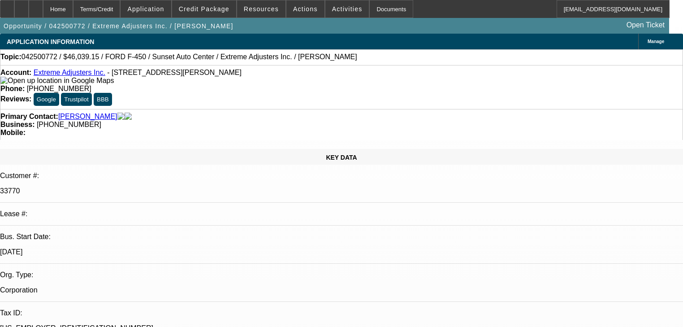
select select "2"
select select "0.1"
select select "4"
select select "0"
select select "2"
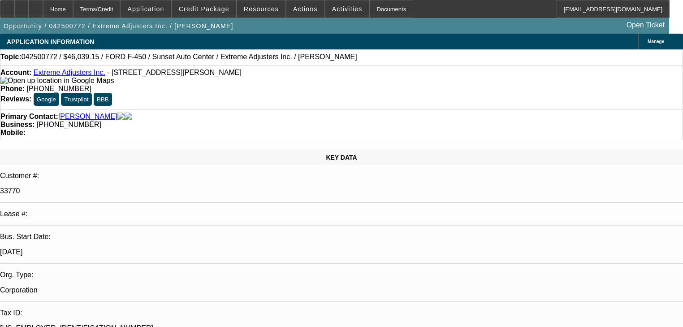
select select "0.1"
select select "4"
select select "0"
select select "2"
select select "0.1"
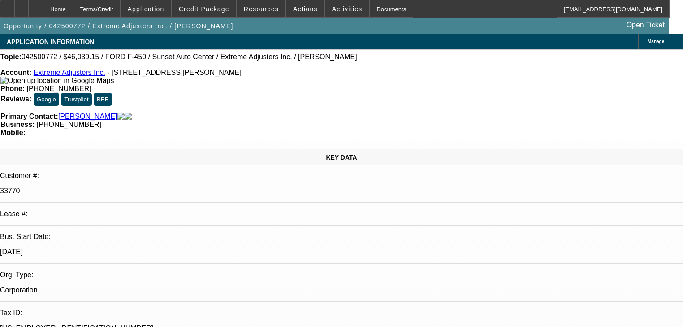
select select "4"
click at [14, 13] on div at bounding box center [7, 9] width 14 height 18
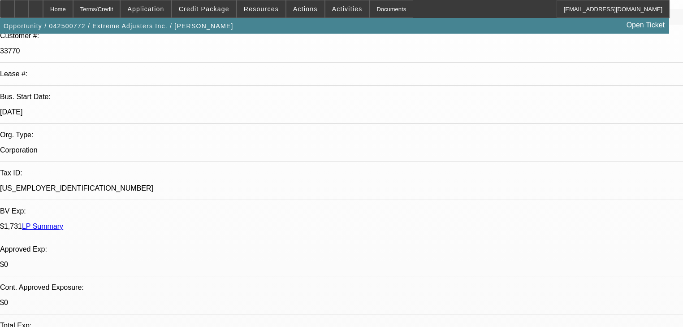
scroll to position [143, 0]
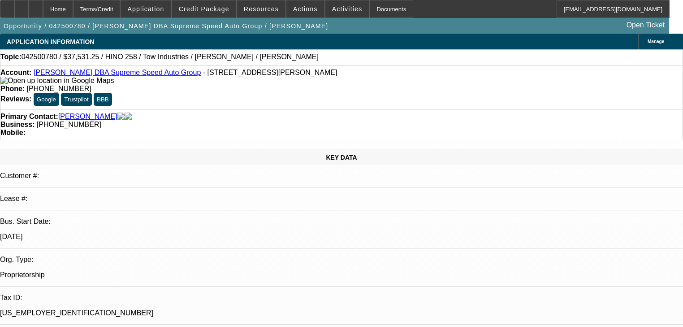
select select "0"
select select "2"
select select "0"
select select "6"
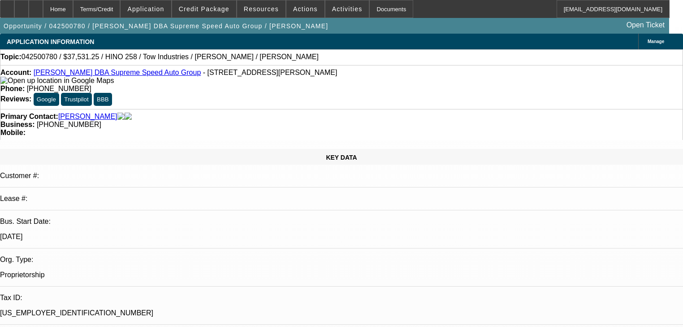
select select "0"
select select "2"
select select "0"
select select "6"
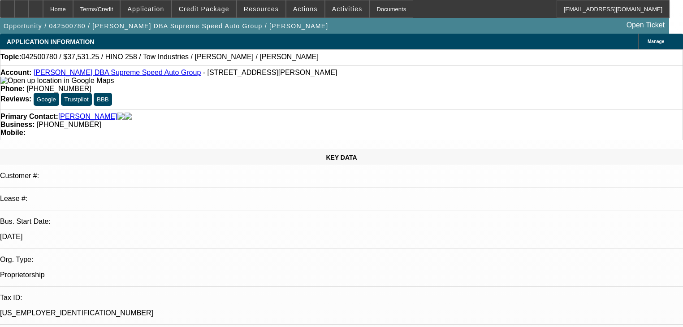
select select "0"
select select "2"
select select "0"
select select "6"
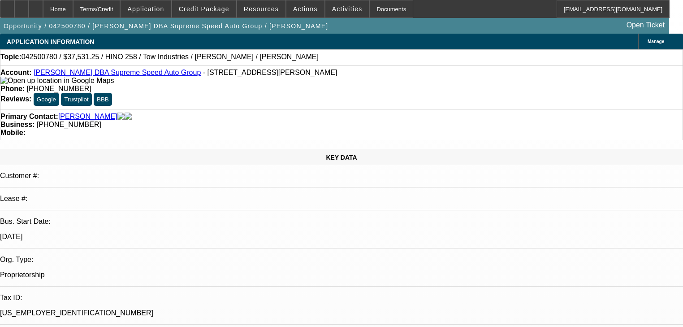
select select "0"
select select "2"
select select "0"
select select "6"
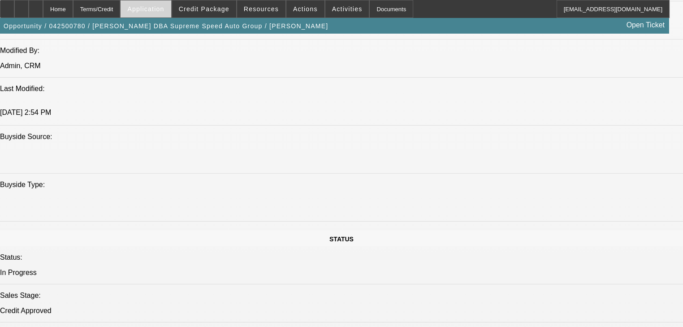
scroll to position [861, 0]
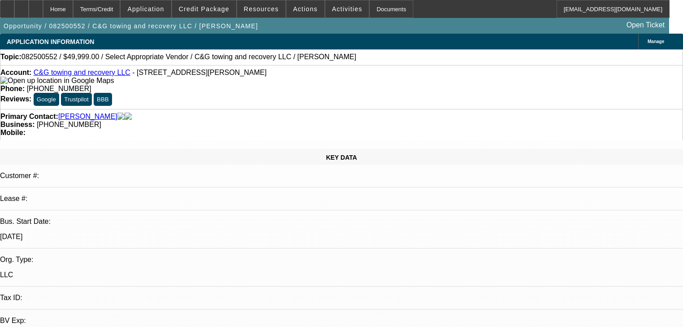
select select "0"
select select "2"
select select "0.1"
select select "4"
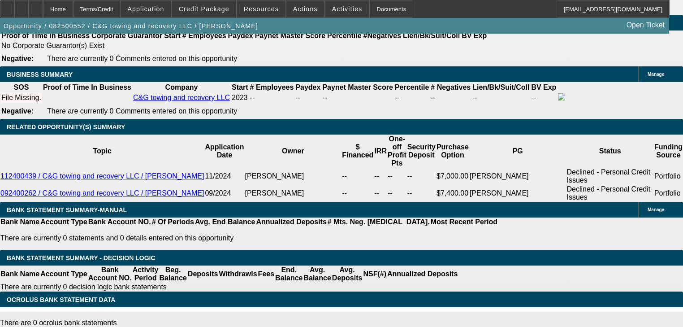
scroll to position [1479, 0]
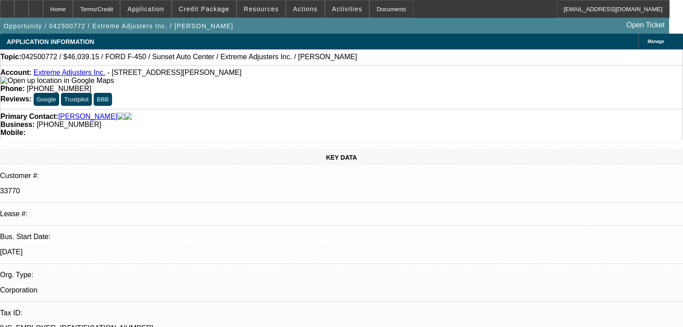
select select "0"
select select "2"
select select "0.1"
select select "4"
select select "0"
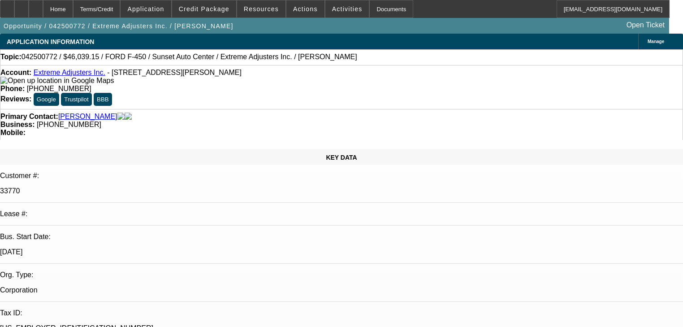
select select "2"
select select "0.1"
select select "4"
select select "0"
select select "2"
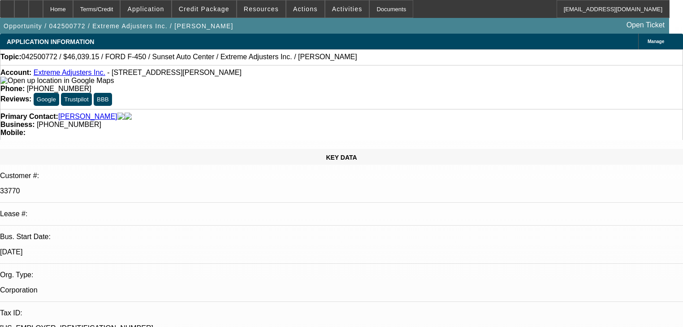
select select "0.1"
select select "4"
select select "0"
select select "2"
select select "0.1"
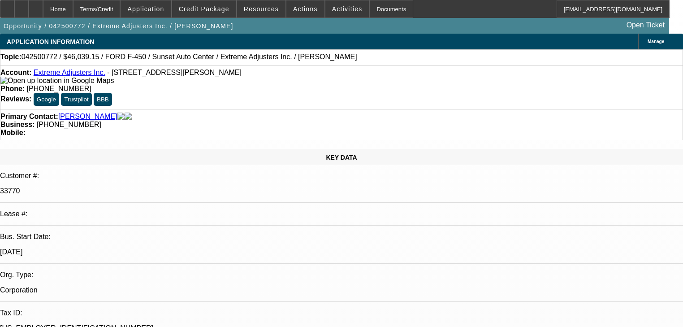
select select "4"
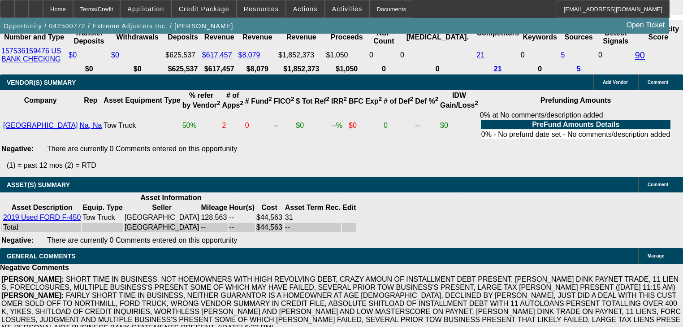
scroll to position [1865, 0]
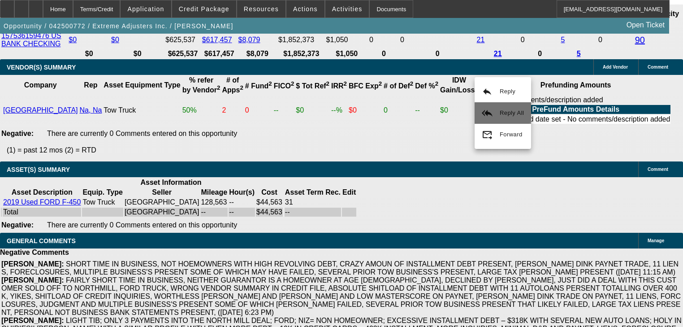
click at [487, 105] on button "reply_all Reply All" at bounding box center [503, 113] width 56 height 22
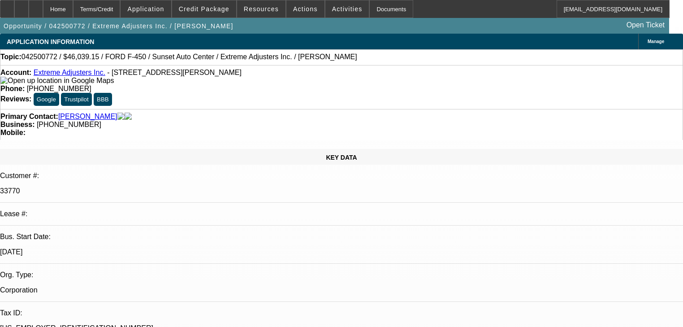
select select "0"
select select "2"
select select "0.1"
select select "4"
select select "0"
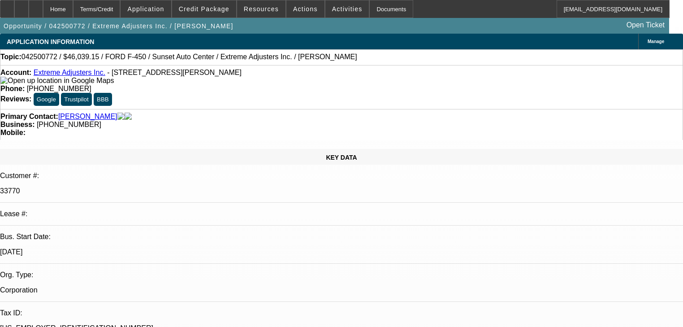
select select "2"
select select "0.1"
select select "4"
select select "0"
select select "2"
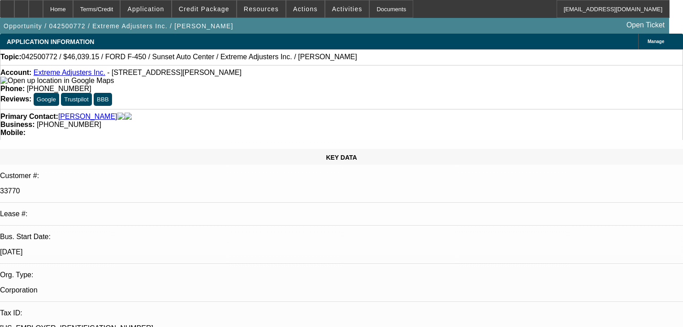
select select "0.1"
select select "4"
select select "0"
select select "2"
select select "0.1"
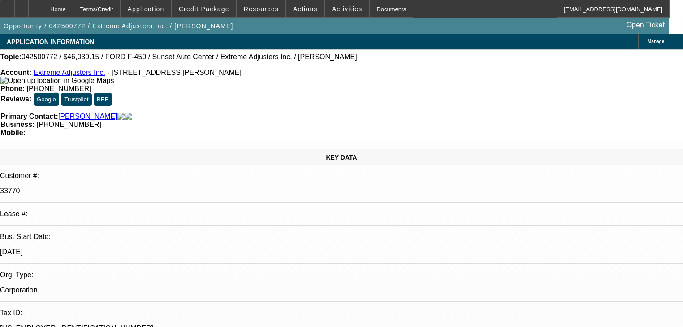
select select "4"
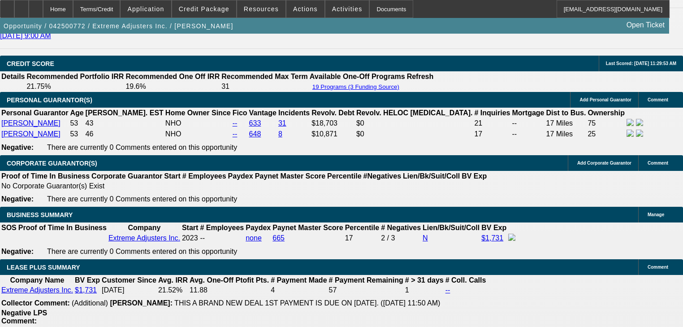
scroll to position [1291, 0]
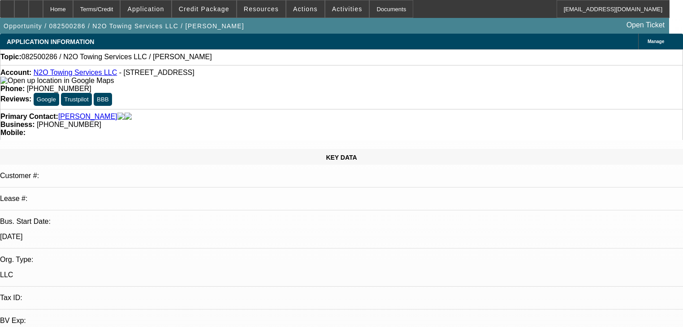
select select "0"
select select "2"
select select "0.1"
select select "4"
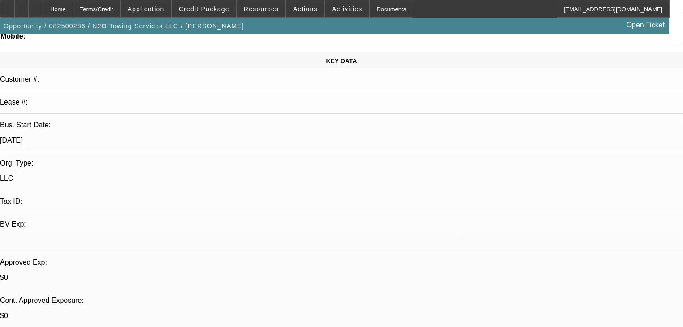
scroll to position [287, 0]
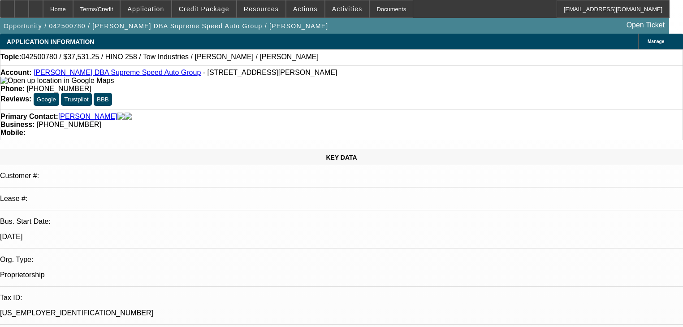
select select "0"
select select "2"
select select "0"
select select "6"
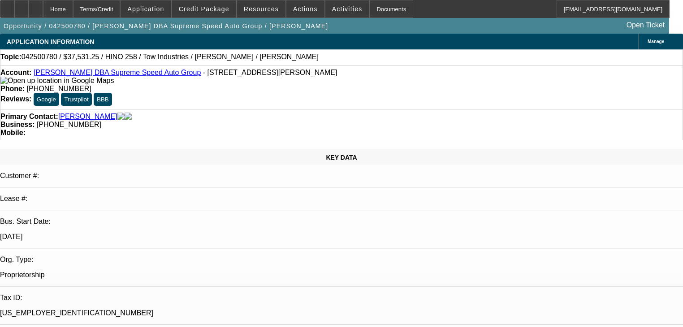
select select "0"
select select "2"
select select "0"
select select "6"
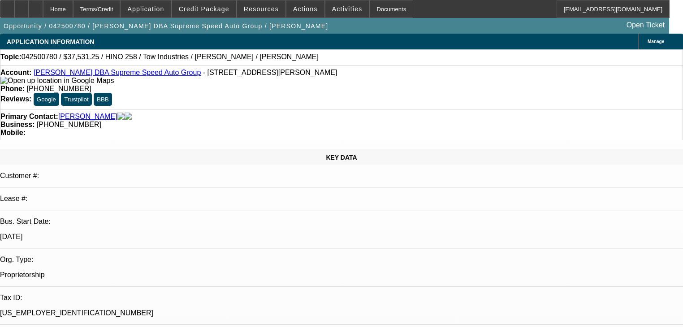
select select "0"
select select "2"
select select "0"
select select "6"
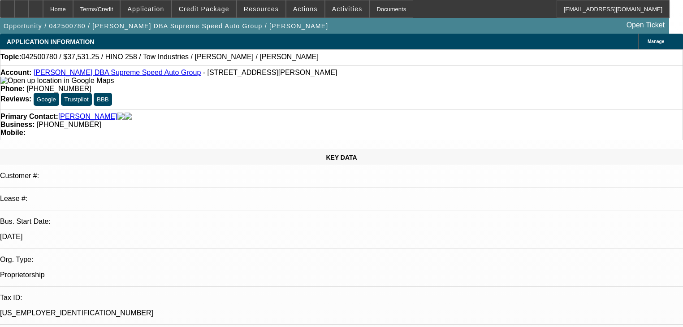
select select "0"
select select "2"
select select "0"
select select "6"
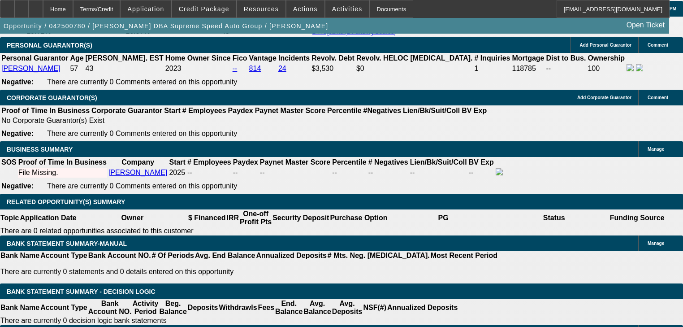
scroll to position [1542, 0]
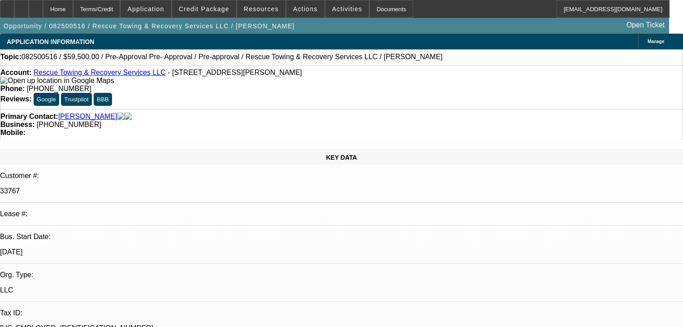
select select "0.15"
select select "2"
select select "0"
select select "6"
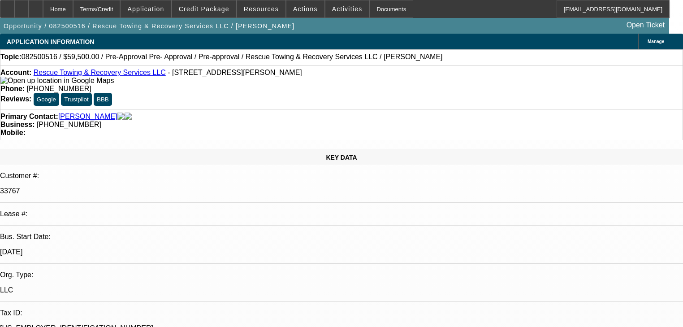
select select "0.15"
select select "2"
select select "0"
select select "6"
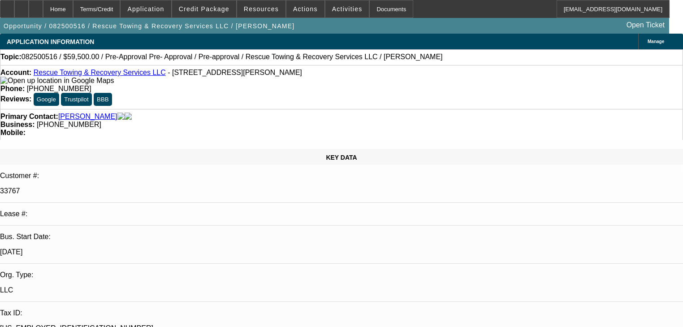
select select "0.15"
select select "2"
select select "0"
select select "6"
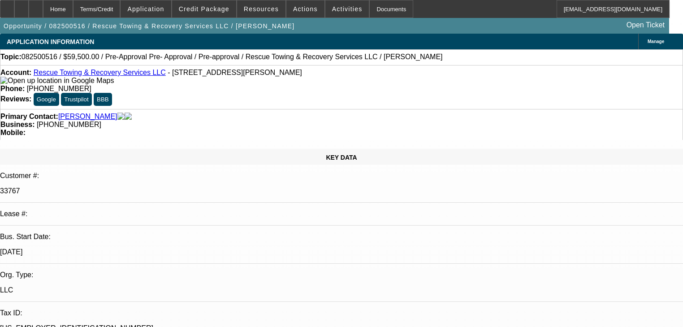
select select "0"
select select "2"
select select "0"
select select "6"
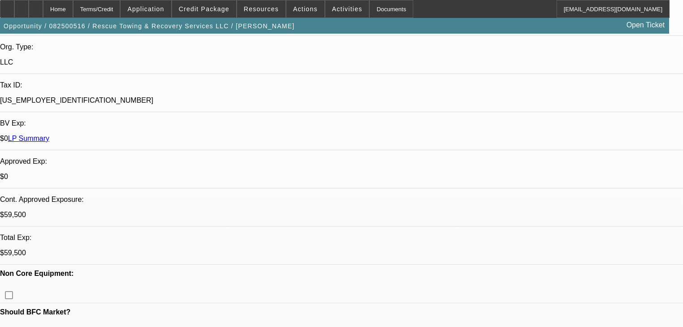
scroll to position [215, 0]
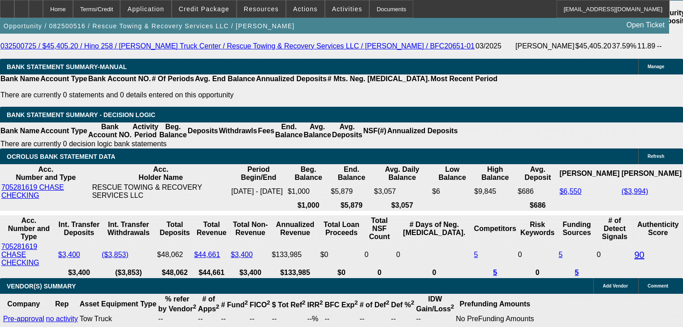
scroll to position [143, 0]
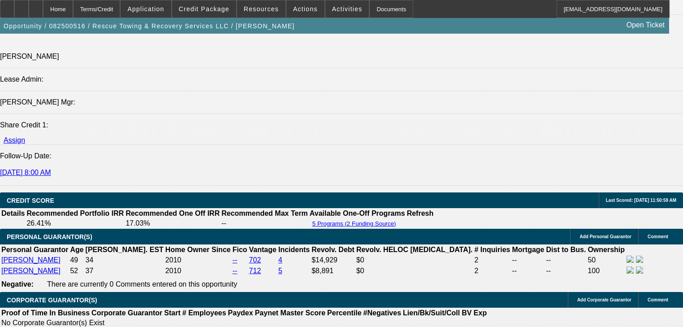
scroll to position [1076, 0]
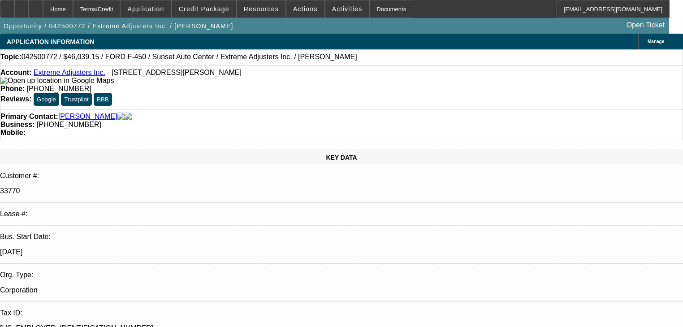
select select "0"
select select "2"
select select "0.1"
select select "4"
select select "0"
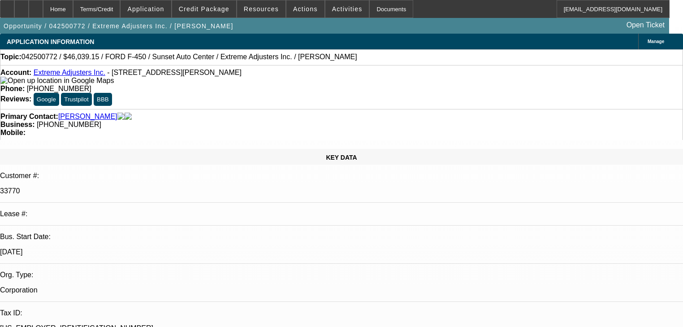
select select "2"
select select "0.1"
select select "4"
select select "0"
select select "2"
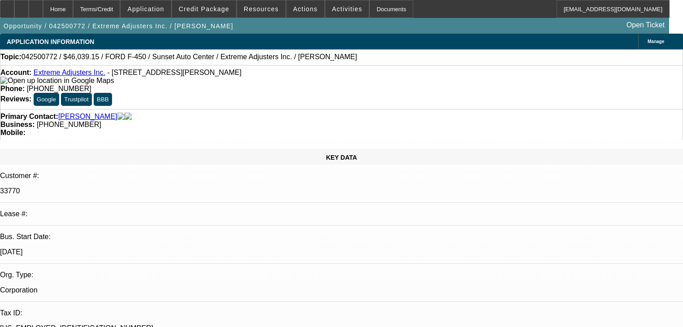
select select "0.1"
select select "4"
select select "0"
select select "2"
select select "0.1"
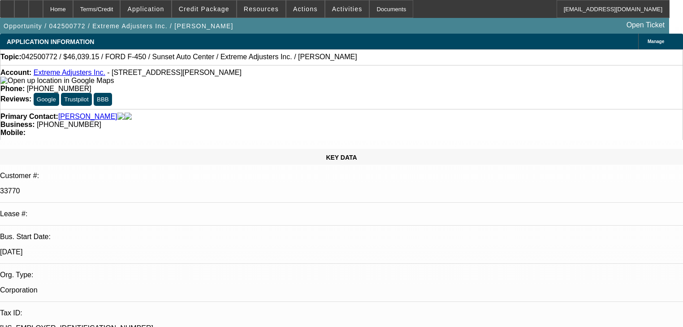
select select "4"
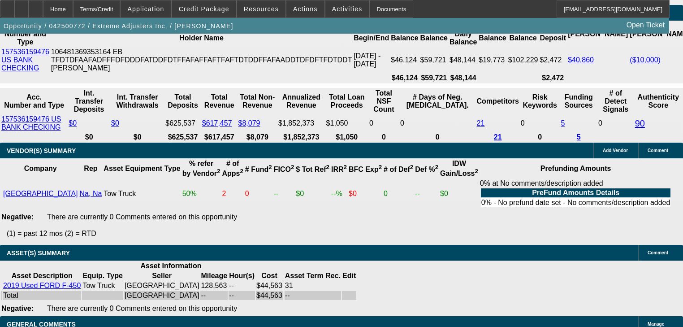
scroll to position [1782, 0]
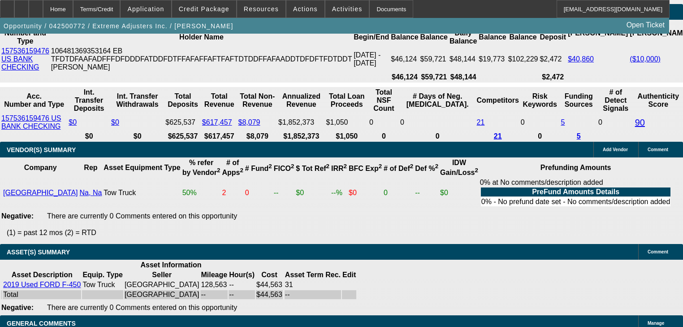
select select "0.15"
type input "$7,269.34"
type input "UNKNOWN"
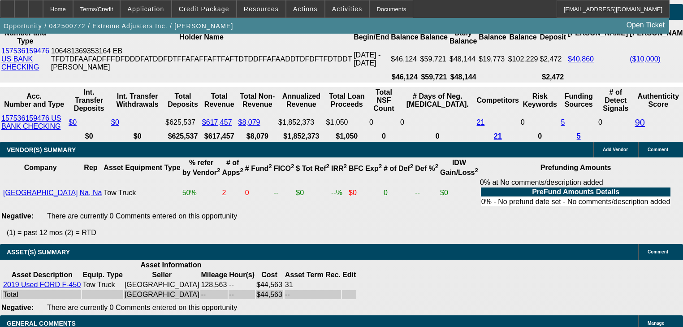
select select "0.2"
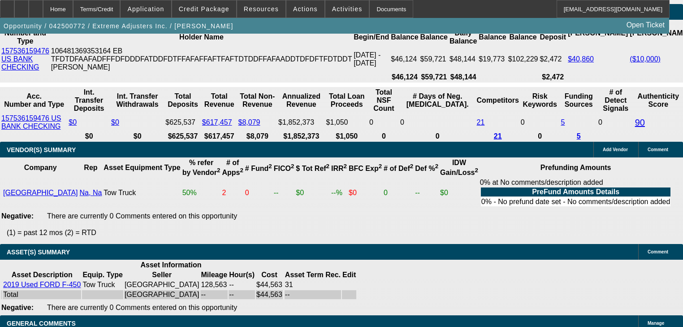
type input "$9,692.45"
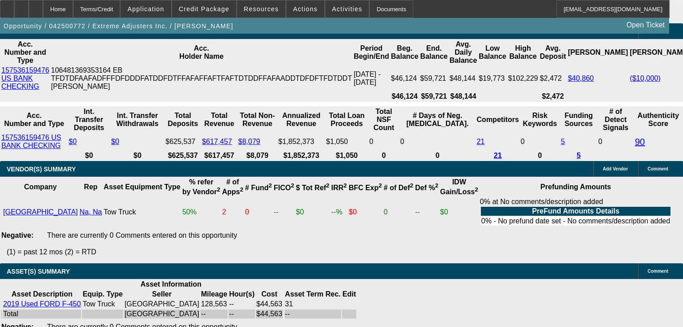
scroll to position [1710, 0]
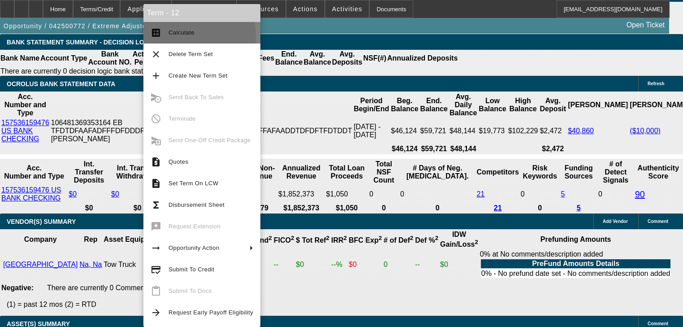
click at [169, 37] on span "Calculate" at bounding box center [211, 32] width 85 height 11
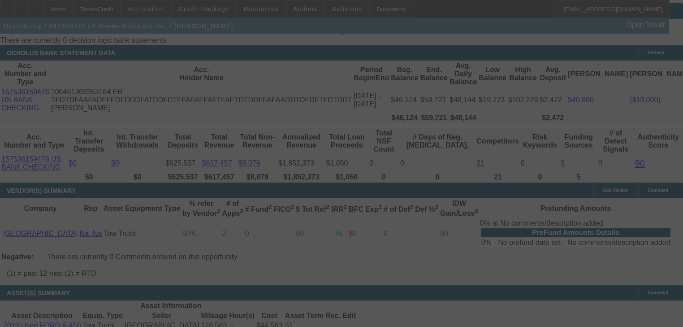
scroll to position [1782, 0]
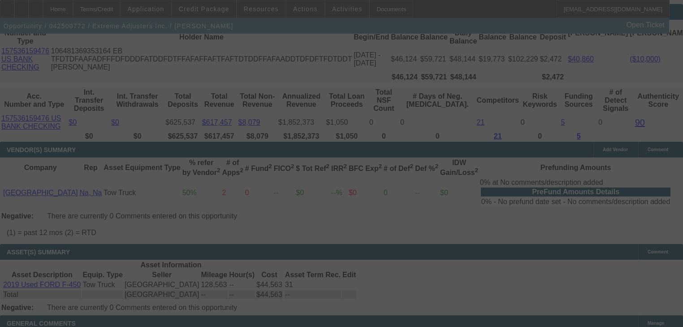
select select "0"
select select "2"
select select "0.2"
select select "4"
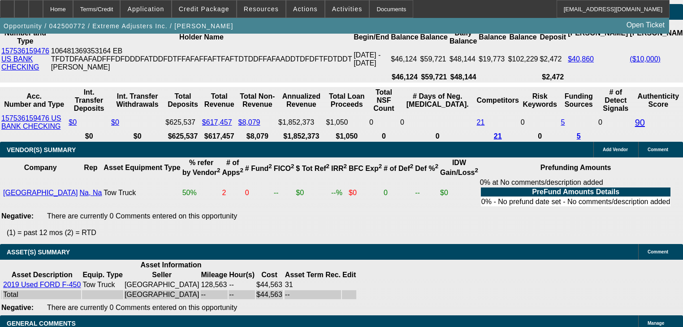
type input "1"
type input "UNKNOWN"
type input "$1,580.00"
type input "14.3"
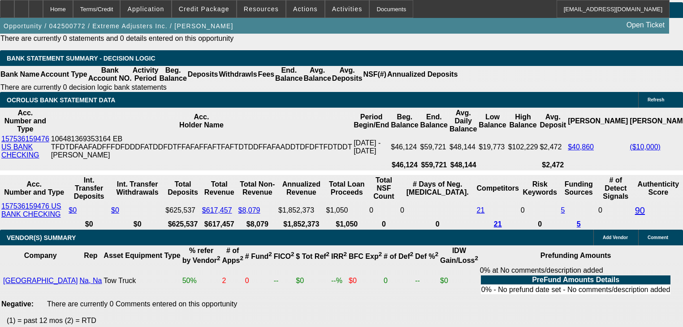
scroll to position [1675, 0]
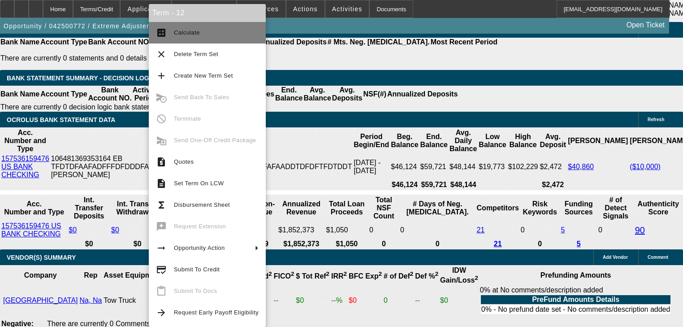
click at [174, 42] on button "calculate Calculate" at bounding box center [207, 33] width 117 height 22
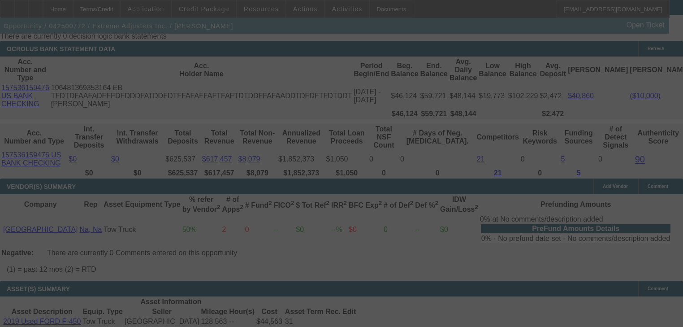
scroll to position [1746, 0]
select select "0"
select select "2"
select select "0.2"
select select "4"
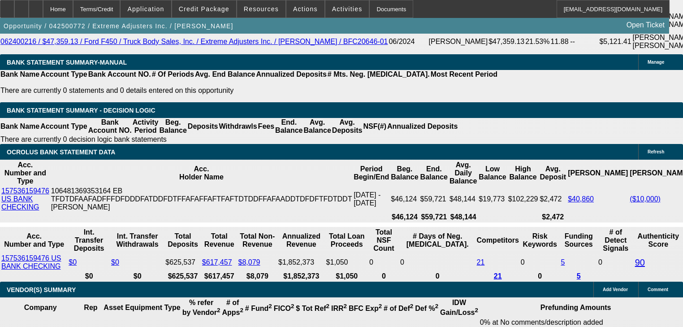
scroll to position [1639, 0]
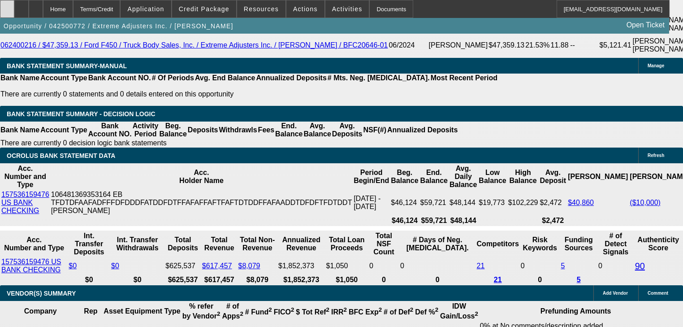
click at [14, 13] on div at bounding box center [7, 9] width 14 height 18
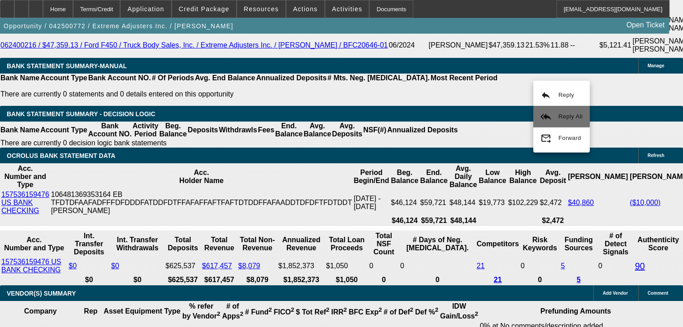
click at [549, 109] on button "reply_all Reply All" at bounding box center [561, 117] width 56 height 22
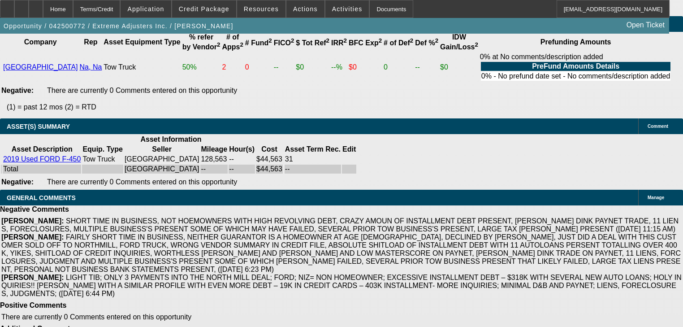
scroll to position [1961, 0]
